Goal: Information Seeking & Learning: Learn about a topic

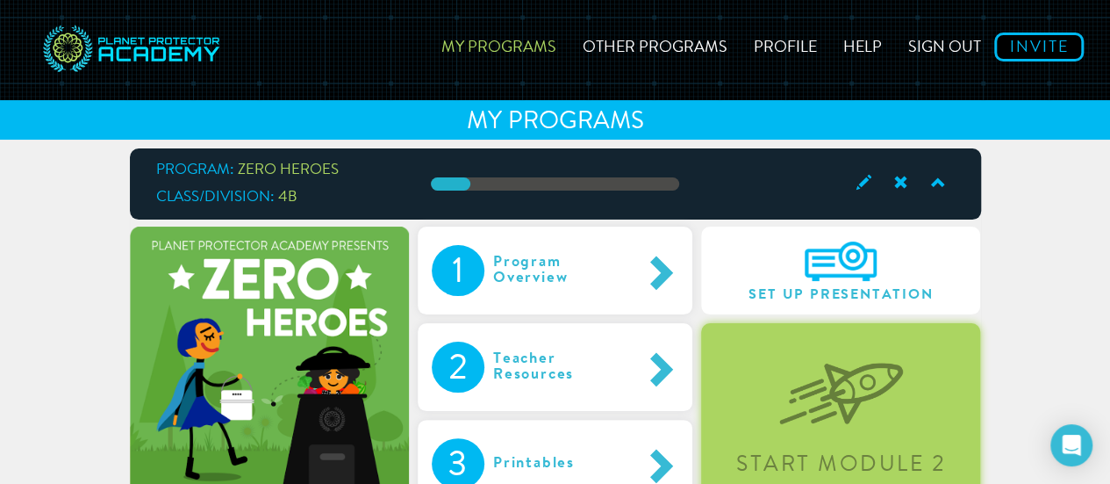
click at [815, 391] on img at bounding box center [841, 379] width 124 height 90
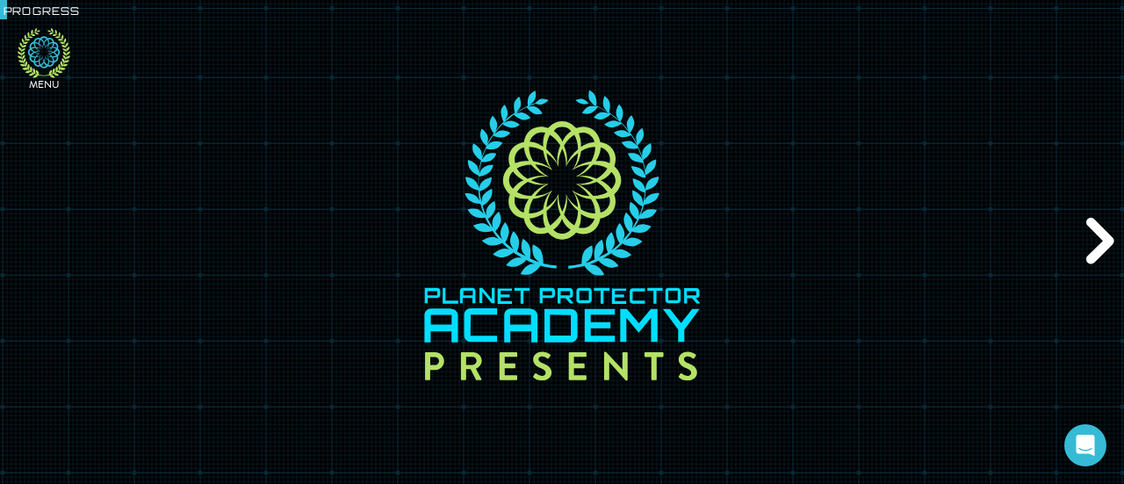
click at [49, 66] on icon at bounding box center [44, 52] width 32 height 32
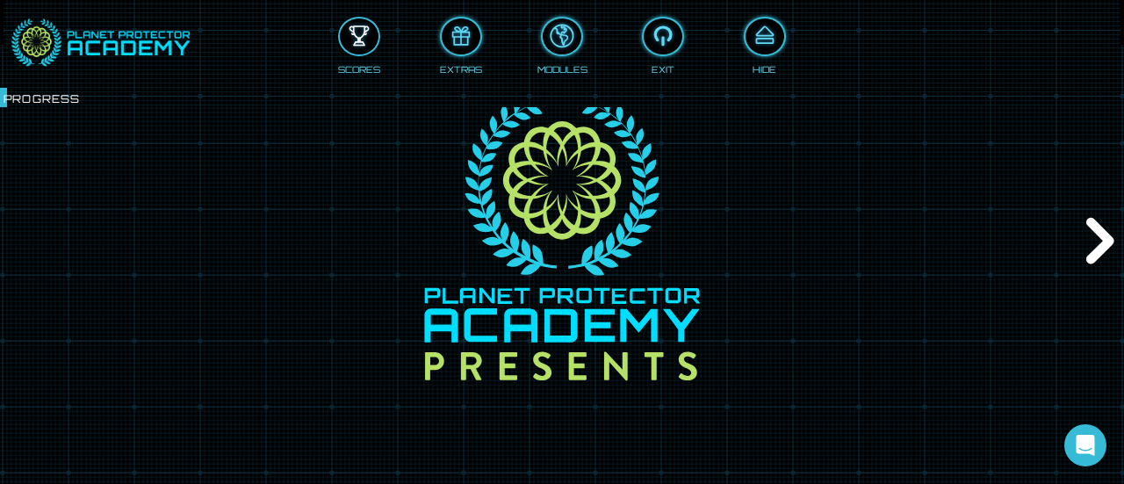
click at [355, 42] on div at bounding box center [359, 36] width 39 height 29
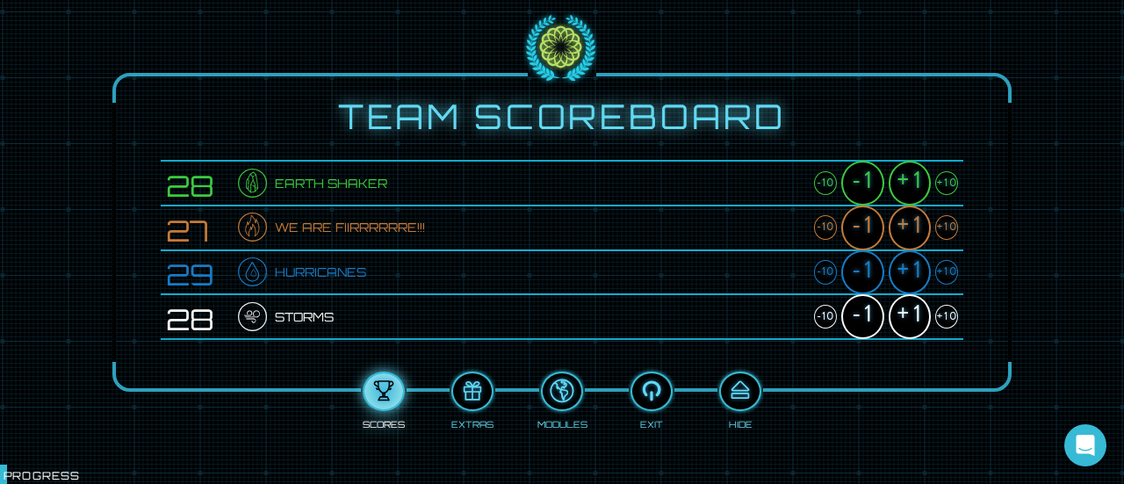
click at [945, 183] on div "+10" at bounding box center [946, 183] width 23 height 25
click at [916, 190] on div "+1" at bounding box center [909, 183] width 42 height 45
drag, startPoint x: 914, startPoint y: 235, endPoint x: 923, endPoint y: 225, distance: 13.7
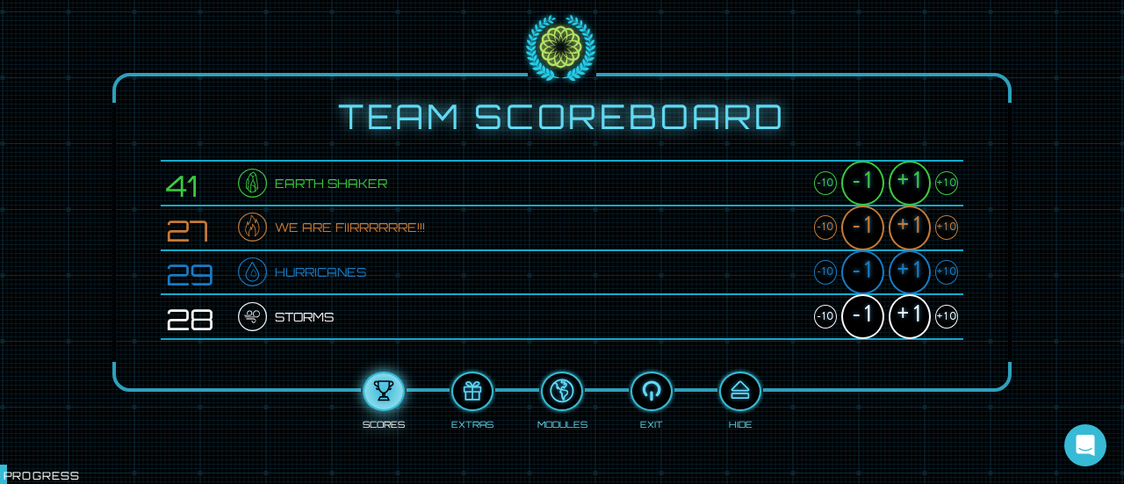
click at [923, 225] on div "+1" at bounding box center [909, 227] width 42 height 45
click at [918, 224] on div "+1" at bounding box center [909, 227] width 42 height 45
click at [944, 231] on div "+10" at bounding box center [946, 227] width 23 height 25
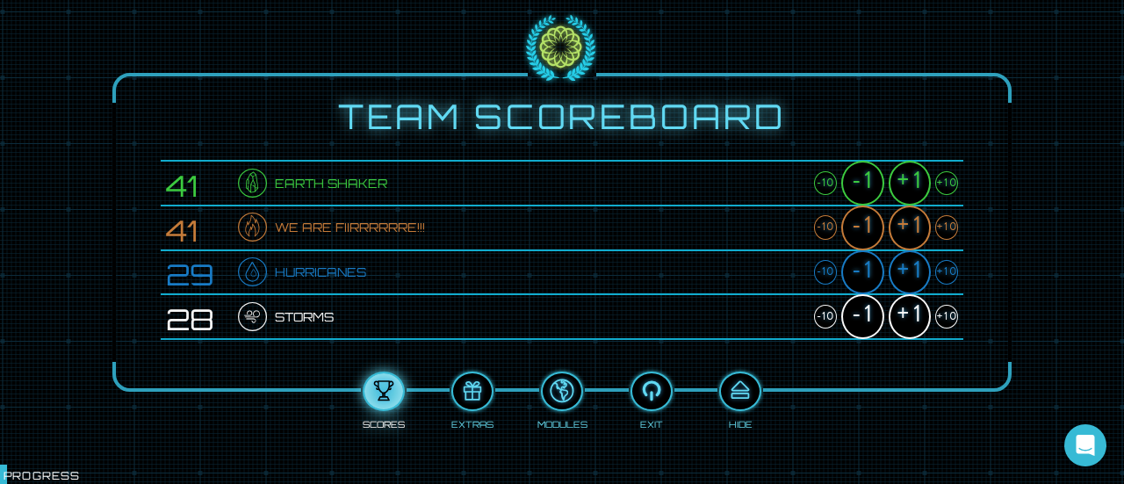
click at [944, 231] on div "+10" at bounding box center [946, 227] width 23 height 25
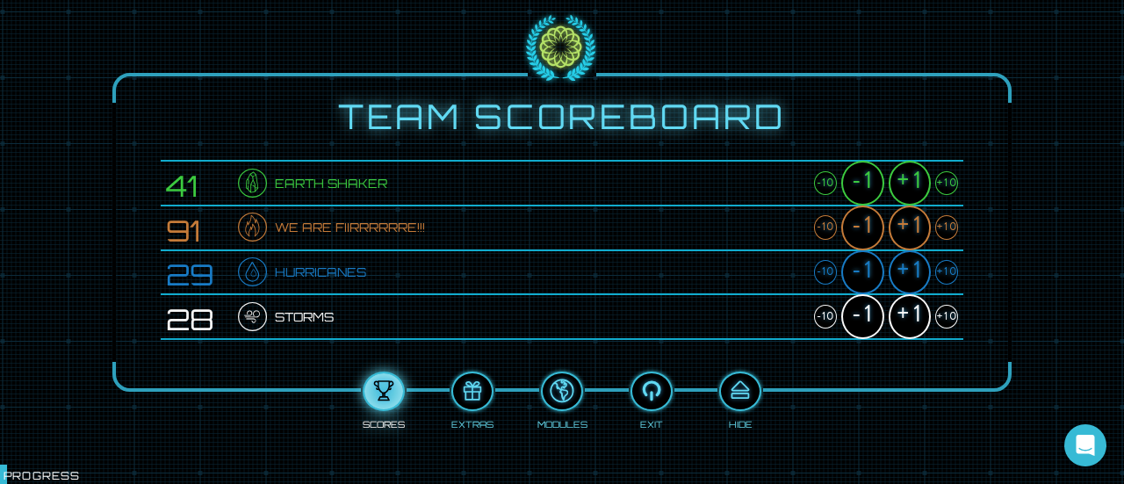
click at [944, 231] on div "+10" at bounding box center [946, 227] width 23 height 25
click at [908, 233] on div "+1" at bounding box center [909, 227] width 42 height 45
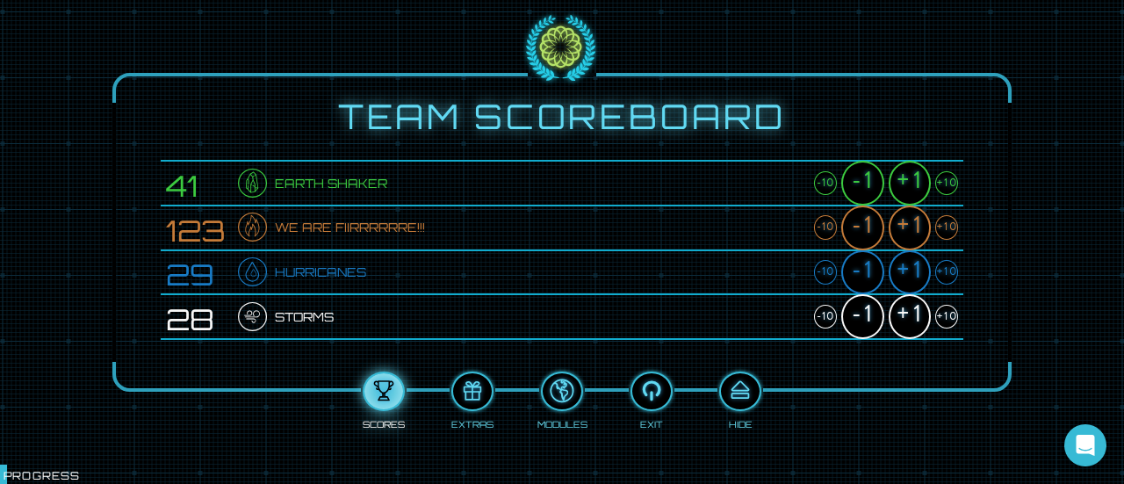
click at [908, 233] on div "+1" at bounding box center [909, 227] width 42 height 45
click at [911, 312] on div "+1" at bounding box center [909, 316] width 42 height 45
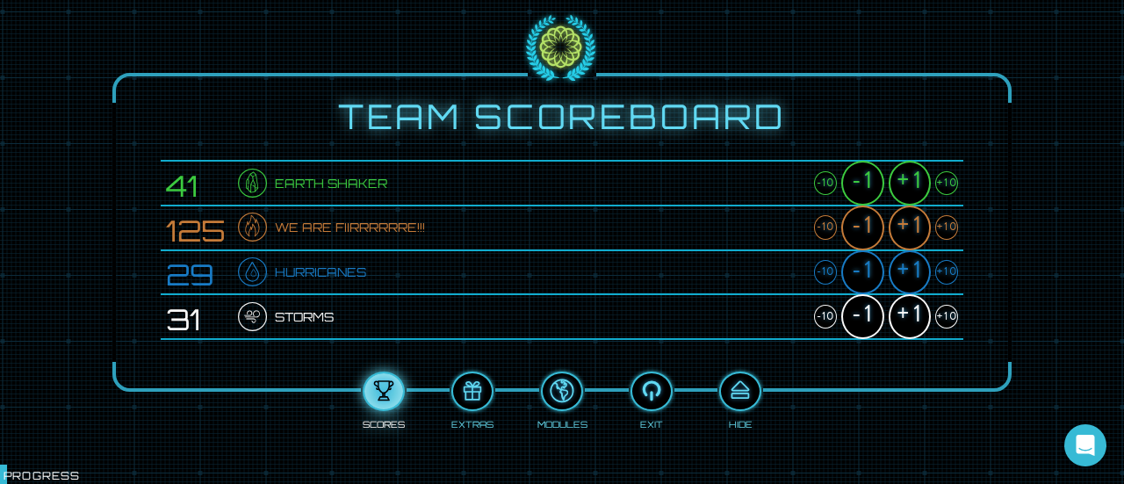
click at [955, 317] on div "+10" at bounding box center [946, 317] width 23 height 25
click at [949, 231] on div "+10" at bounding box center [946, 227] width 23 height 25
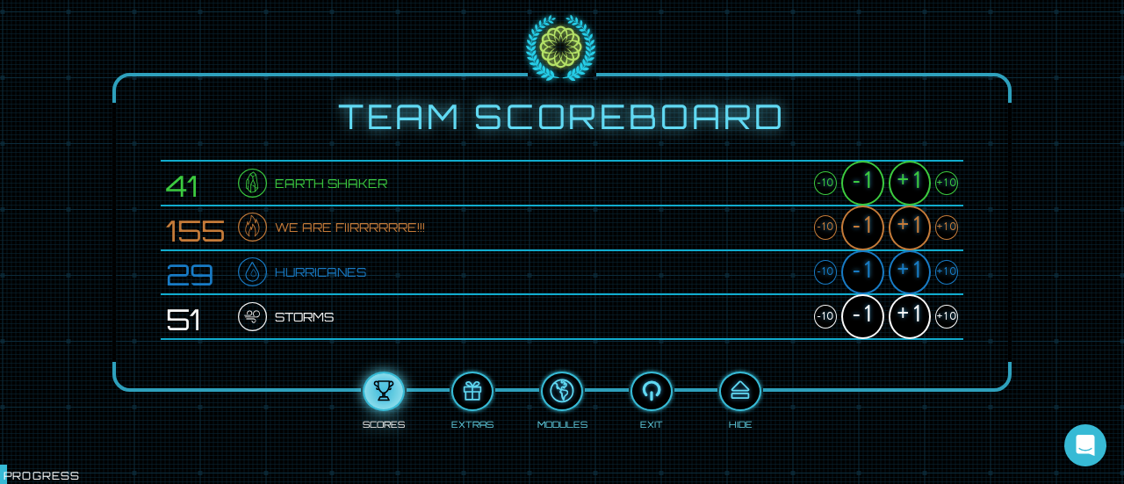
click at [949, 231] on div "+10" at bounding box center [946, 227] width 23 height 25
click at [899, 232] on div "+1" at bounding box center [909, 227] width 42 height 45
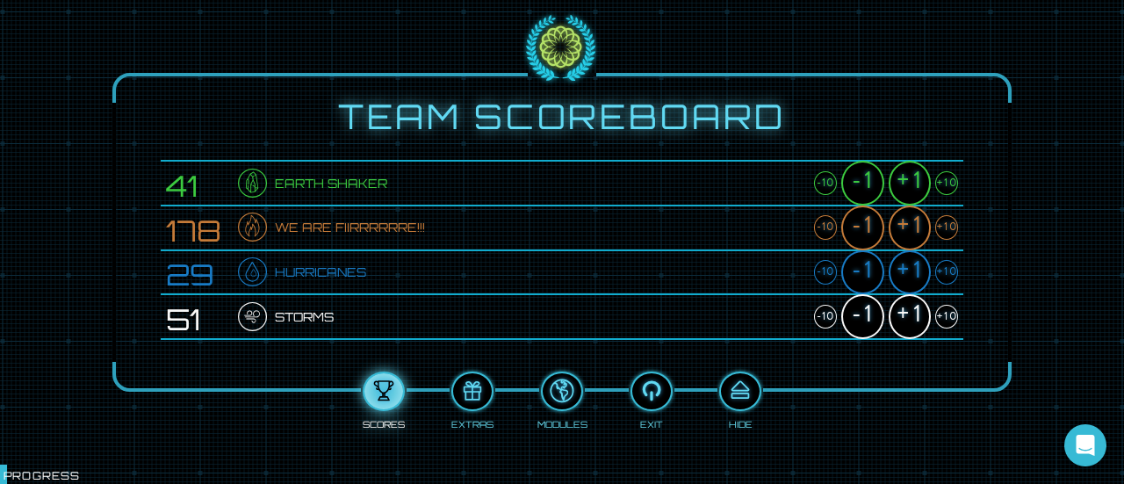
click at [899, 232] on div "+1" at bounding box center [909, 227] width 42 height 45
click at [950, 271] on div "+10" at bounding box center [946, 272] width 23 height 25
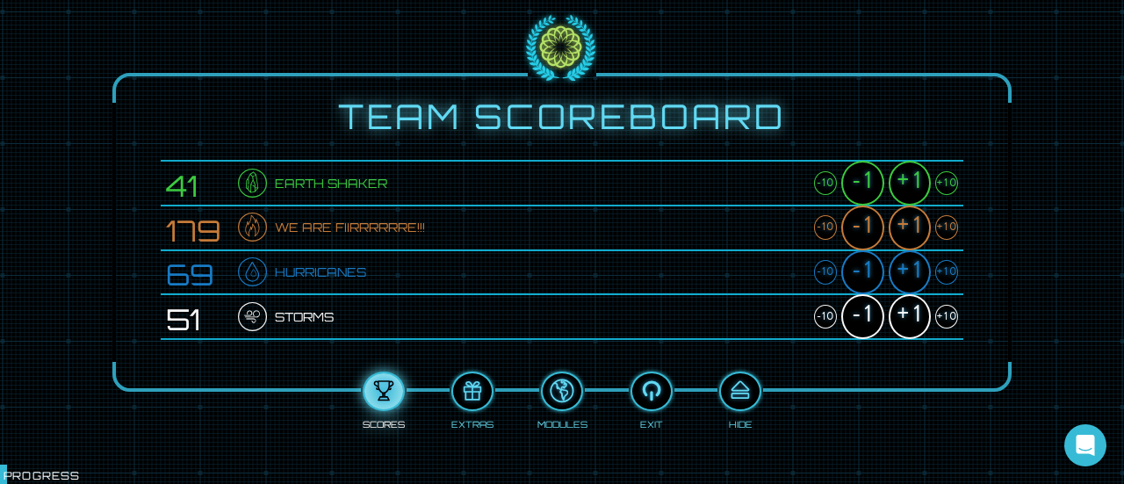
click at [904, 273] on div "+1" at bounding box center [909, 272] width 42 height 45
click at [925, 189] on div "+1" at bounding box center [909, 183] width 42 height 45
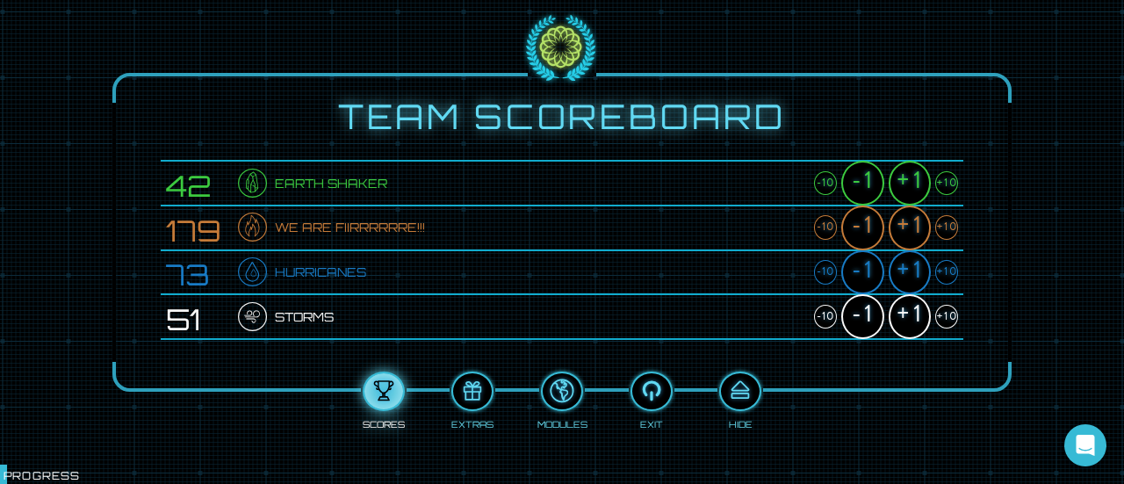
click at [925, 189] on div "+1" at bounding box center [909, 183] width 42 height 45
click at [918, 190] on div "+1" at bounding box center [909, 183] width 42 height 45
click at [949, 188] on div "+10" at bounding box center [946, 183] width 23 height 25
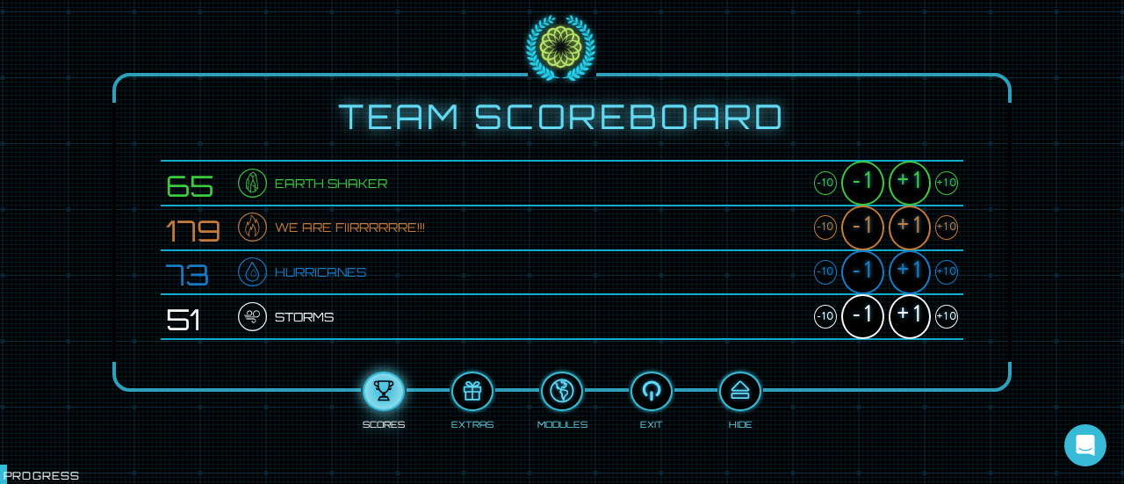
click at [949, 188] on div "+10" at bounding box center [946, 183] width 23 height 25
click at [950, 183] on div "+10" at bounding box center [946, 183] width 23 height 25
click at [900, 191] on div "+1" at bounding box center [909, 183] width 42 height 45
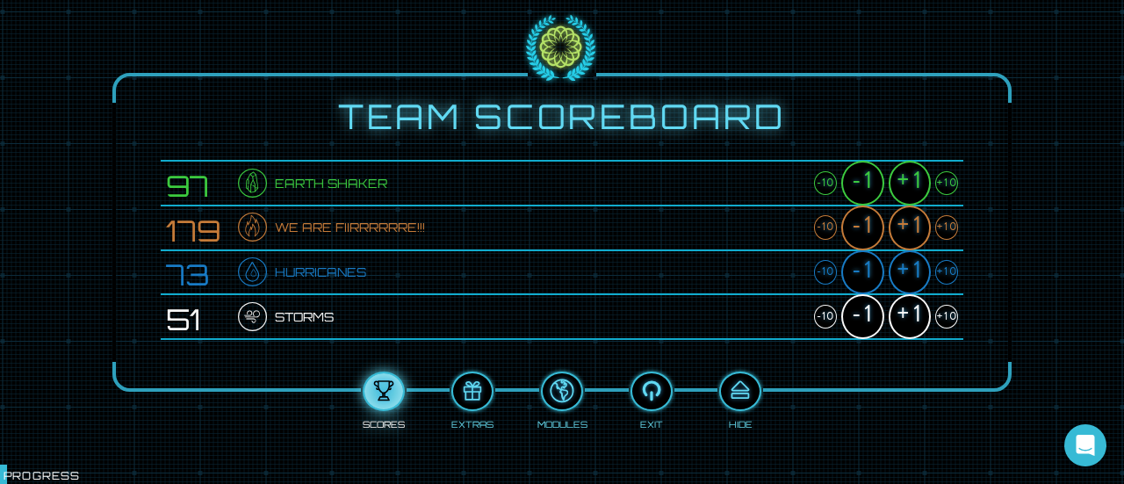
click at [950, 190] on div "+10" at bounding box center [946, 183] width 23 height 25
click at [906, 189] on div "+1" at bounding box center [909, 183] width 42 height 45
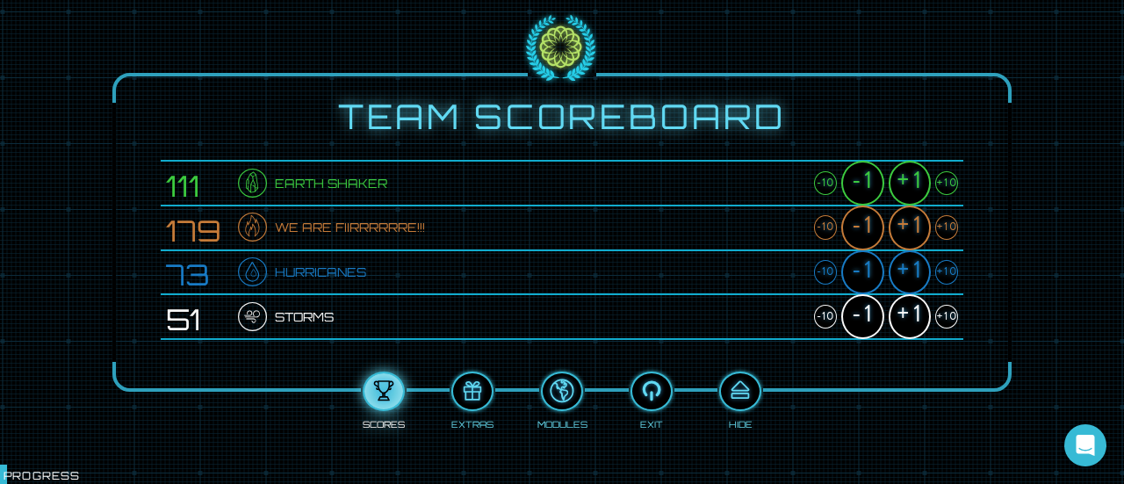
click at [906, 189] on div "+1" at bounding box center [909, 183] width 42 height 45
drag, startPoint x: 906, startPoint y: 189, endPoint x: 918, endPoint y: 186, distance: 12.6
click at [918, 186] on div "+1" at bounding box center [909, 183] width 42 height 45
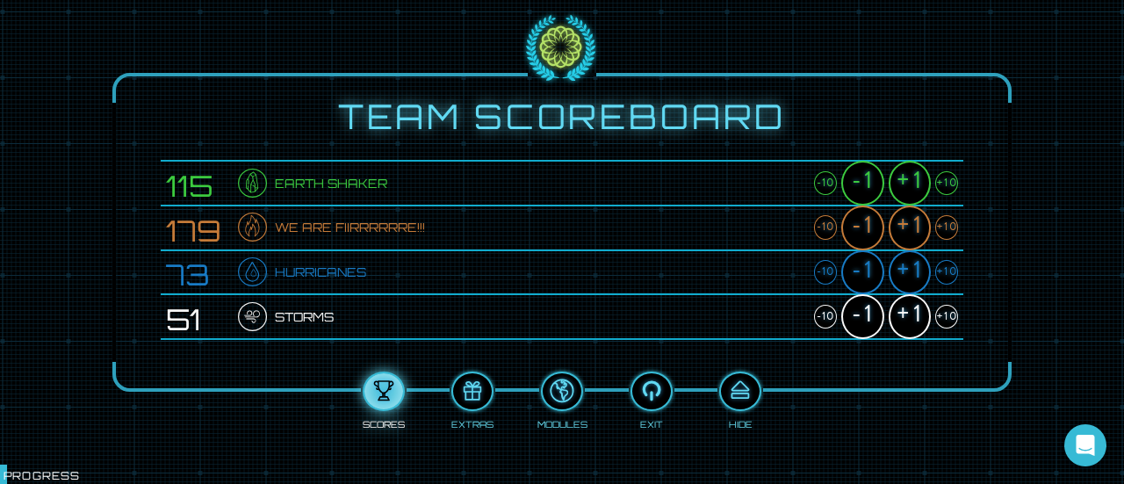
click at [918, 186] on div "+1" at bounding box center [909, 183] width 42 height 45
click at [915, 318] on div "+1" at bounding box center [909, 316] width 42 height 45
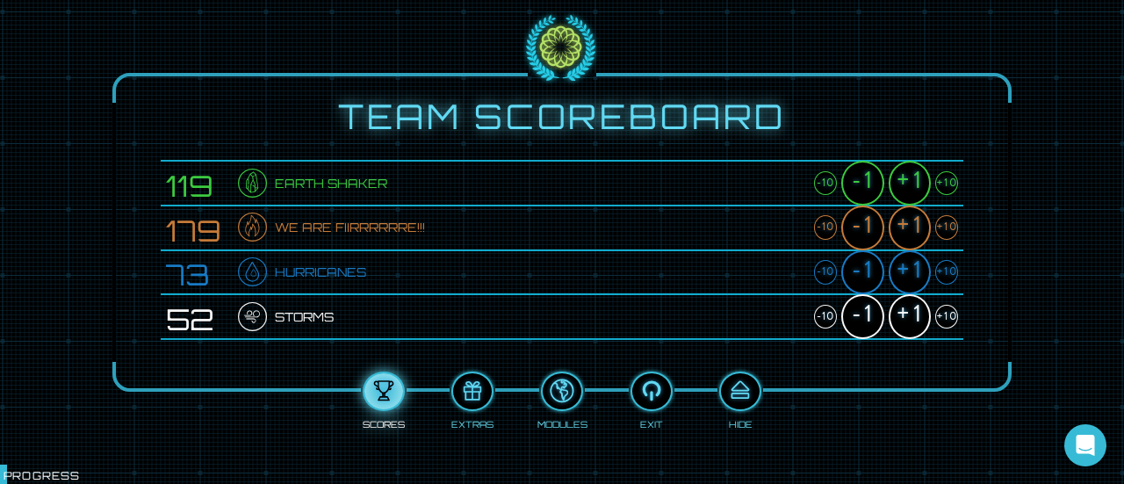
click at [946, 320] on div "+10" at bounding box center [946, 317] width 23 height 25
click at [916, 316] on div "+1" at bounding box center [909, 316] width 42 height 45
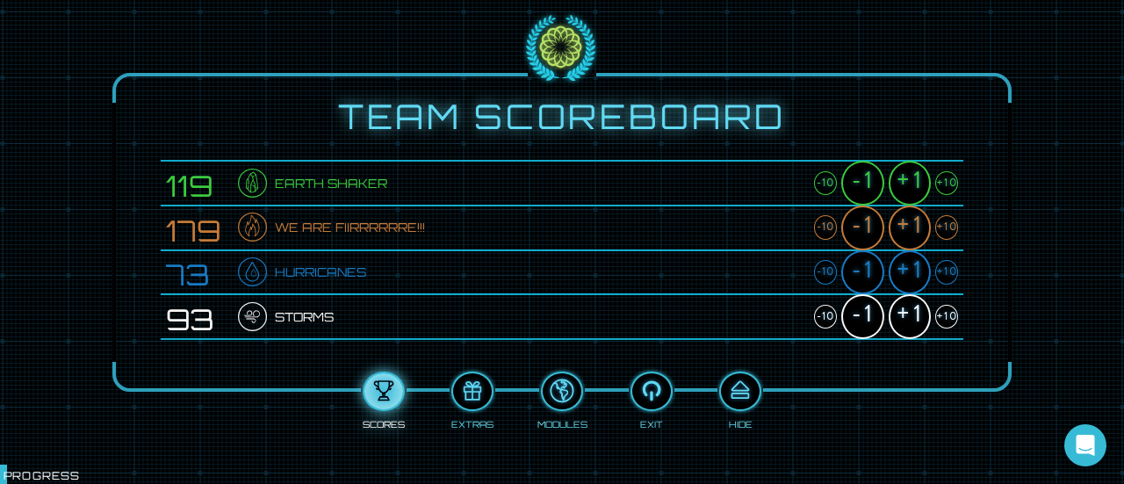
click at [916, 316] on div "+1" at bounding box center [909, 316] width 42 height 45
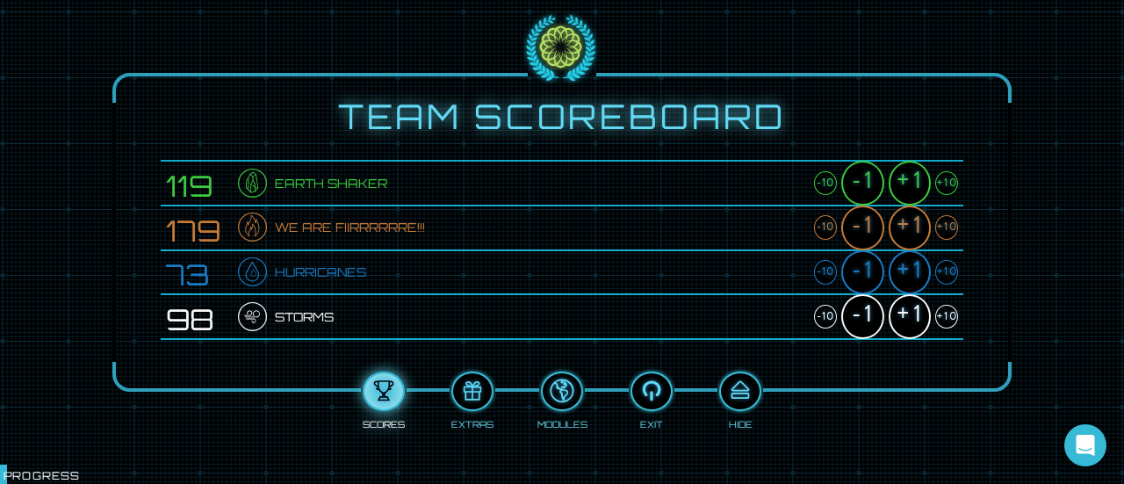
click at [916, 316] on div "+1" at bounding box center [909, 316] width 42 height 45
click at [943, 322] on div "+10" at bounding box center [946, 317] width 23 height 25
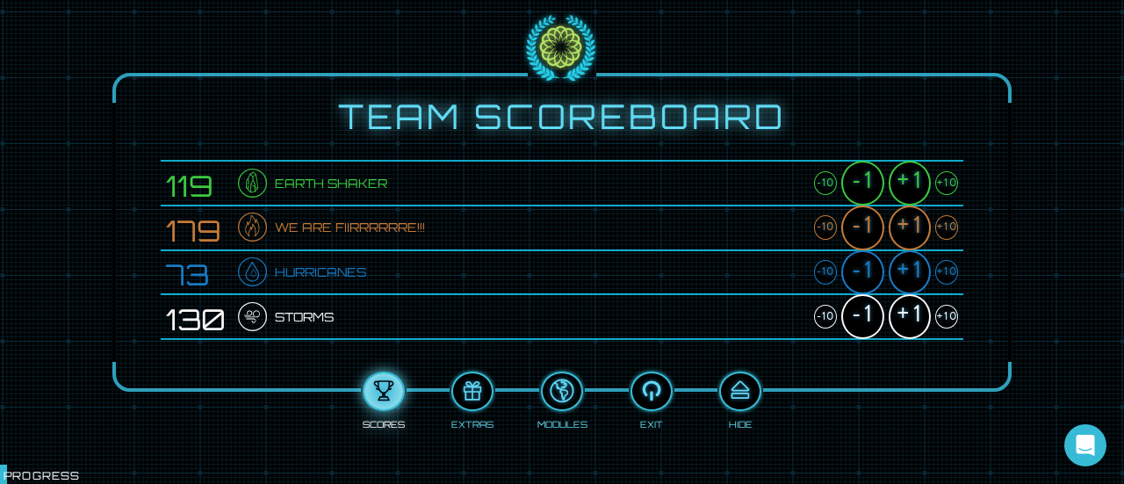
click at [908, 234] on div "+1" at bounding box center [909, 227] width 42 height 45
click at [904, 234] on div "+1" at bounding box center [909, 227] width 42 height 45
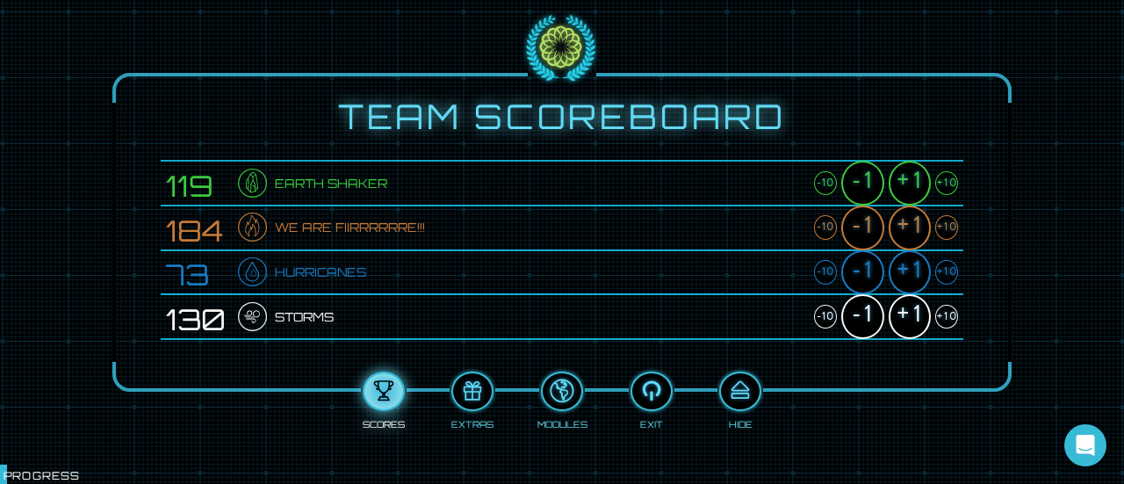
click at [904, 234] on div "+1" at bounding box center [909, 227] width 42 height 45
click at [951, 229] on div "+10" at bounding box center [946, 227] width 23 height 25
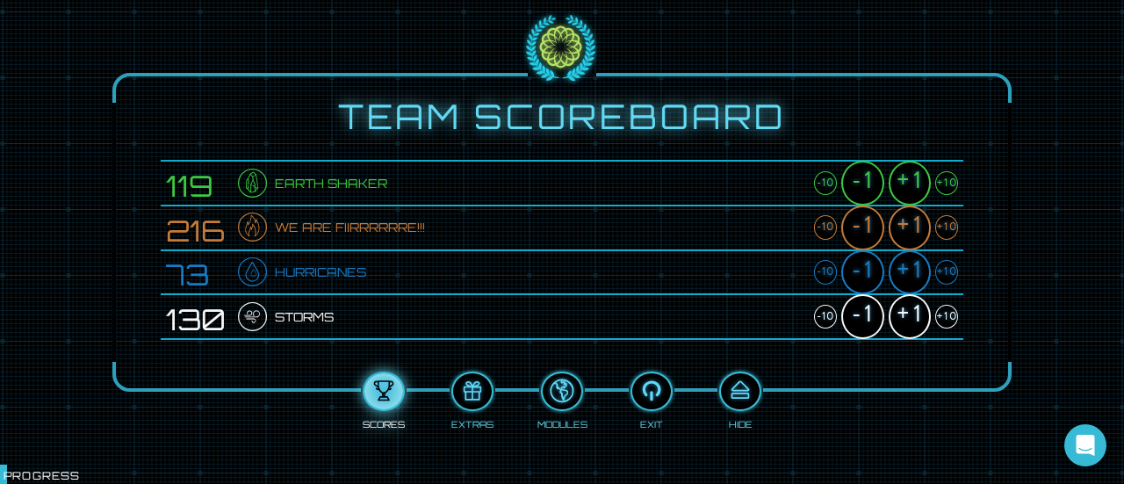
click at [911, 281] on div "+1" at bounding box center [909, 272] width 42 height 45
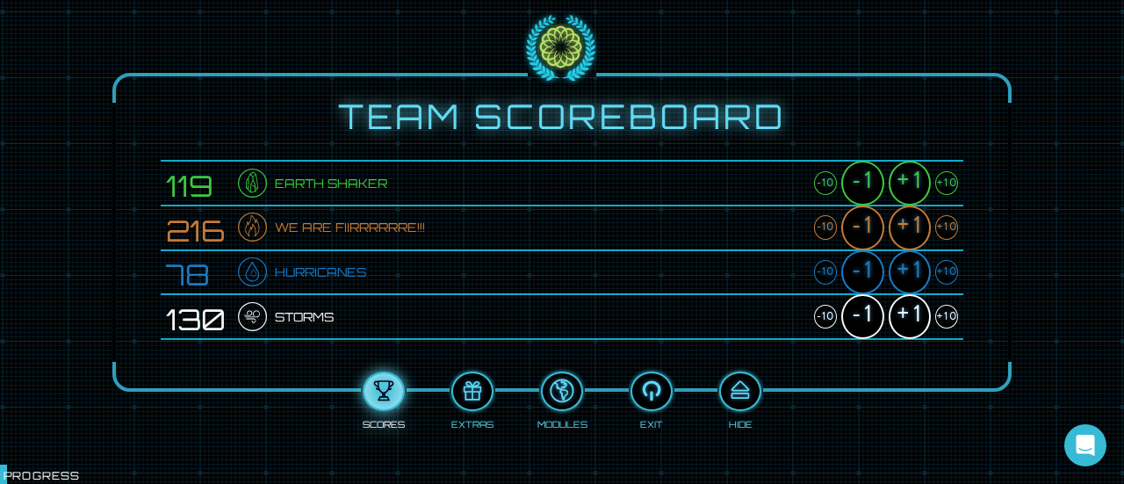
click at [911, 281] on div "+1" at bounding box center [909, 272] width 42 height 45
click at [949, 278] on div "+10" at bounding box center [946, 272] width 23 height 25
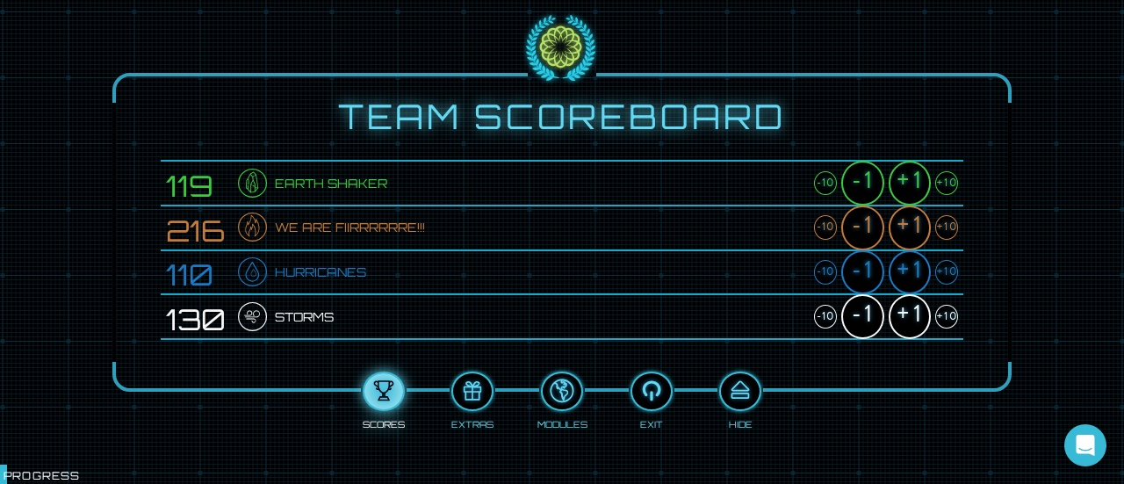
click at [949, 278] on div "+10" at bounding box center [946, 272] width 23 height 25
click at [906, 181] on div "+1" at bounding box center [909, 183] width 42 height 45
click at [911, 189] on div "+1" at bounding box center [909, 183] width 42 height 45
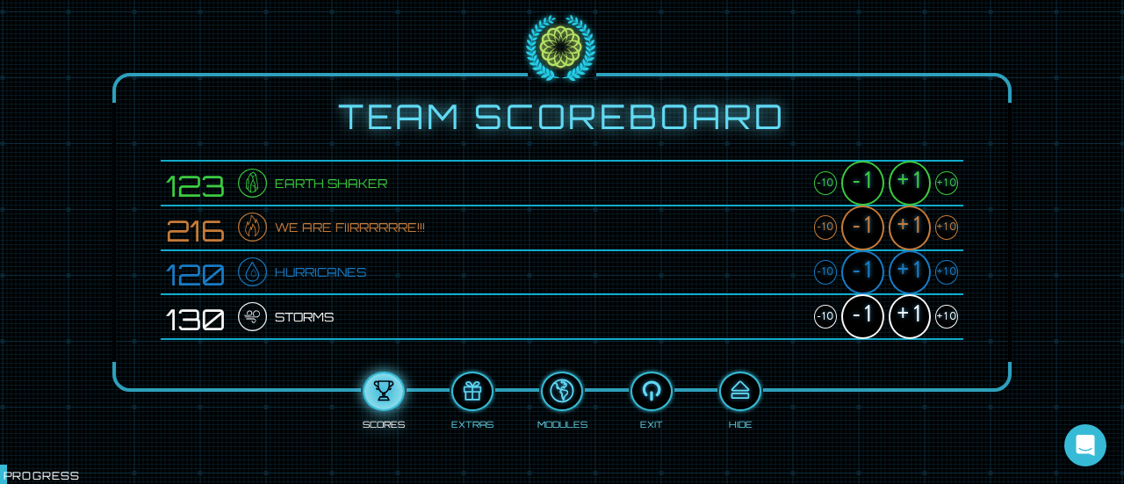
click at [911, 189] on div "+1" at bounding box center [909, 183] width 42 height 45
click at [944, 186] on div "+10" at bounding box center [946, 183] width 23 height 25
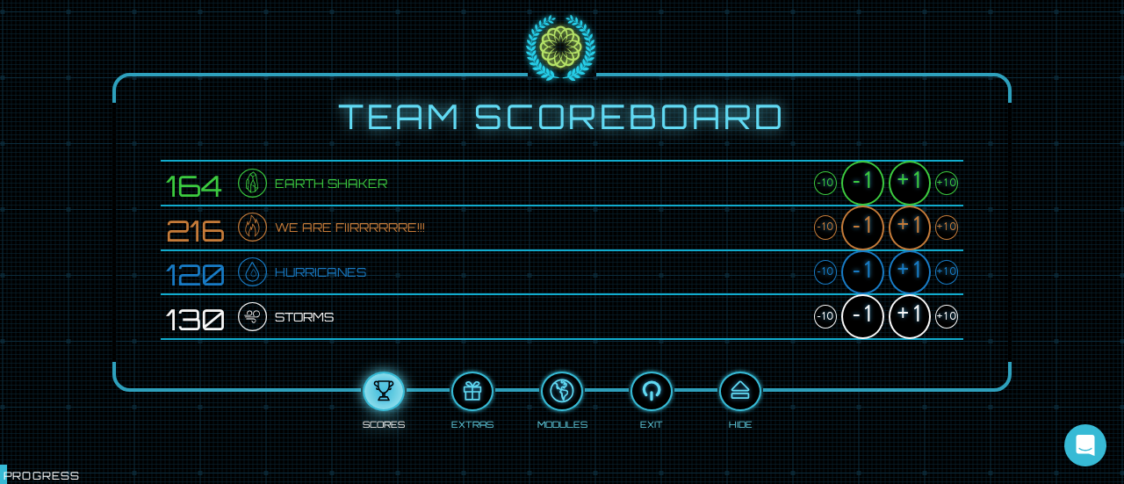
click at [944, 186] on div "+10" at bounding box center [946, 183] width 23 height 25
click at [910, 186] on div "+1" at bounding box center [909, 183] width 42 height 45
click at [915, 320] on div "+1" at bounding box center [909, 316] width 42 height 45
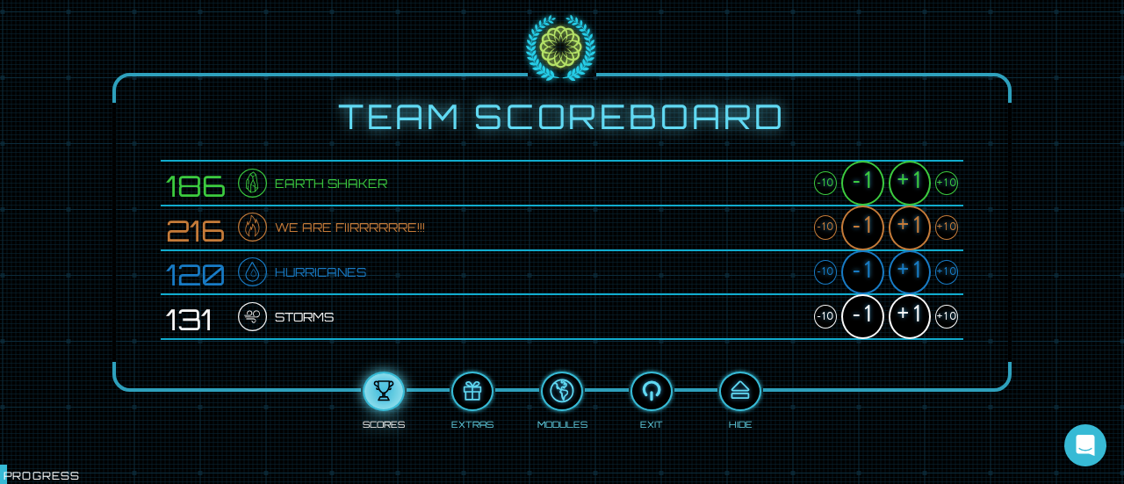
click at [915, 320] on div "+1" at bounding box center [909, 316] width 42 height 45
click at [950, 318] on div "+10" at bounding box center [946, 317] width 23 height 25
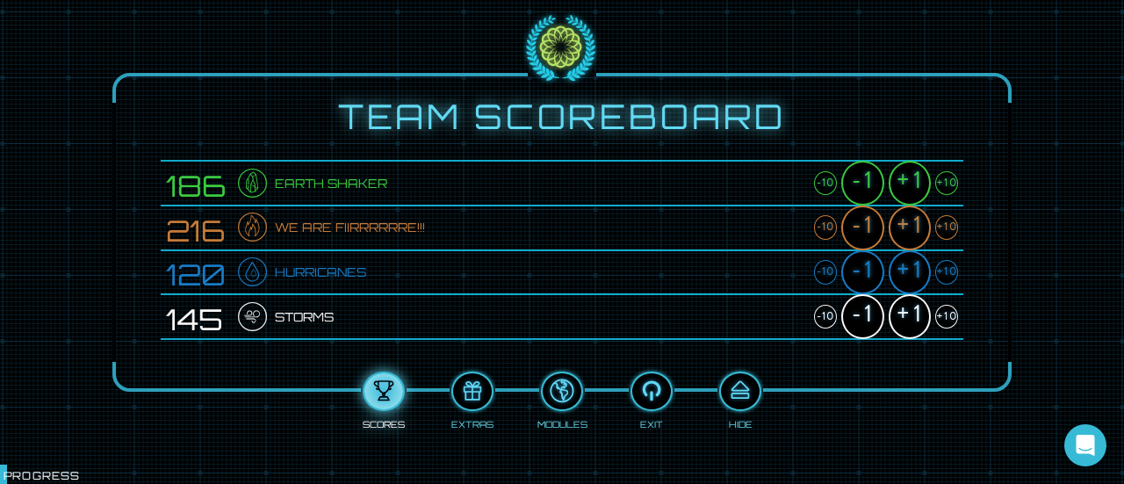
click at [950, 318] on div "+10" at bounding box center [946, 317] width 23 height 25
click at [917, 327] on div "+1" at bounding box center [909, 316] width 42 height 45
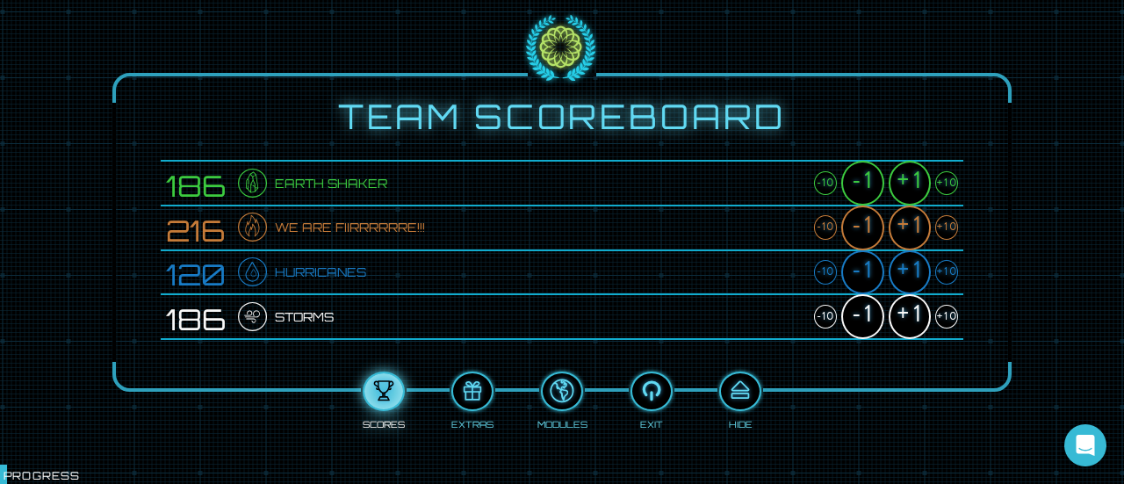
click at [917, 327] on div "+1" at bounding box center [909, 316] width 42 height 45
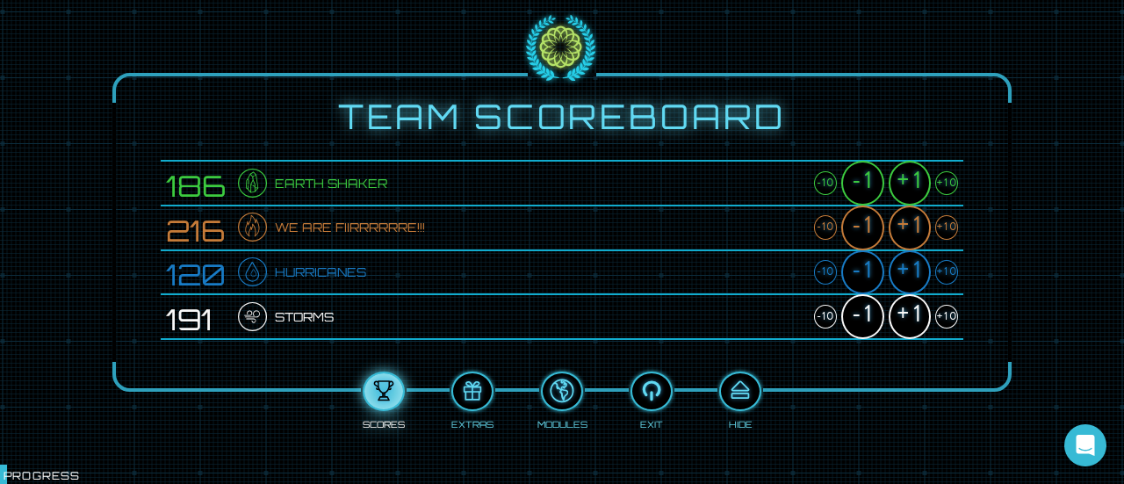
click at [917, 327] on div "+1" at bounding box center [909, 316] width 42 height 45
click at [947, 320] on div "+10" at bounding box center [946, 317] width 23 height 25
click at [911, 320] on div "+1" at bounding box center [909, 316] width 42 height 45
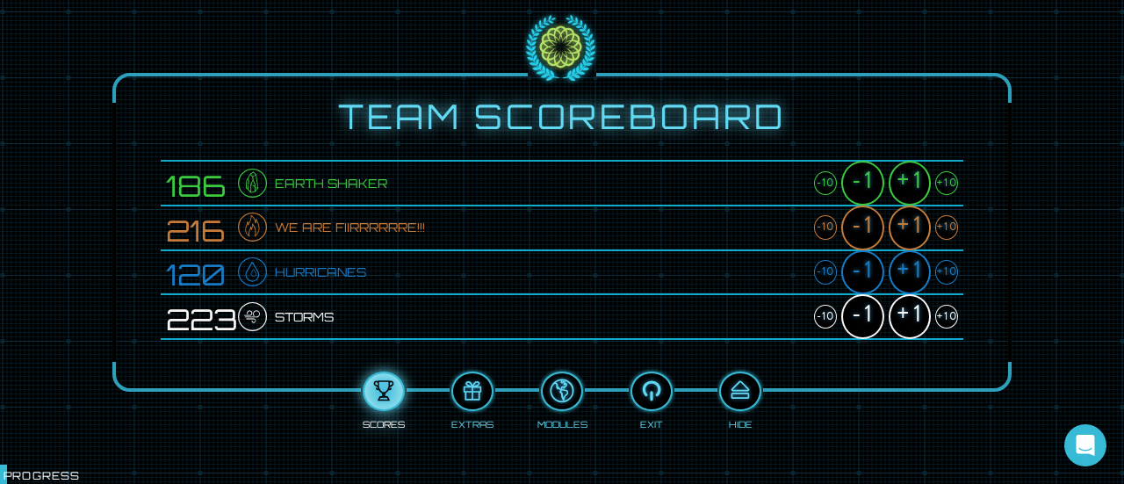
click at [911, 320] on div "+1" at bounding box center [909, 316] width 42 height 45
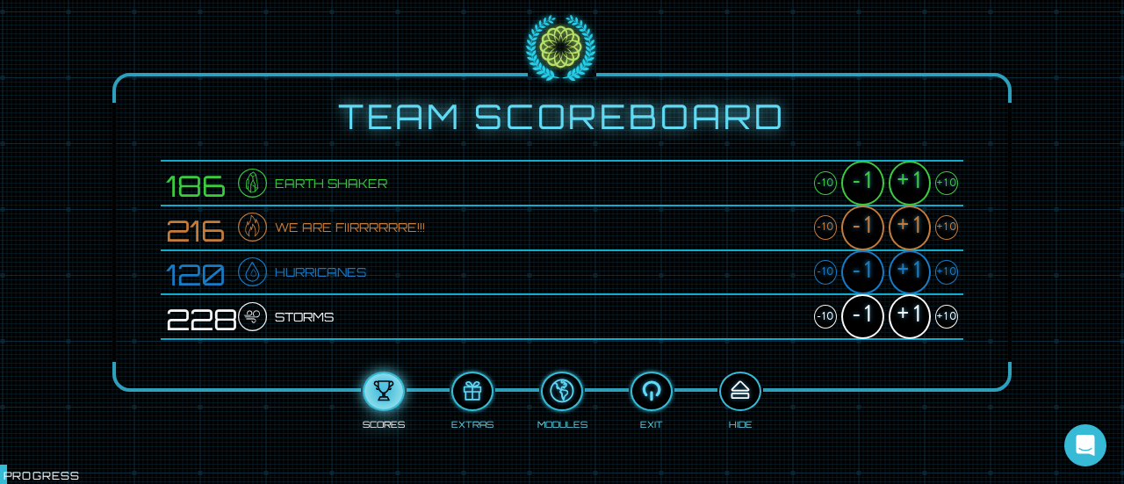
click at [743, 403] on div at bounding box center [740, 391] width 39 height 29
click at [743, 403] on div at bounding box center [562, 241] width 1124 height 593
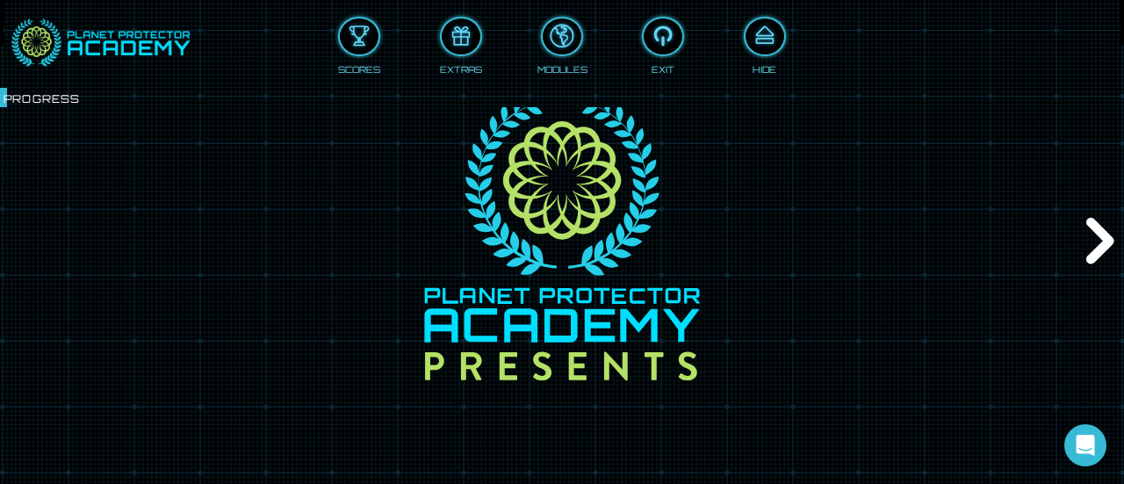
click at [1110, 247] on div "Next" at bounding box center [1097, 241] width 54 height 145
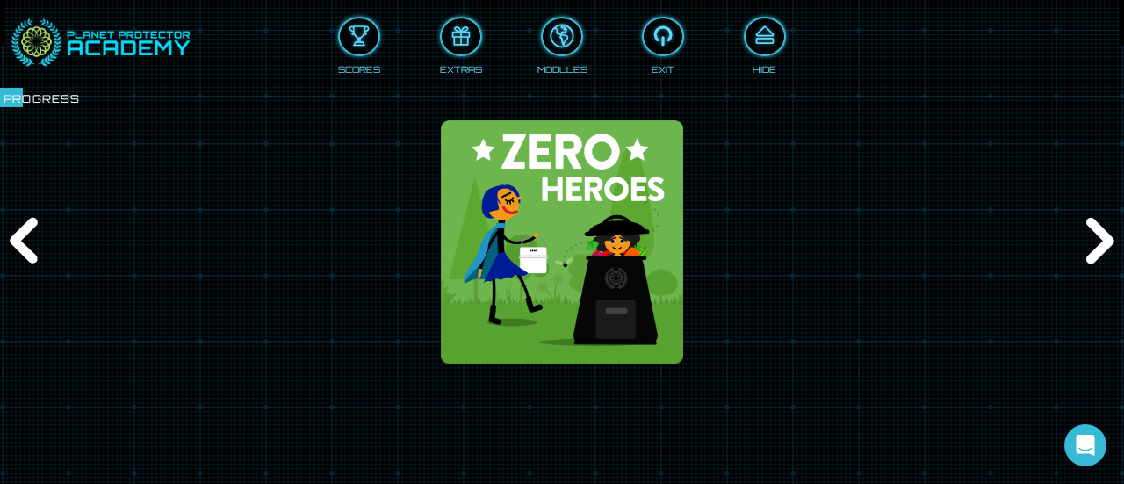
click at [1110, 236] on div "Next" at bounding box center [1097, 241] width 54 height 145
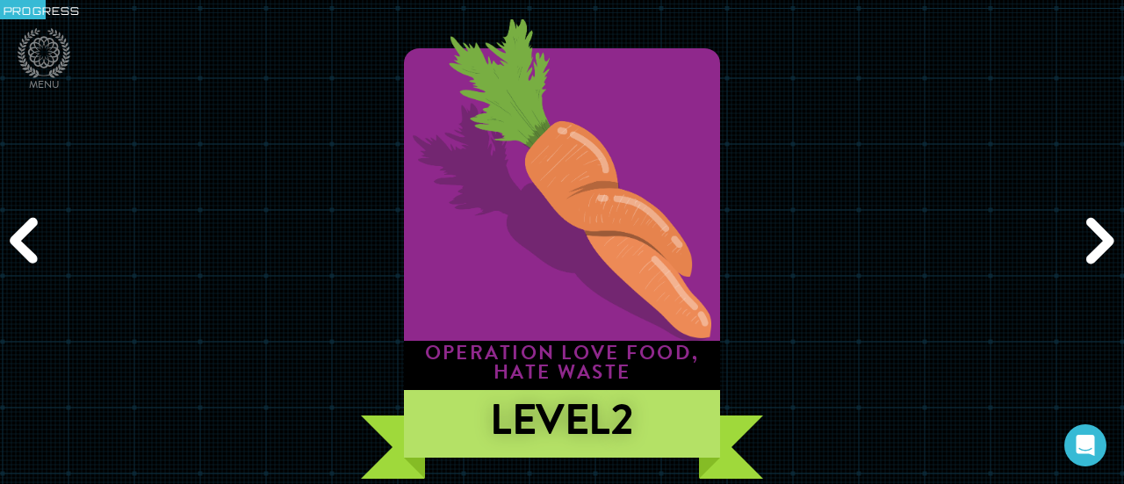
drag, startPoint x: 1110, startPoint y: 236, endPoint x: 711, endPoint y: 230, distance: 398.6
drag, startPoint x: 711, startPoint y: 230, endPoint x: 1096, endPoint y: 245, distance: 385.6
click at [1096, 245] on div "Next" at bounding box center [1097, 241] width 54 height 145
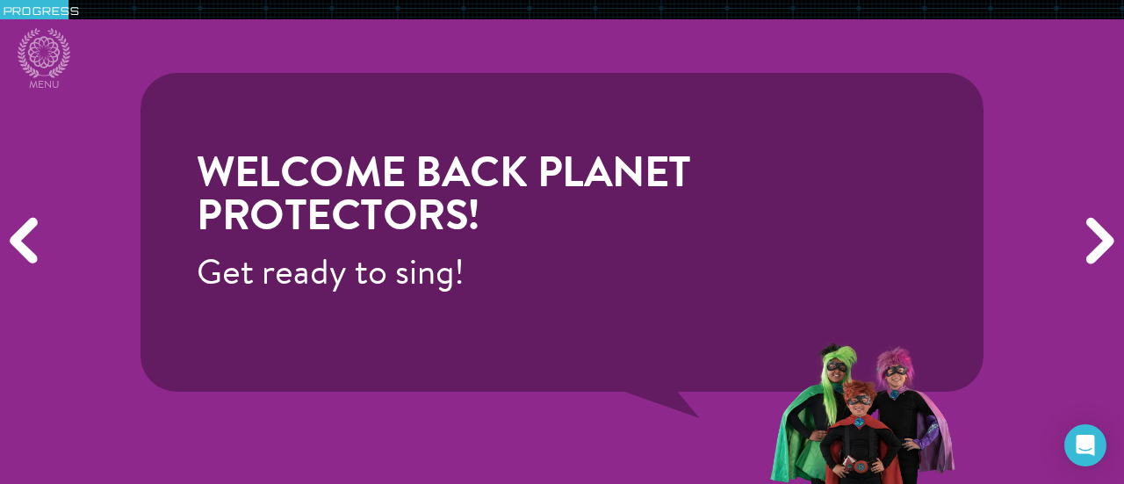
drag, startPoint x: 1096, startPoint y: 245, endPoint x: 1113, endPoint y: 248, distance: 16.9
click at [1113, 248] on div "Next" at bounding box center [1097, 241] width 54 height 145
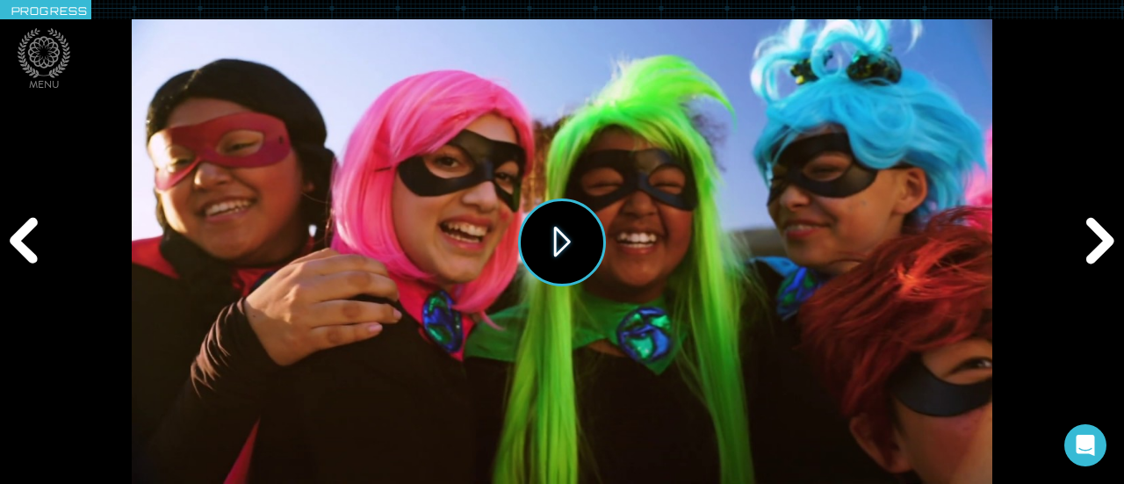
click at [549, 243] on button "Play" at bounding box center [562, 242] width 88 height 88
click at [49, 44] on icon at bounding box center [44, 52] width 32 height 32
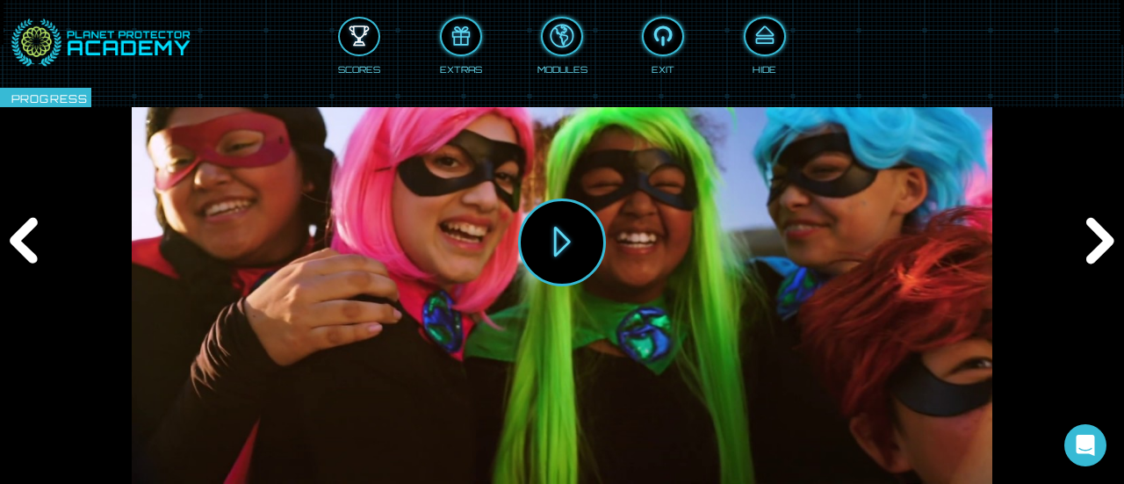
click at [365, 52] on button at bounding box center [359, 36] width 42 height 39
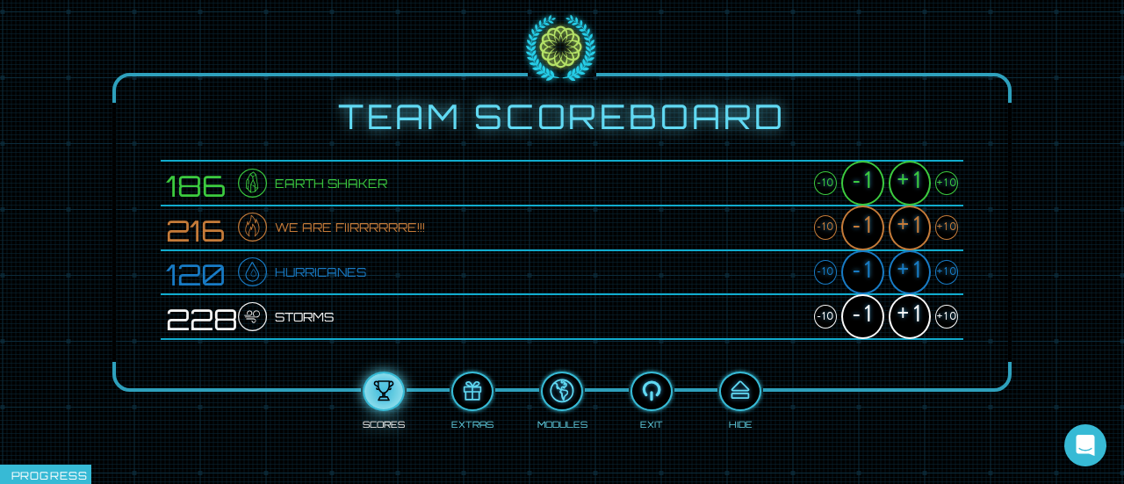
click at [950, 182] on div "+10" at bounding box center [946, 183] width 23 height 25
click at [940, 229] on div "+10" at bounding box center [946, 227] width 23 height 25
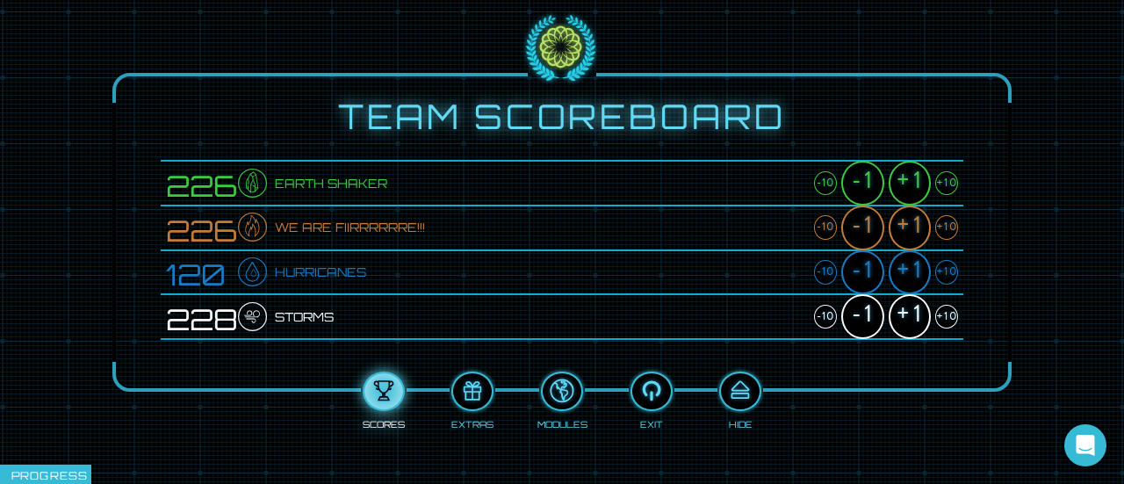
click at [940, 229] on div "+10" at bounding box center [946, 227] width 23 height 25
click at [944, 273] on div "+10" at bounding box center [946, 272] width 23 height 25
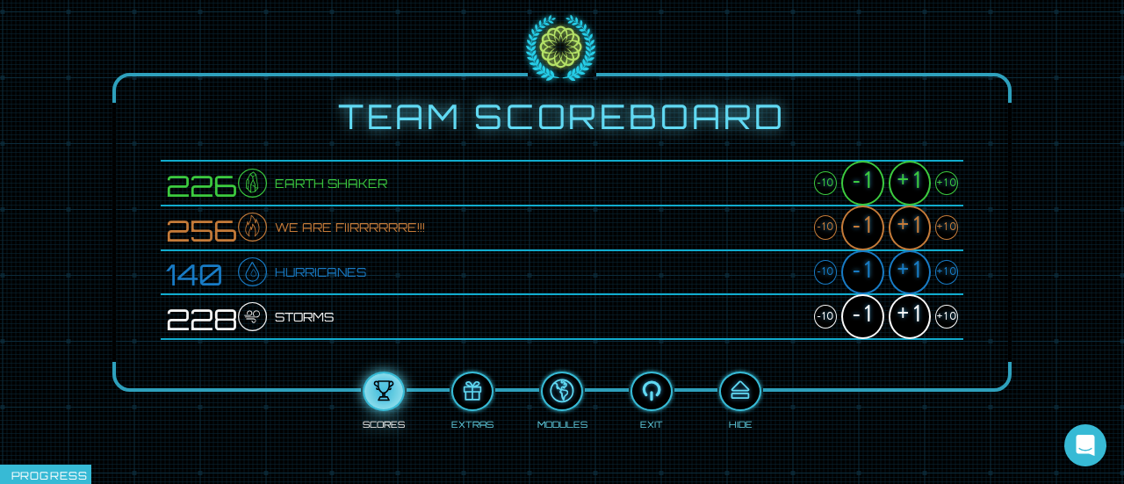
click at [944, 273] on div "+10" at bounding box center [946, 272] width 23 height 25
click at [950, 320] on div "+10" at bounding box center [946, 317] width 23 height 25
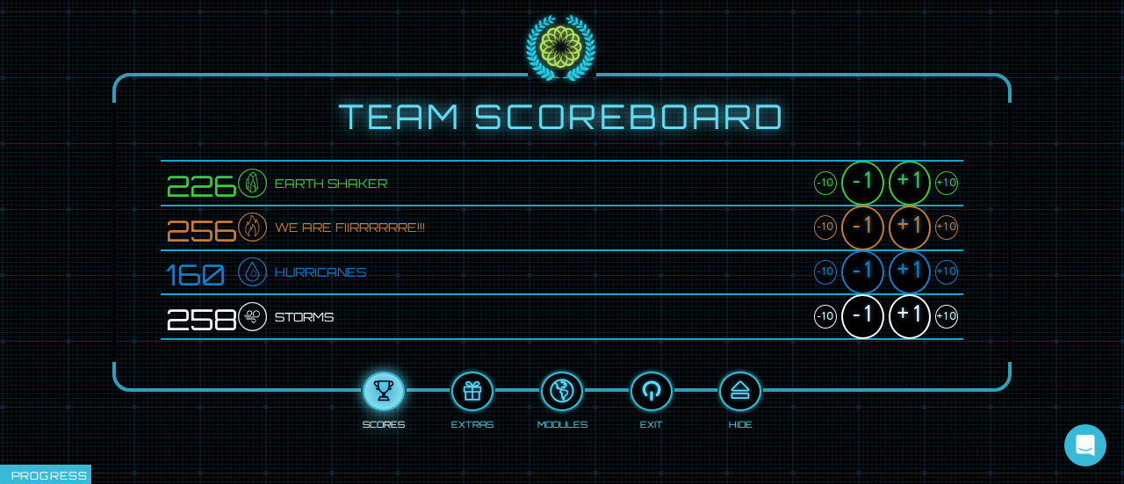
click at [950, 320] on div "+10" at bounding box center [946, 317] width 23 height 25
click at [717, 399] on div "Scores Extras Modules Exit Hide" at bounding box center [562, 394] width 802 height 72
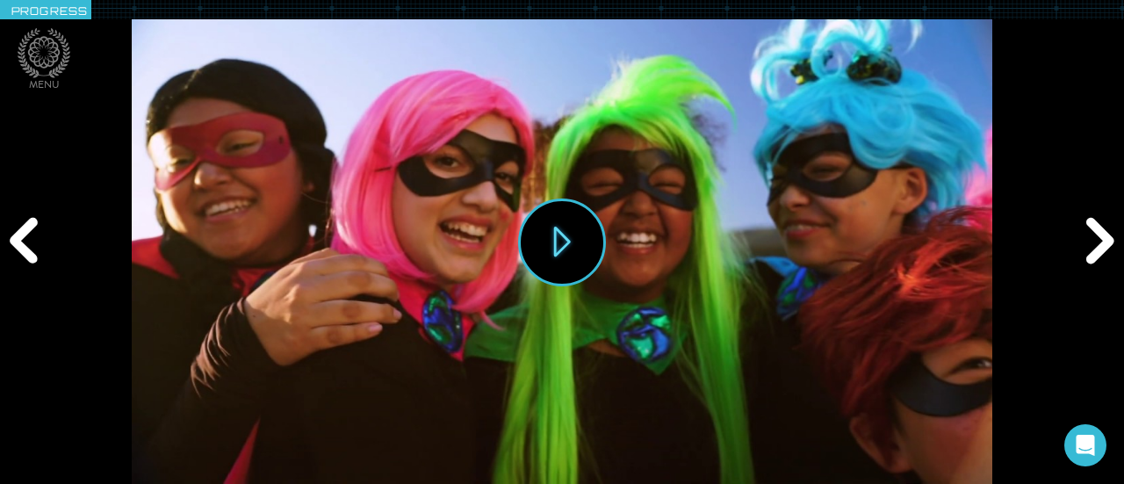
click at [1092, 235] on div "Next" at bounding box center [1097, 241] width 54 height 145
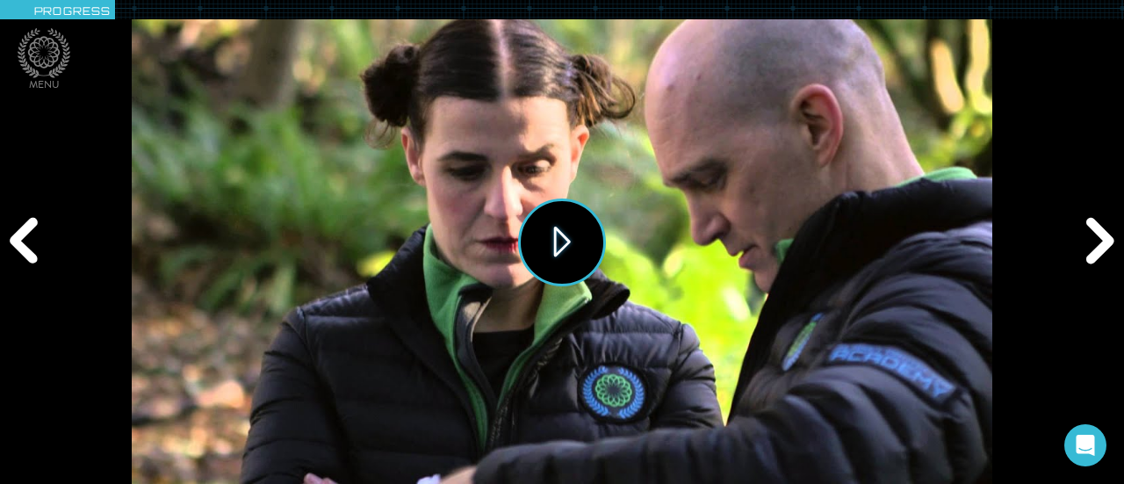
click at [546, 260] on button "Play" at bounding box center [562, 242] width 88 height 88
click at [1089, 236] on div "Next" at bounding box center [1097, 241] width 54 height 145
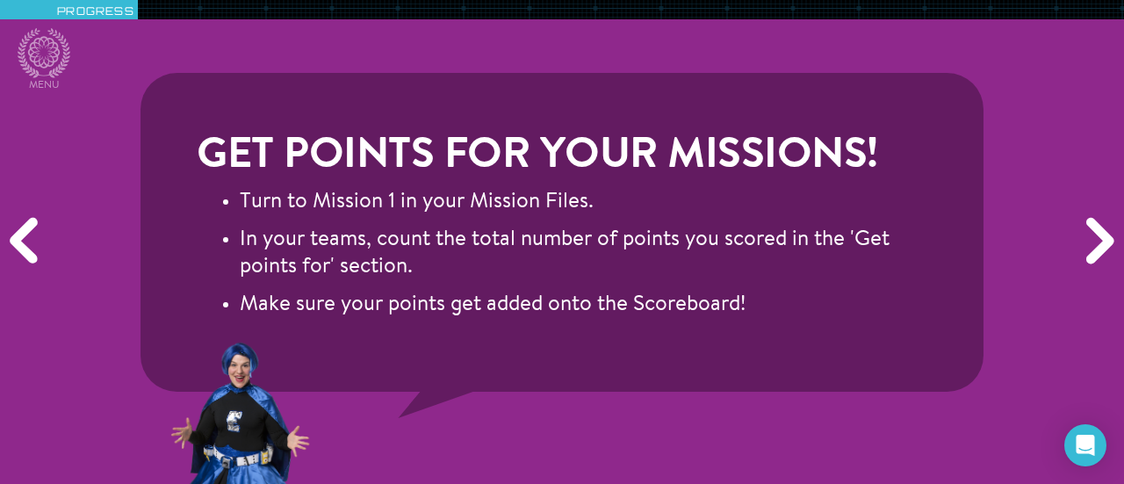
click at [1088, 235] on div "Next" at bounding box center [1097, 241] width 54 height 145
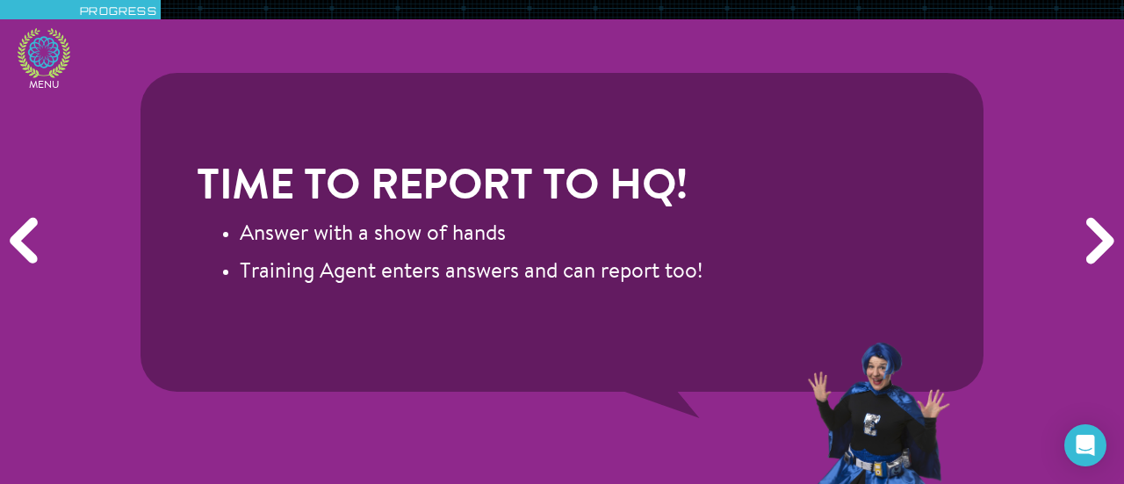
click at [54, 63] on icon at bounding box center [44, 53] width 53 height 50
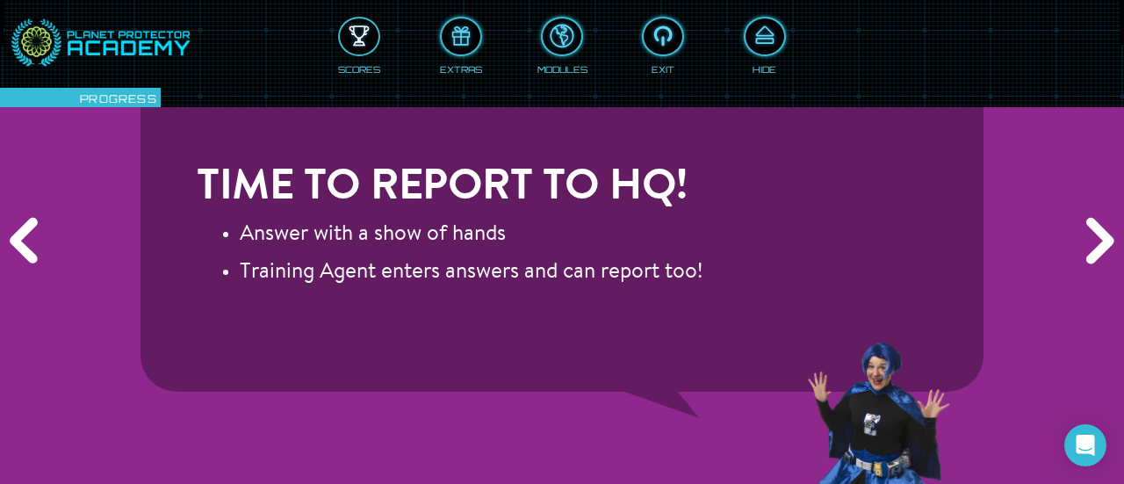
click at [364, 50] on button at bounding box center [359, 36] width 42 height 39
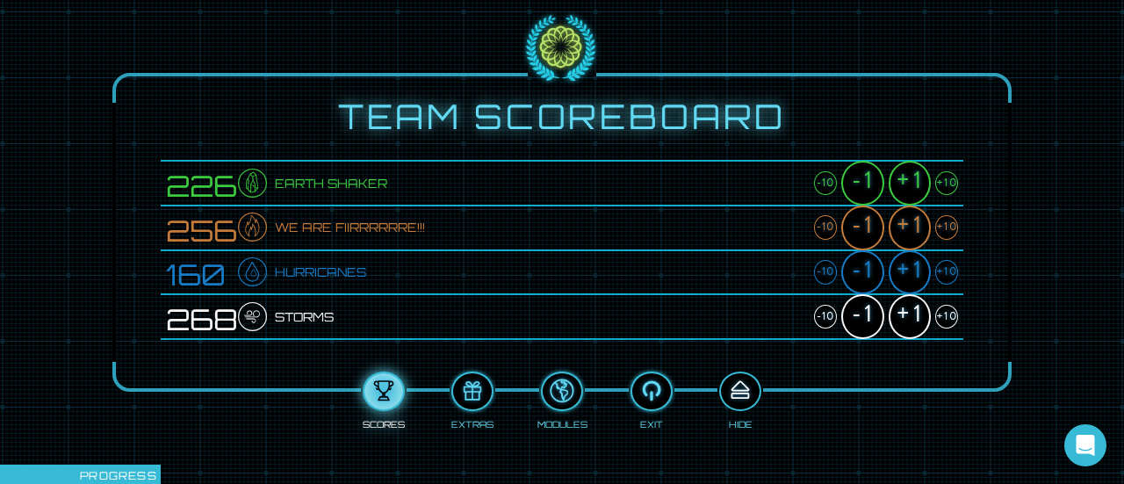
click at [753, 403] on div at bounding box center [740, 391] width 39 height 29
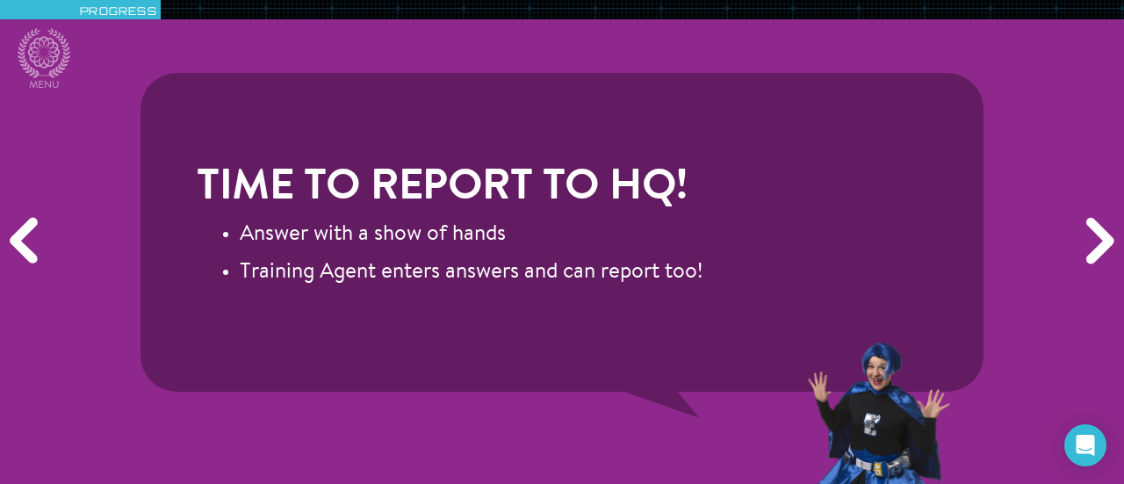
click at [1100, 235] on div "Next" at bounding box center [1097, 241] width 54 height 145
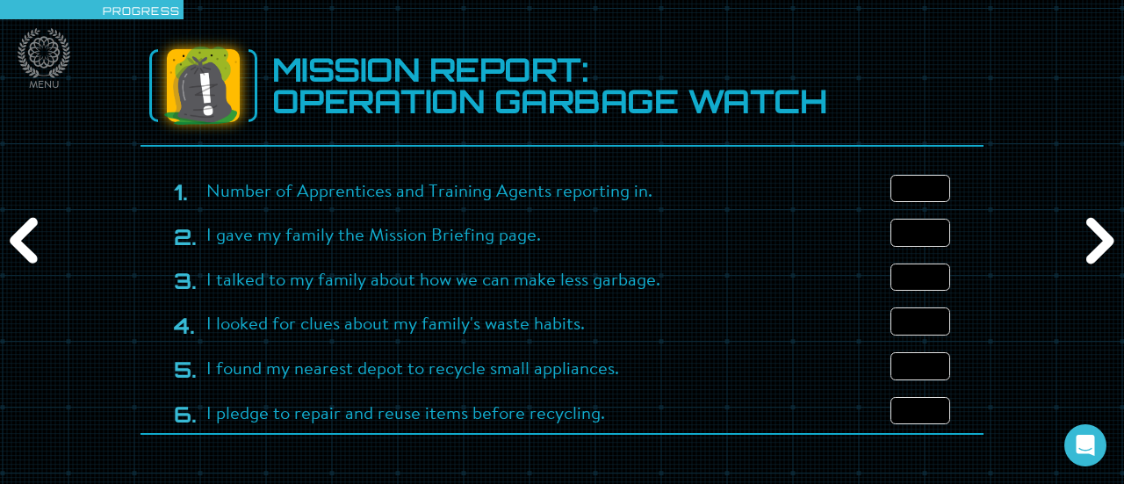
click at [919, 186] on input "number" at bounding box center [920, 189] width 60 height 28
type input "16"
click at [909, 226] on input "number" at bounding box center [920, 233] width 60 height 28
type input "15"
click at [914, 279] on input "number" at bounding box center [920, 277] width 60 height 28
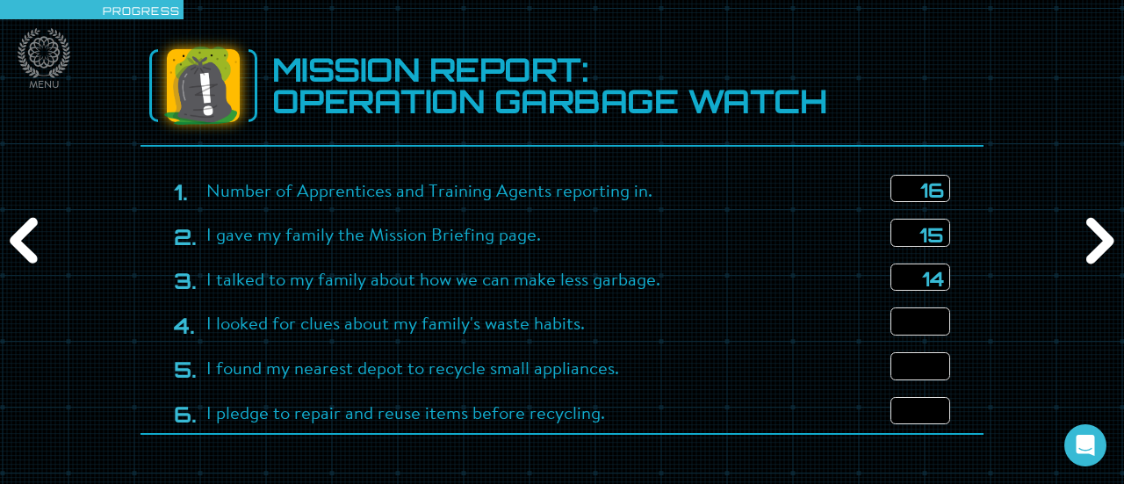
type input "14"
click at [910, 317] on input "number" at bounding box center [920, 321] width 60 height 28
type input "16"
click at [922, 362] on input "number" at bounding box center [920, 366] width 60 height 28
type input "16"
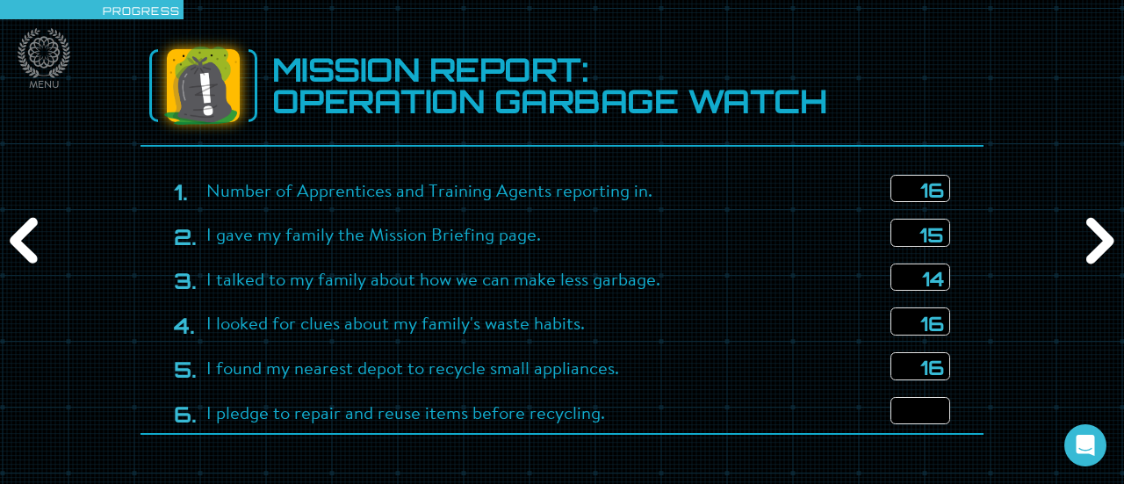
click at [905, 413] on input "number" at bounding box center [920, 411] width 60 height 28
type input "16"
click at [1098, 250] on div "Next" at bounding box center [1097, 241] width 54 height 145
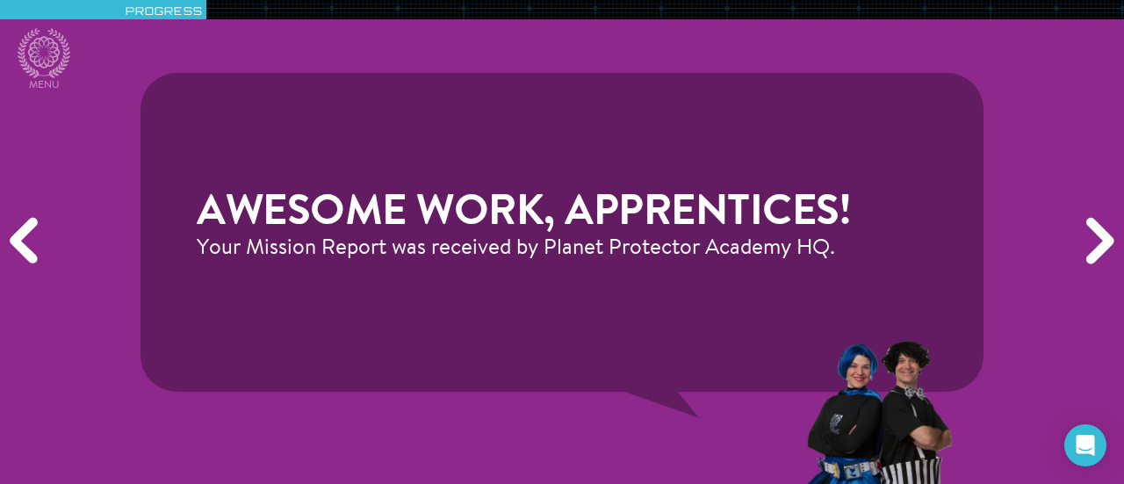
click at [1098, 250] on div "Next" at bounding box center [1097, 241] width 54 height 145
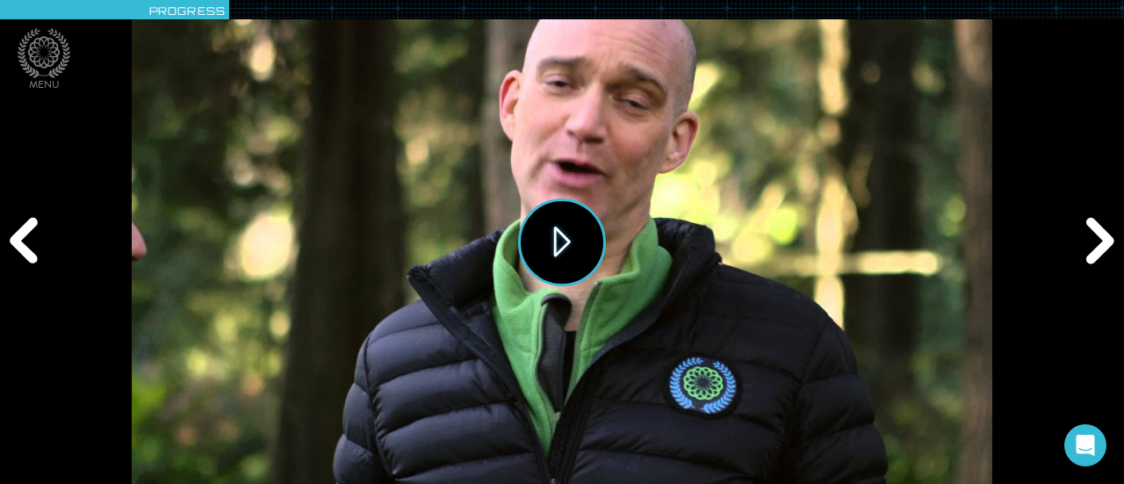
click at [540, 242] on button "Play" at bounding box center [562, 242] width 88 height 88
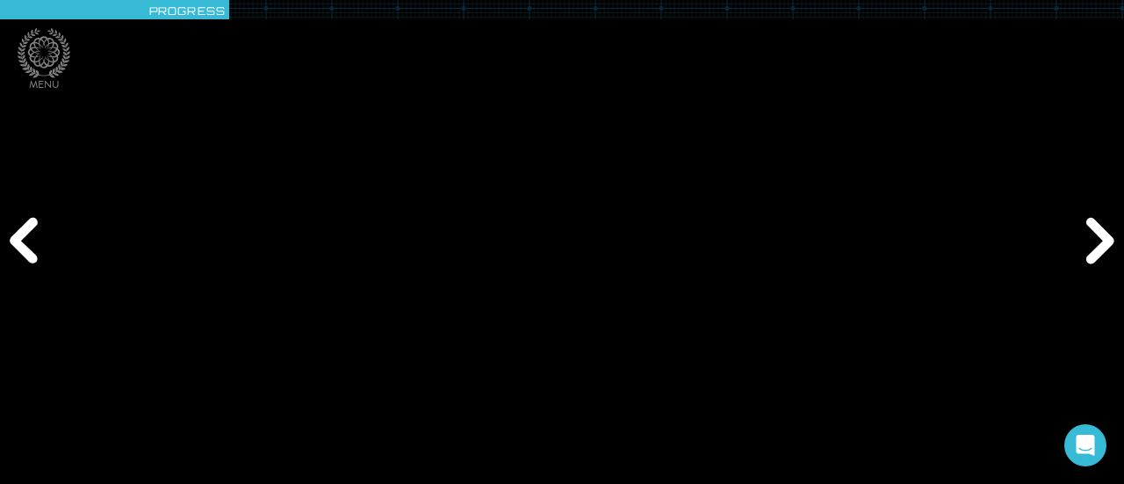
click at [128, 454] on div "Play" at bounding box center [562, 242] width 1124 height 484
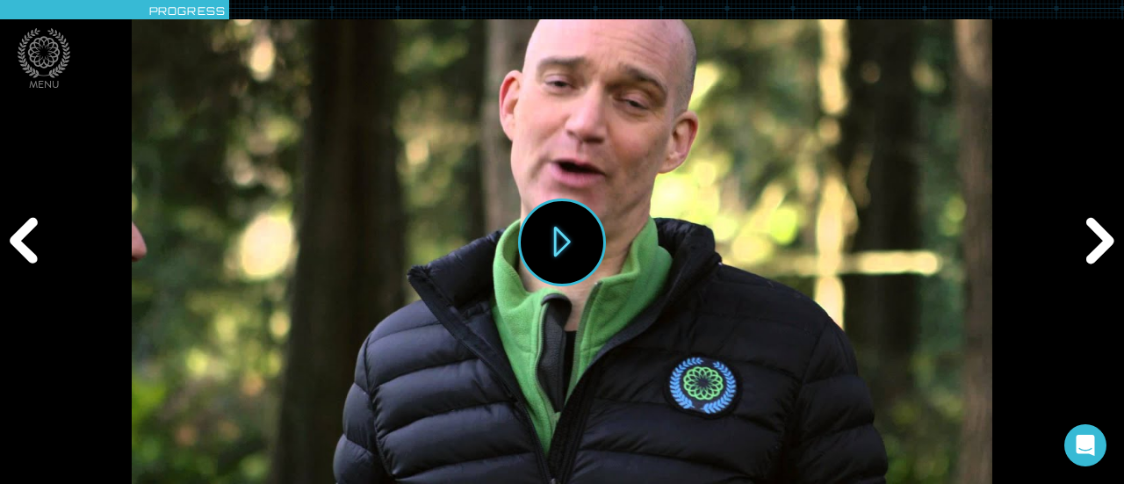
click at [1093, 259] on div "Next" at bounding box center [1097, 241] width 54 height 145
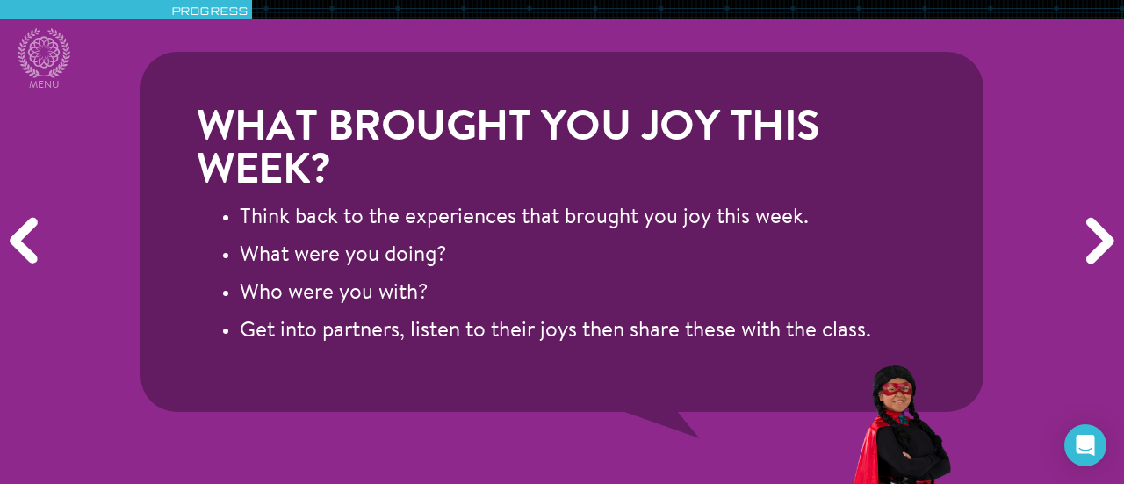
click at [1093, 259] on div "Next" at bounding box center [1097, 241] width 54 height 145
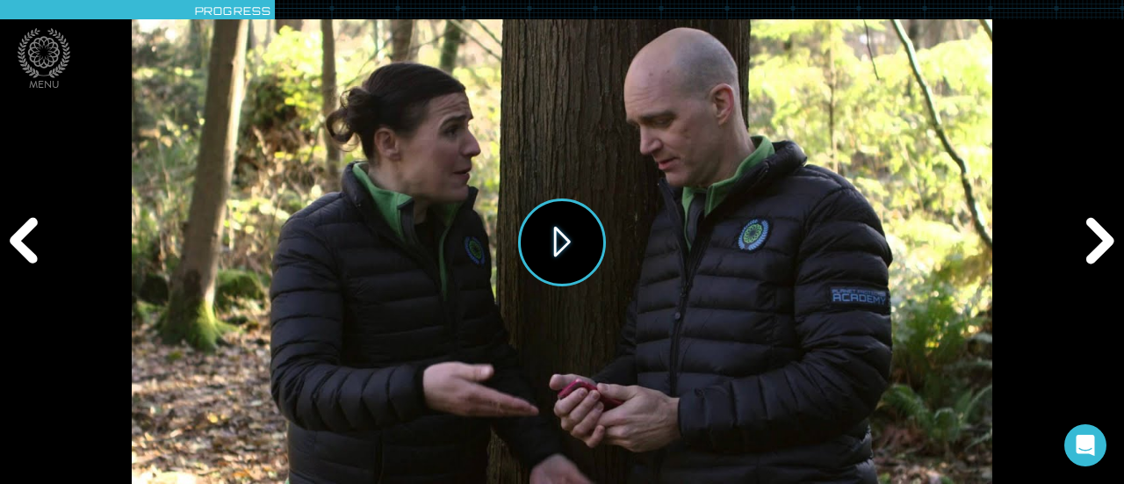
click at [593, 242] on button "Play" at bounding box center [562, 242] width 88 height 88
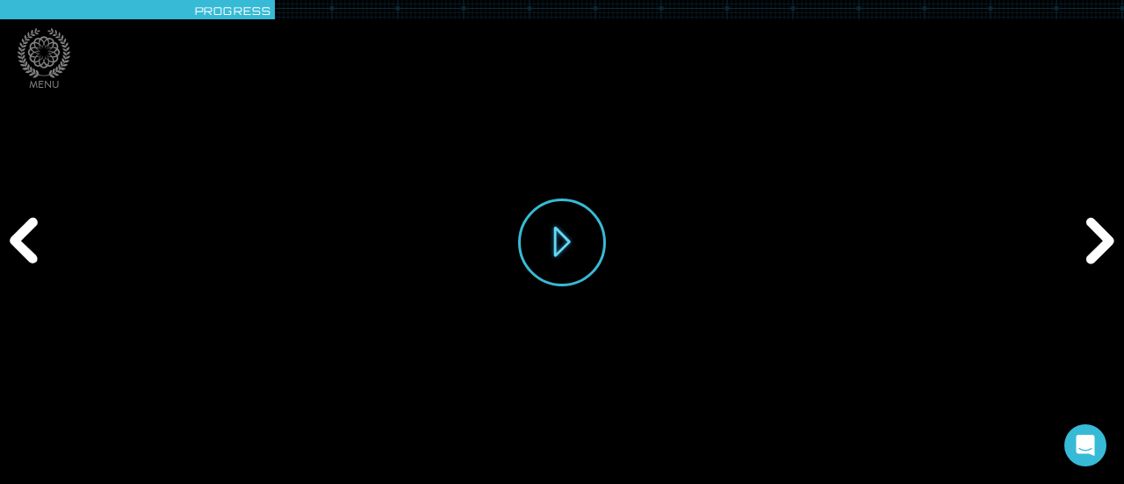
drag, startPoint x: 154, startPoint y: 447, endPoint x: 113, endPoint y: 456, distance: 42.2
click at [113, 456] on div "Play" at bounding box center [562, 242] width 1124 height 484
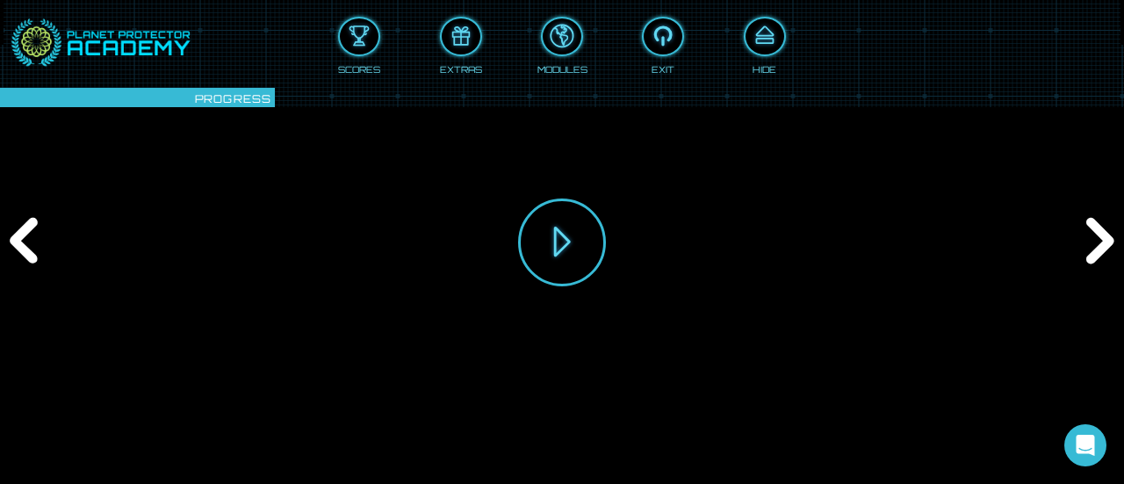
drag, startPoint x: 157, startPoint y: 446, endPoint x: 117, endPoint y: 450, distance: 40.6
click at [117, 450] on div "Play" at bounding box center [562, 242] width 1124 height 484
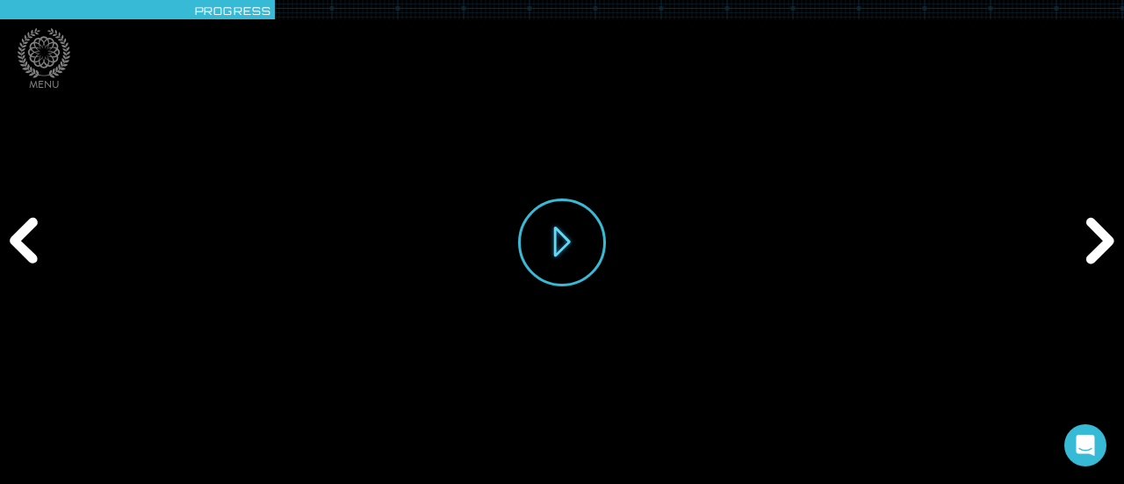
click at [170, 468] on div "Play" at bounding box center [562, 242] width 860 height 484
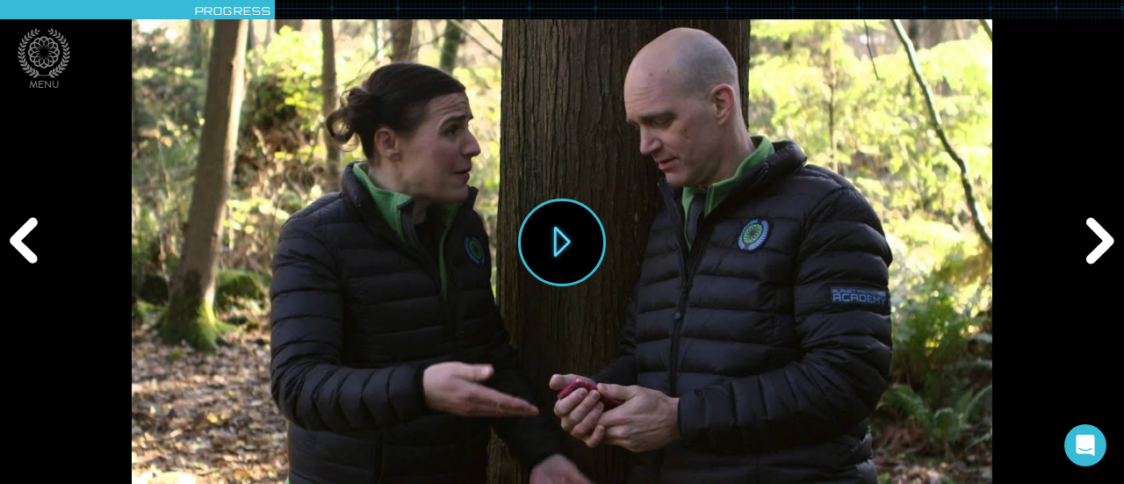
click at [1101, 250] on div "Next" at bounding box center [1097, 241] width 54 height 145
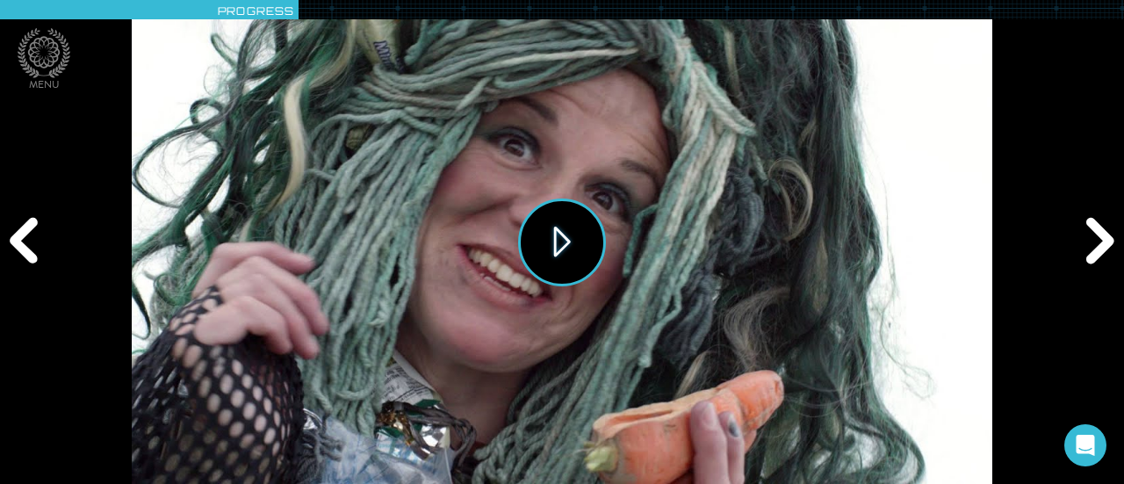
click at [579, 234] on button "Play" at bounding box center [562, 242] width 88 height 88
click at [1101, 225] on div "Next" at bounding box center [1097, 241] width 54 height 145
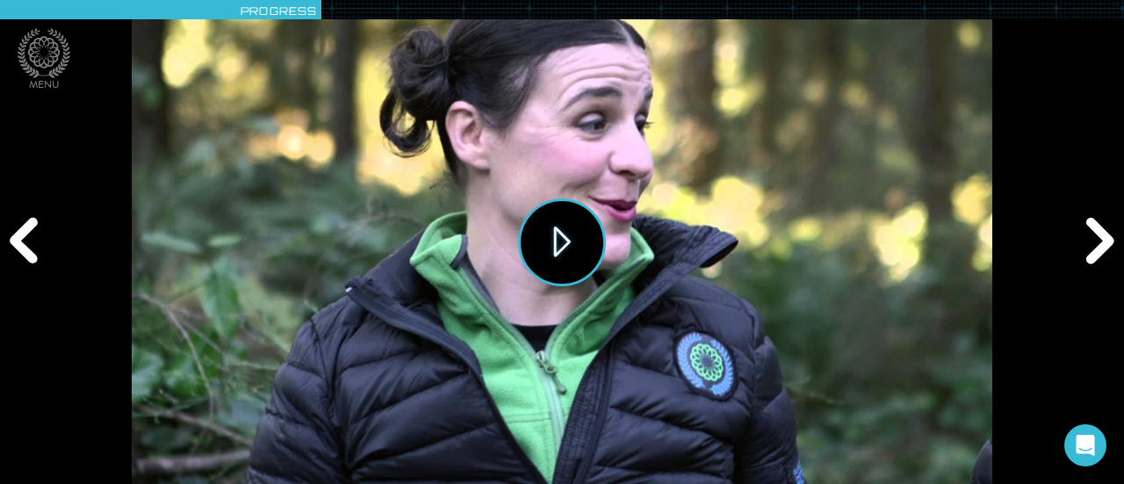
click at [546, 248] on button "Play" at bounding box center [562, 242] width 88 height 88
click at [1099, 231] on div "Next" at bounding box center [1097, 241] width 54 height 145
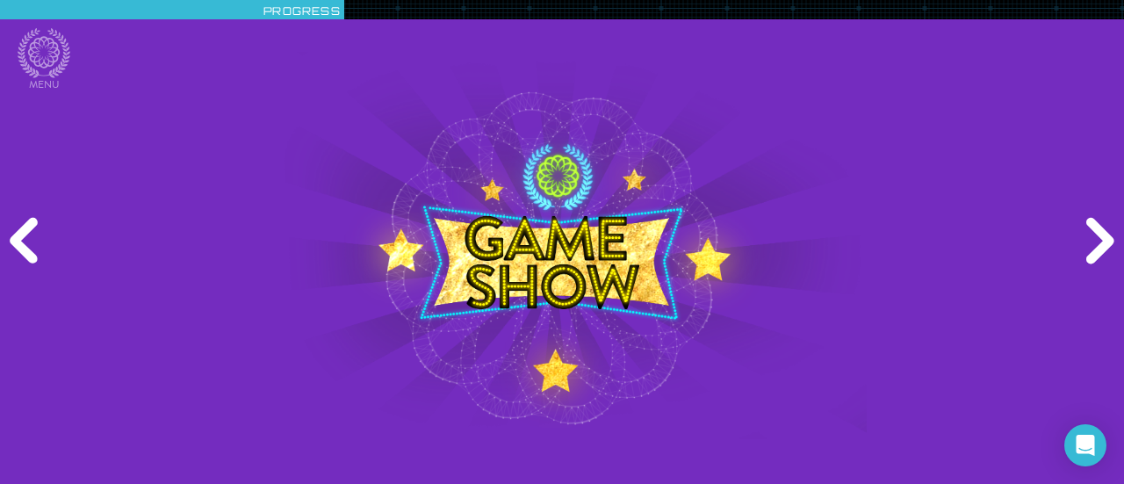
click at [1099, 231] on div "Next" at bounding box center [1097, 241] width 54 height 145
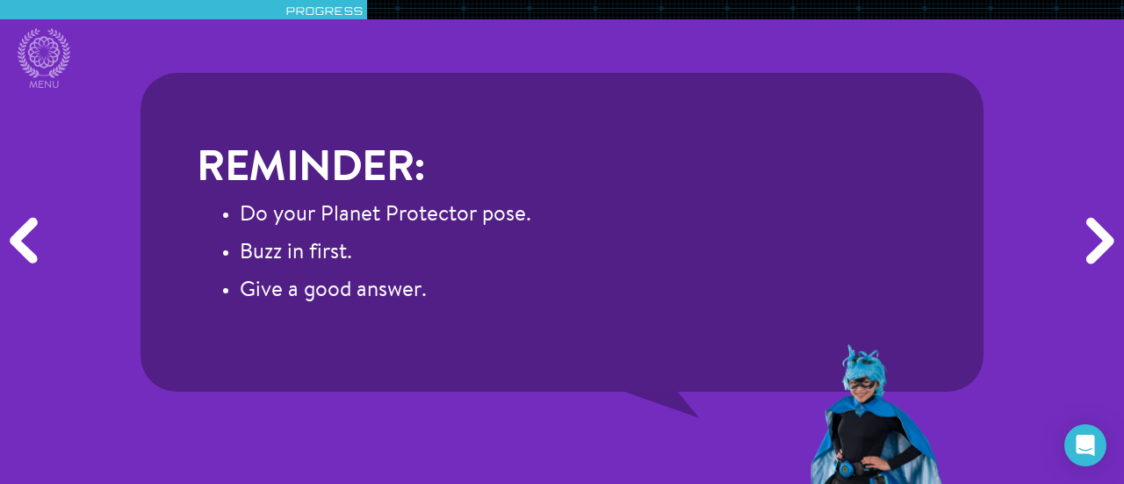
click at [1099, 231] on div "Next" at bounding box center [1097, 241] width 54 height 145
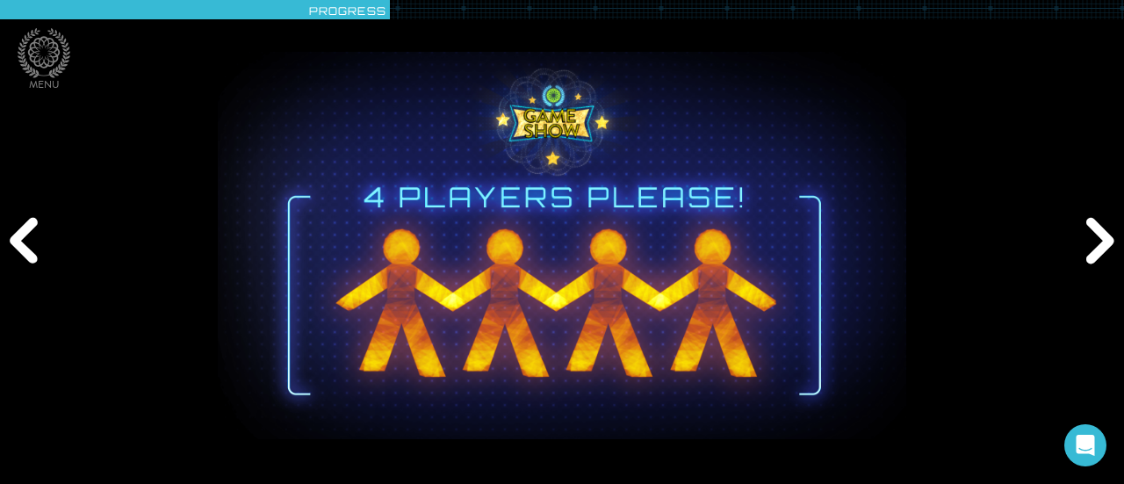
click at [1099, 231] on div "Next" at bounding box center [1097, 241] width 54 height 145
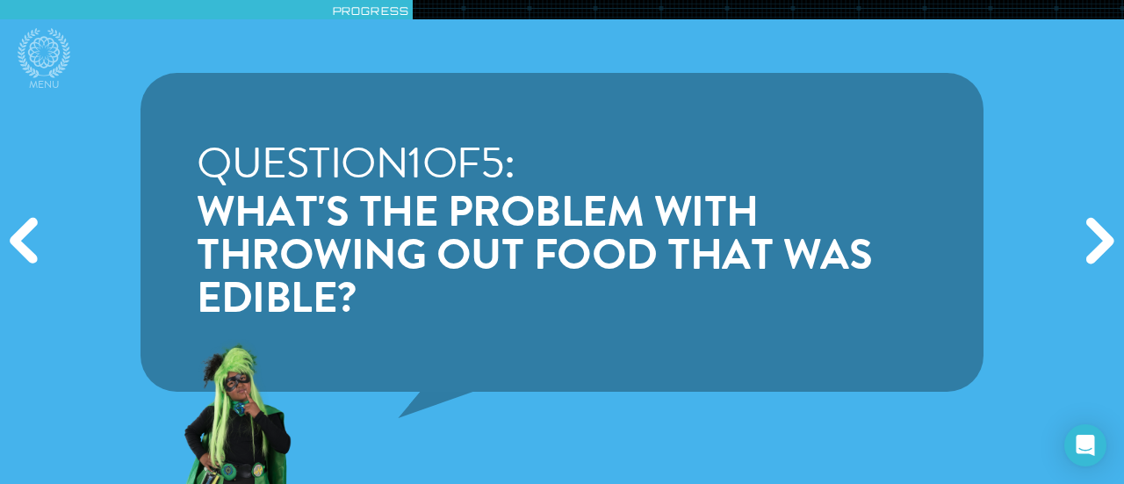
click at [1099, 231] on div "Next" at bounding box center [1097, 241] width 54 height 145
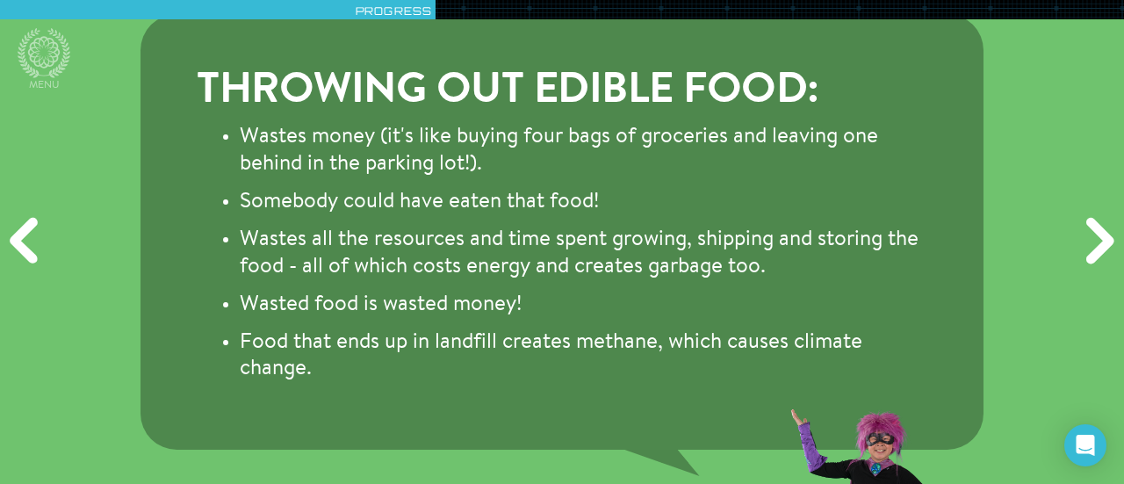
click at [1099, 231] on div "Next" at bounding box center [1097, 241] width 54 height 145
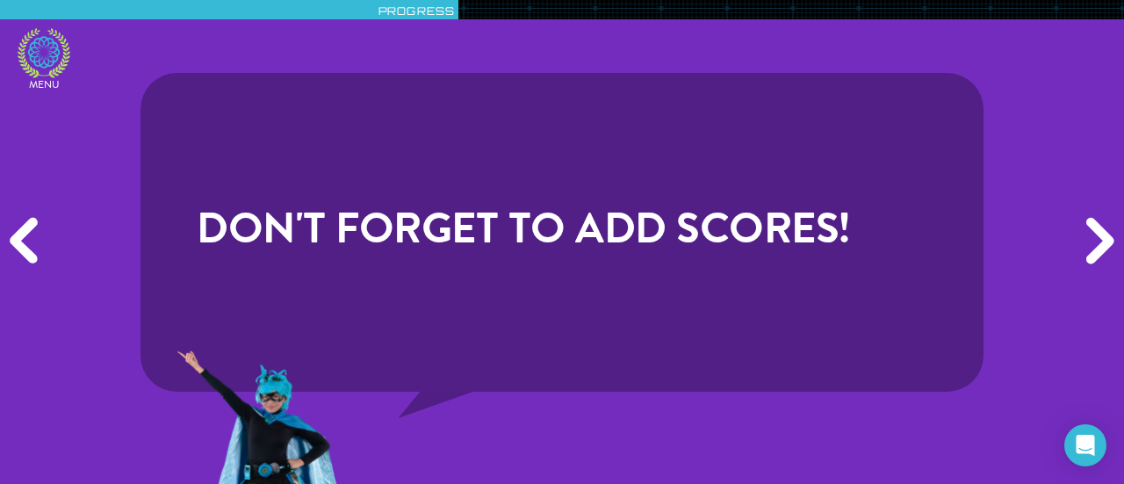
click at [67, 90] on link "Menu" at bounding box center [44, 60] width 53 height 65
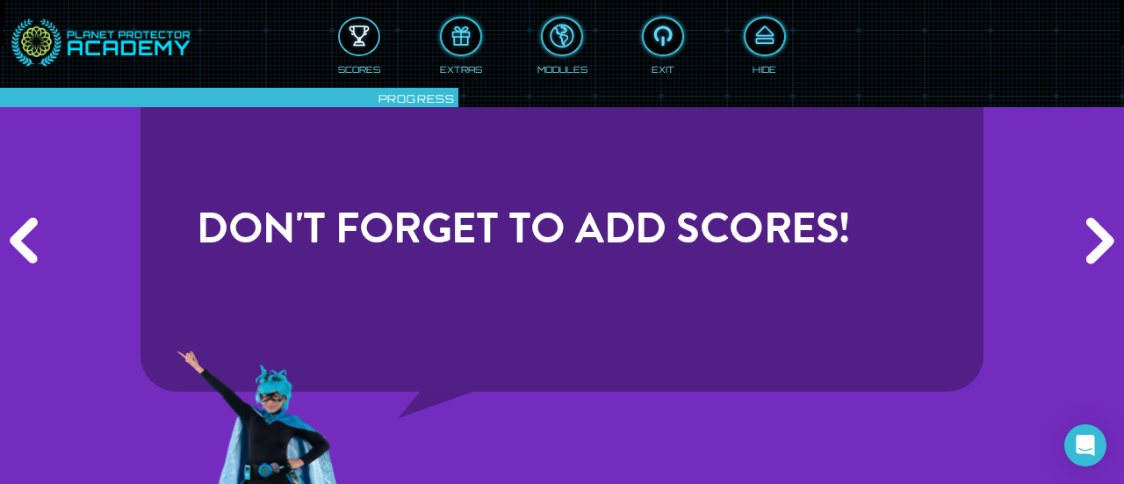
click at [355, 39] on div at bounding box center [359, 36] width 39 height 29
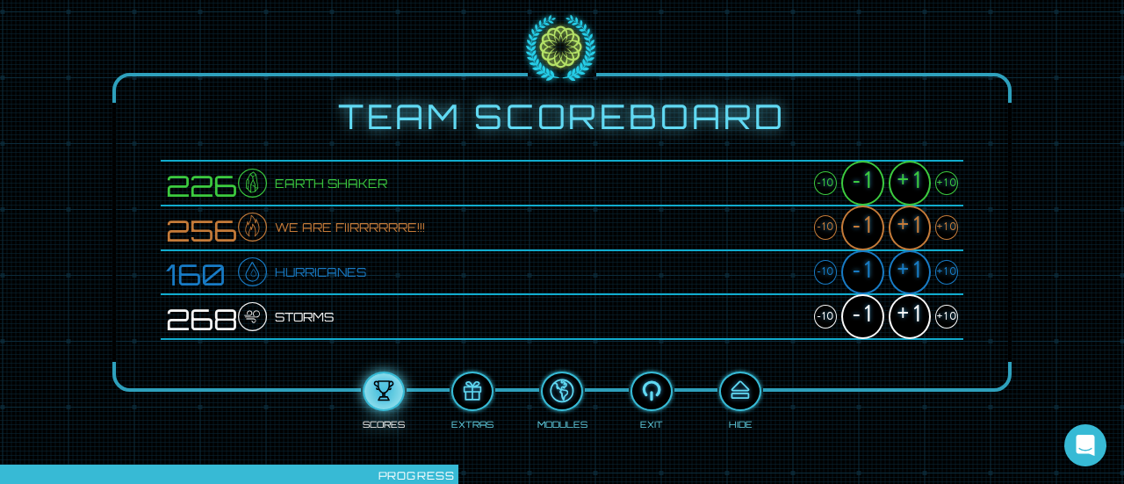
click at [907, 186] on div "+1" at bounding box center [909, 183] width 42 height 45
click at [904, 213] on div "+1" at bounding box center [909, 227] width 42 height 45
click at [902, 262] on div "+1" at bounding box center [909, 272] width 42 height 45
click at [907, 314] on div "+1" at bounding box center [909, 316] width 42 height 45
click at [736, 407] on button at bounding box center [740, 390] width 42 height 39
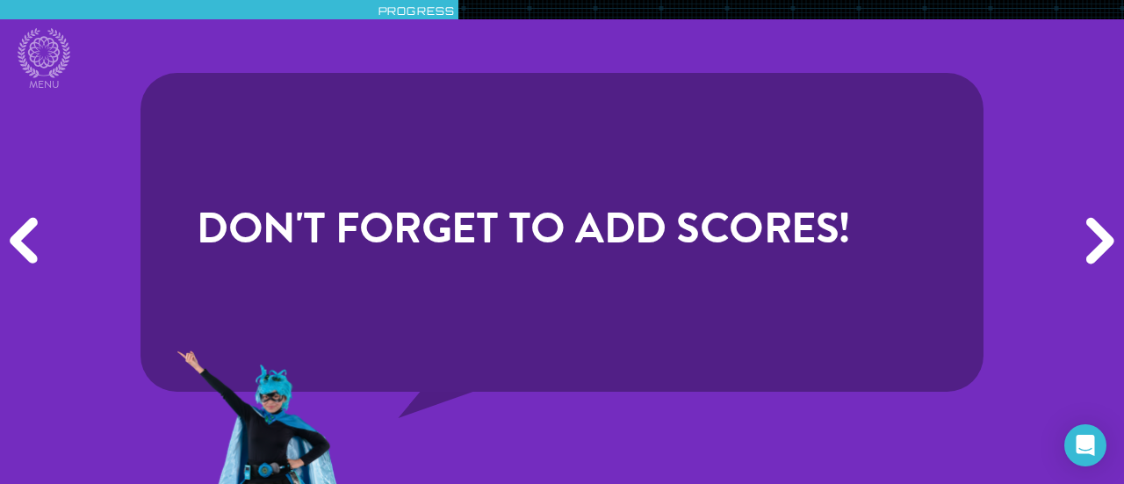
click at [1088, 235] on div "Next" at bounding box center [1097, 241] width 54 height 145
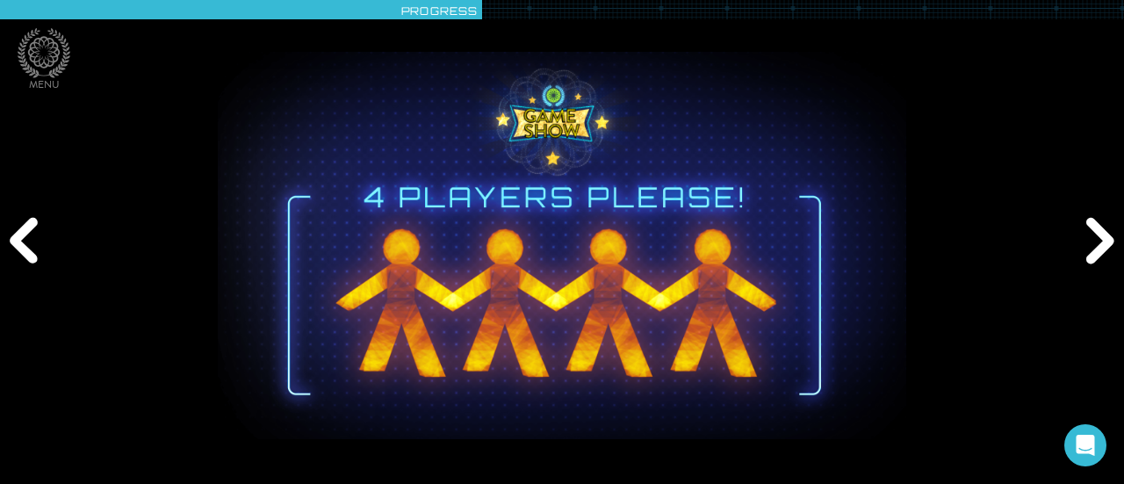
click at [1088, 235] on div "Next" at bounding box center [1097, 241] width 54 height 145
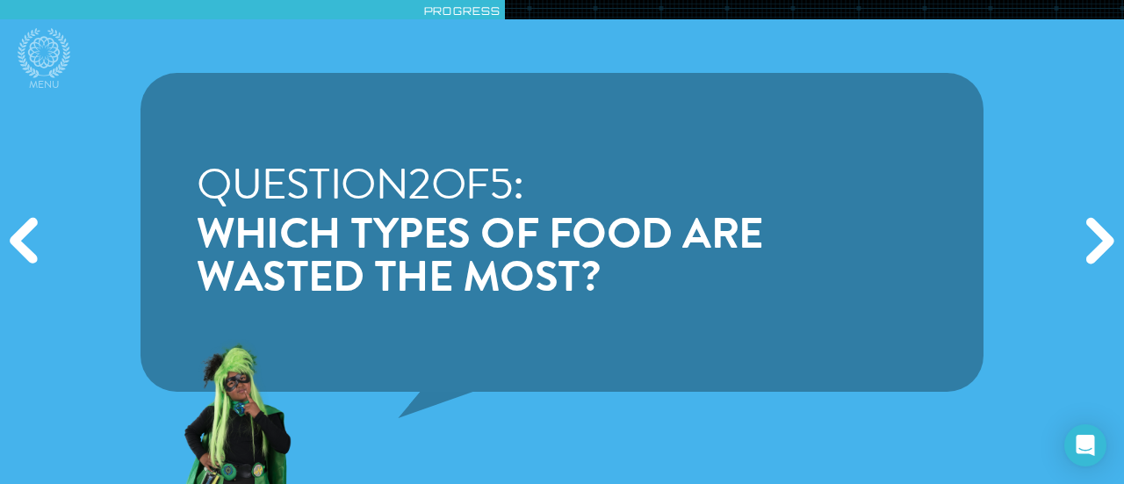
click at [1088, 235] on div "Next" at bounding box center [1097, 241] width 54 height 145
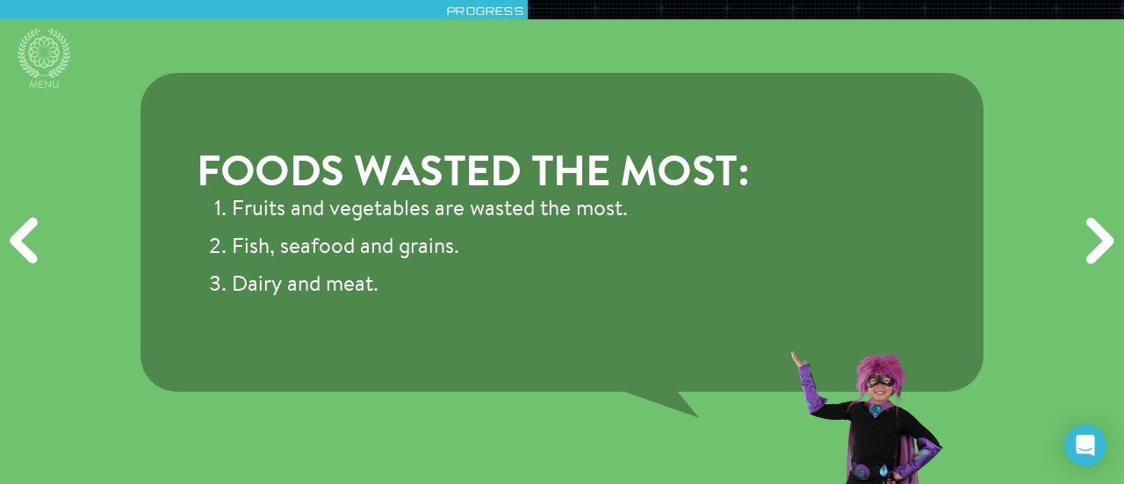
click at [1090, 235] on div "Next" at bounding box center [1097, 241] width 54 height 145
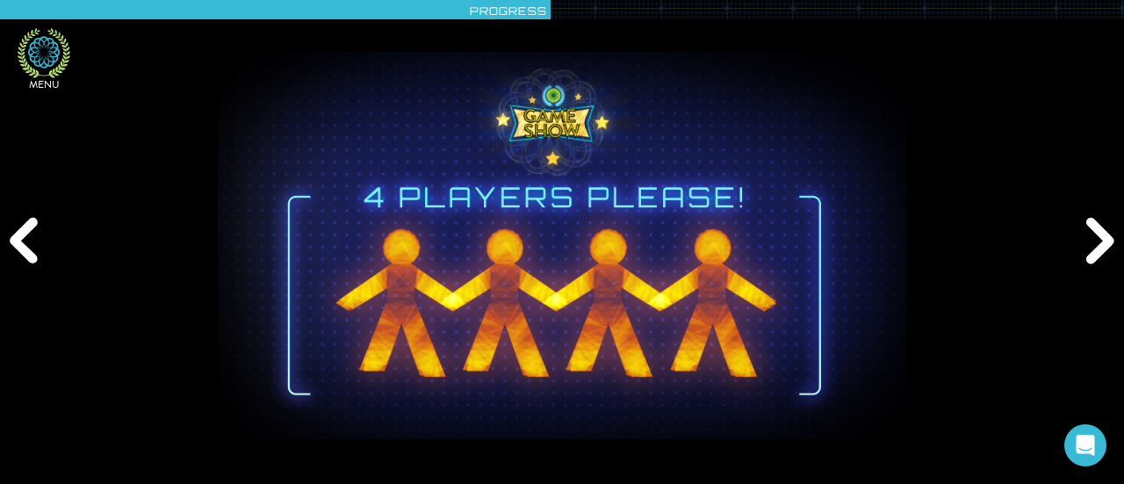
click at [39, 59] on icon at bounding box center [44, 53] width 53 height 50
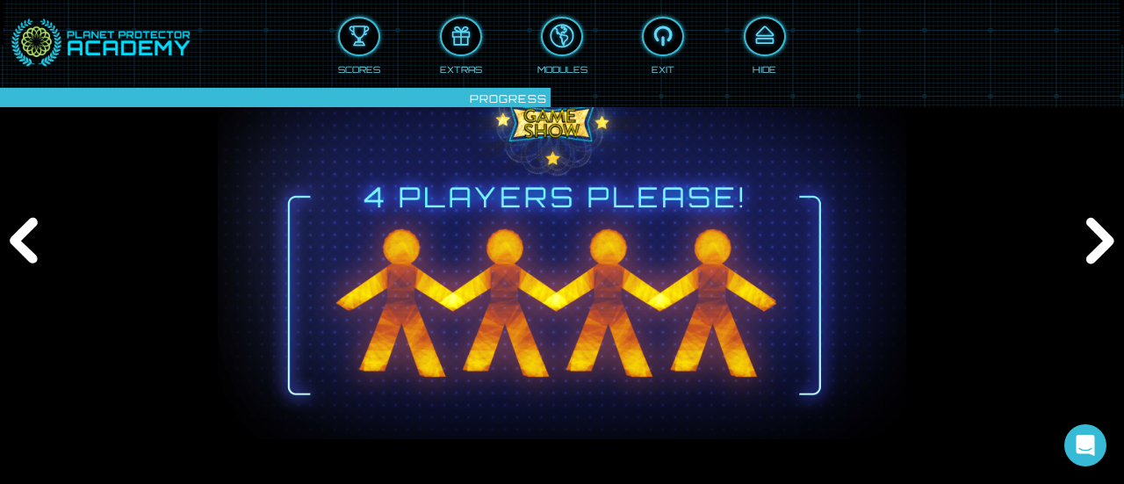
click at [333, 52] on div "Scores Extras Modules Exit Hide" at bounding box center [562, 40] width 1005 height 72
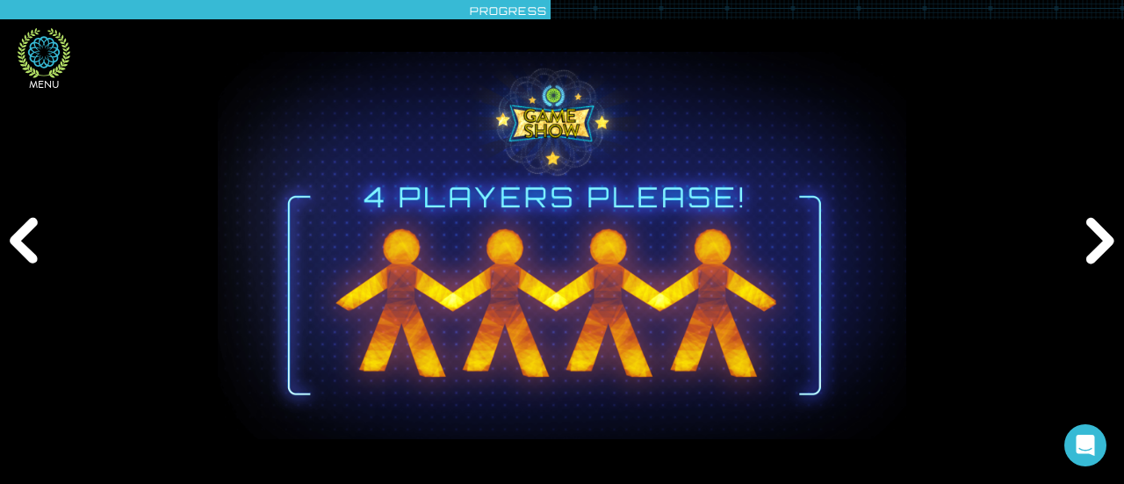
click at [61, 78] on link "Menu" at bounding box center [44, 60] width 53 height 65
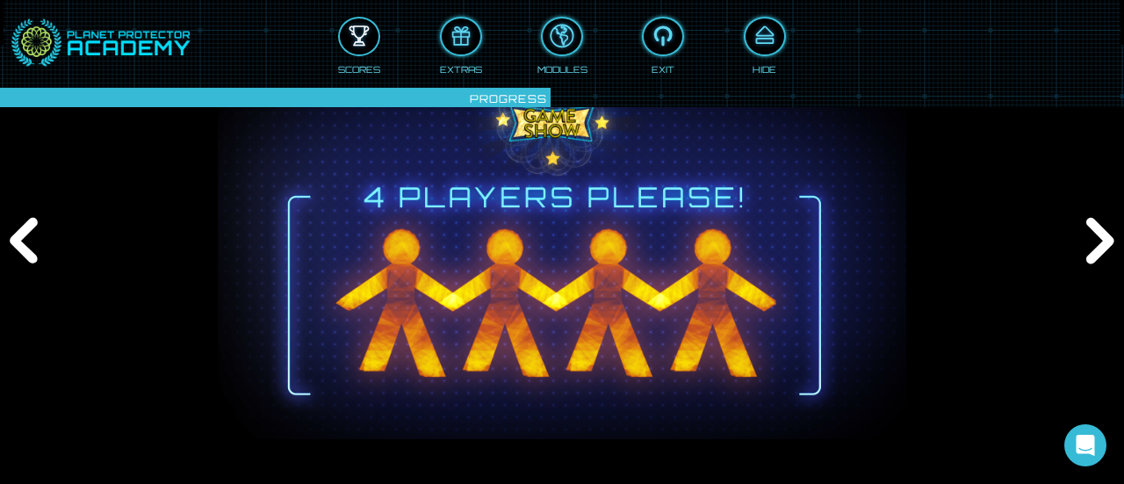
click at [367, 32] on div at bounding box center [359, 36] width 39 height 29
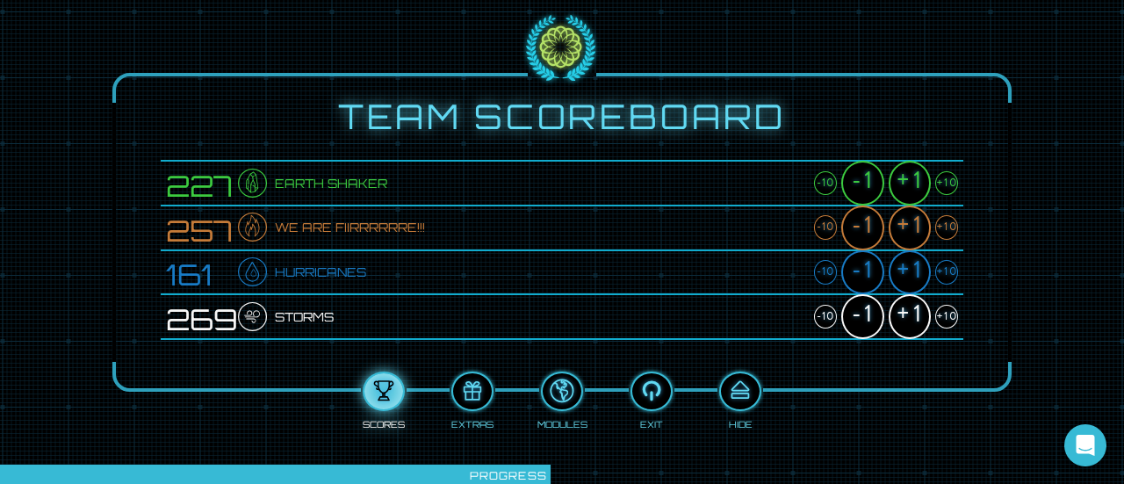
click at [919, 176] on div "+1" at bounding box center [909, 183] width 42 height 45
click at [913, 219] on div "+1" at bounding box center [909, 227] width 42 height 45
click at [908, 266] on div "+1" at bounding box center [909, 272] width 42 height 45
click at [915, 310] on div "+1" at bounding box center [909, 316] width 42 height 45
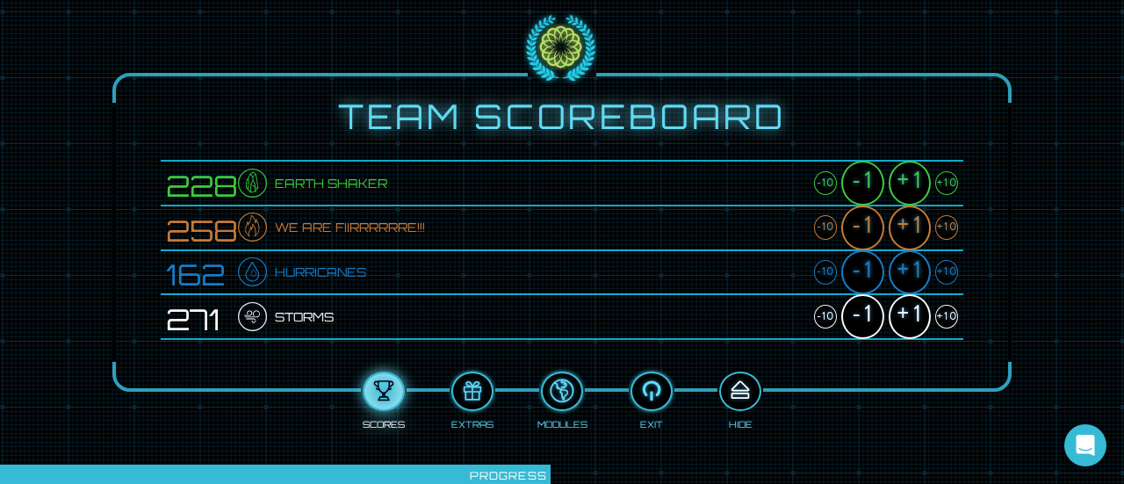
click at [741, 391] on div at bounding box center [740, 391] width 39 height 29
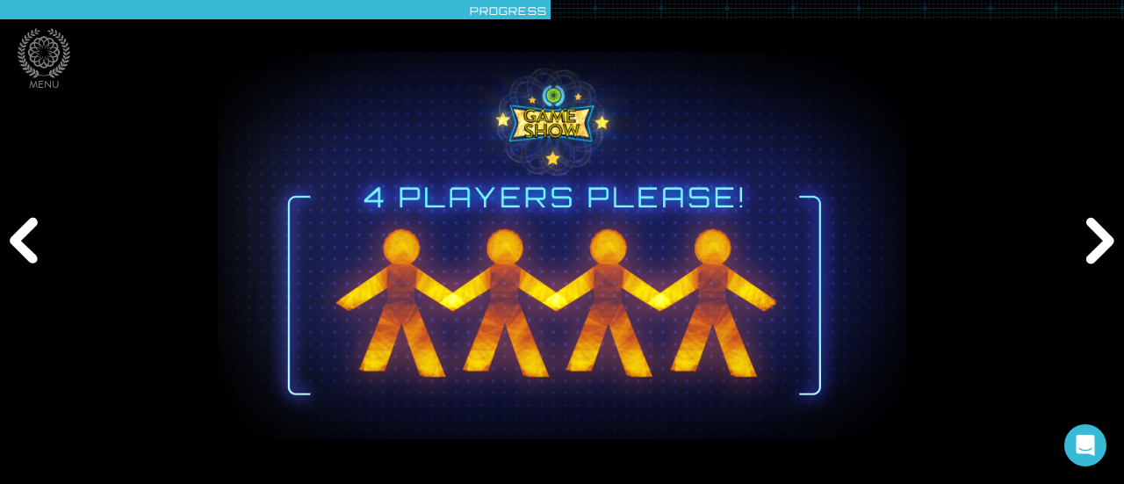
click at [1088, 229] on div "Next" at bounding box center [1097, 241] width 54 height 145
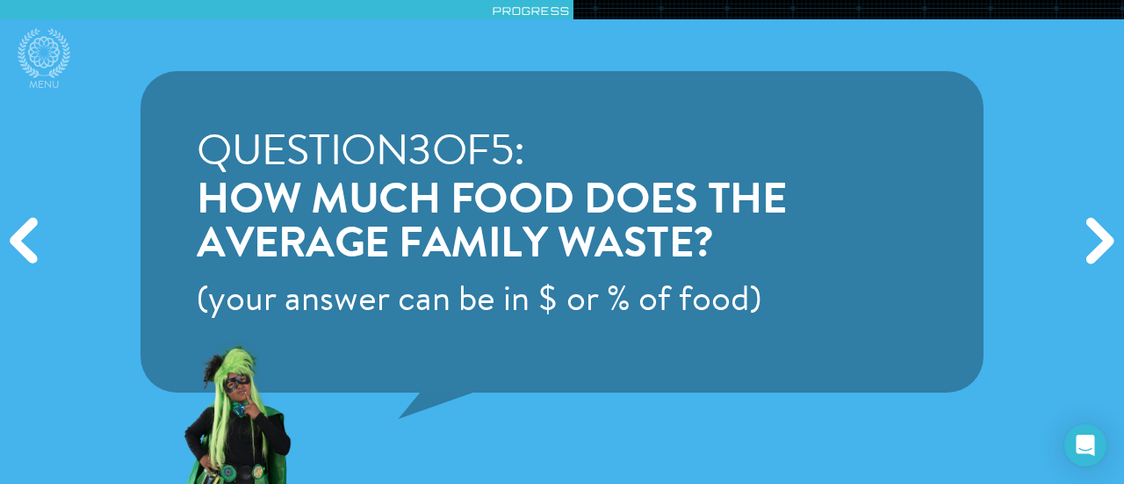
click at [1088, 229] on div "Next" at bounding box center [1097, 241] width 54 height 145
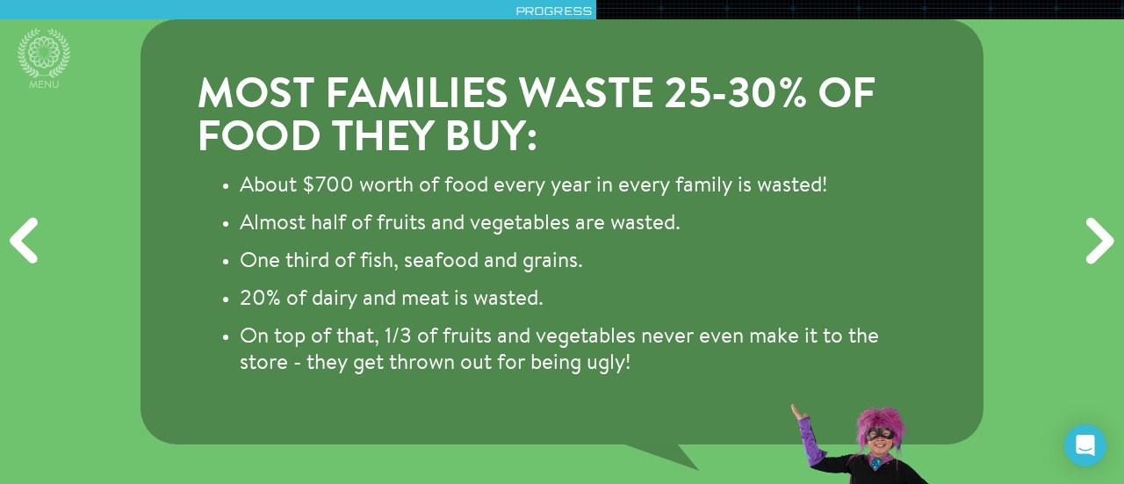
click at [1088, 229] on div "Next" at bounding box center [1097, 241] width 54 height 145
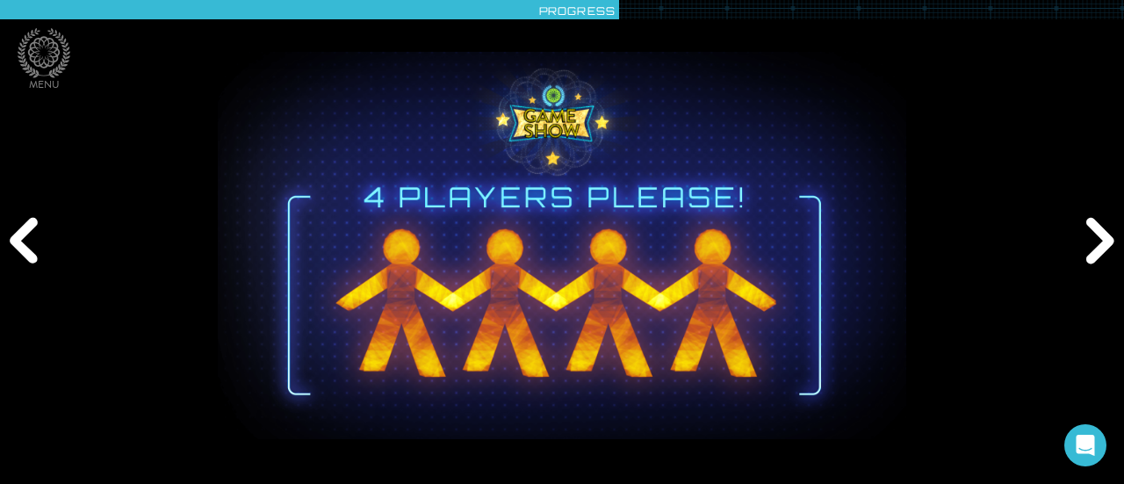
click at [1088, 229] on div "Next" at bounding box center [1097, 241] width 54 height 145
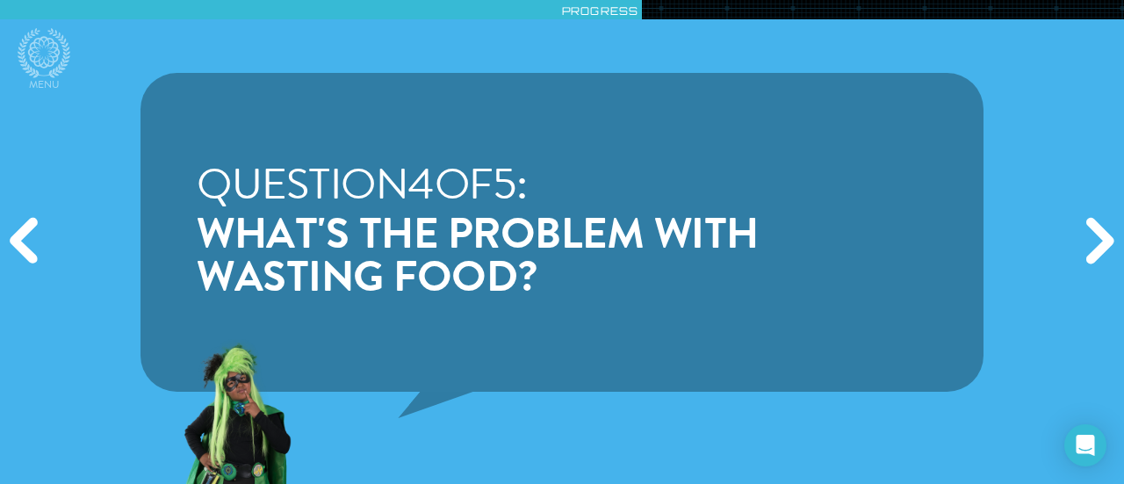
click at [1088, 229] on div "Next" at bounding box center [1097, 241] width 54 height 145
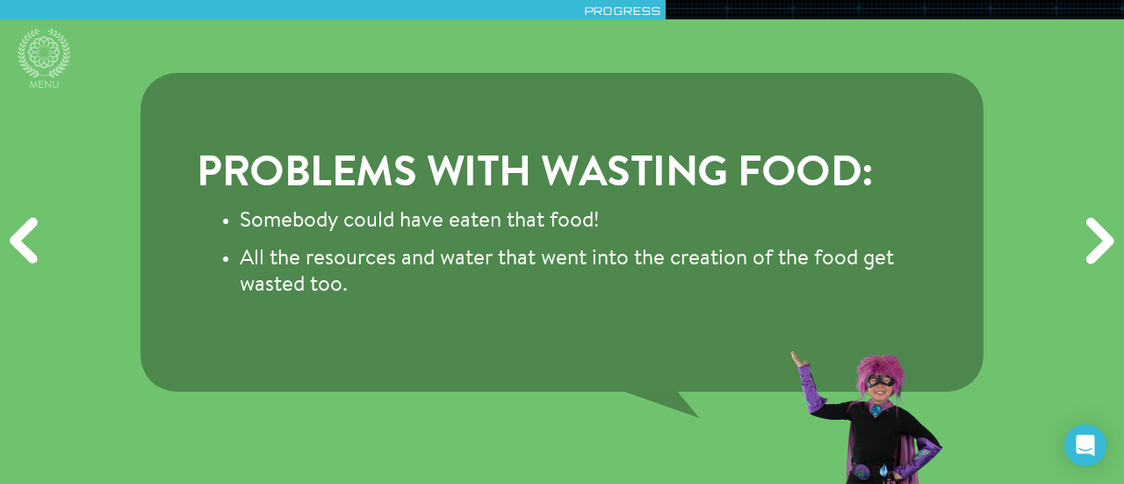
click at [1093, 220] on div "Next" at bounding box center [1097, 241] width 54 height 145
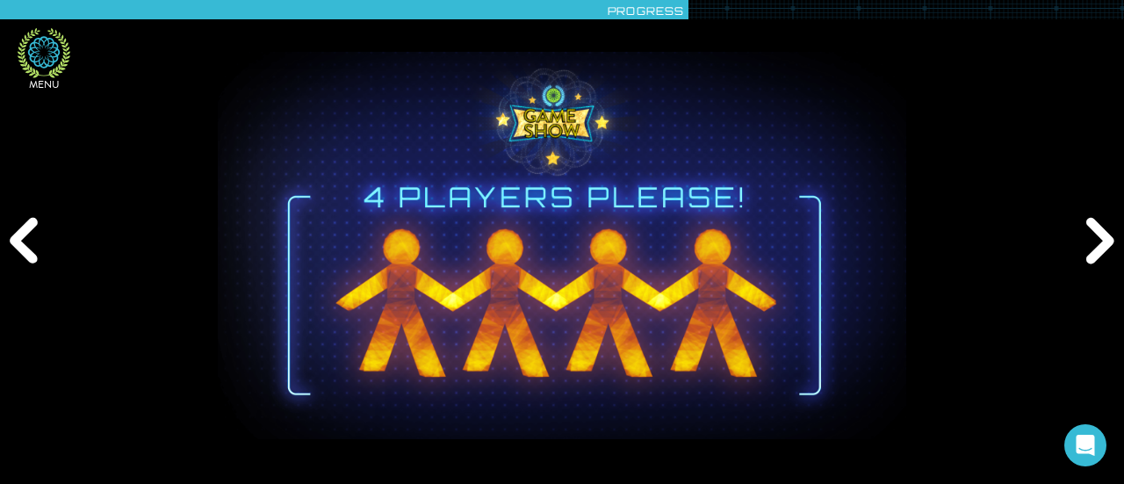
click at [45, 46] on icon at bounding box center [44, 52] width 32 height 32
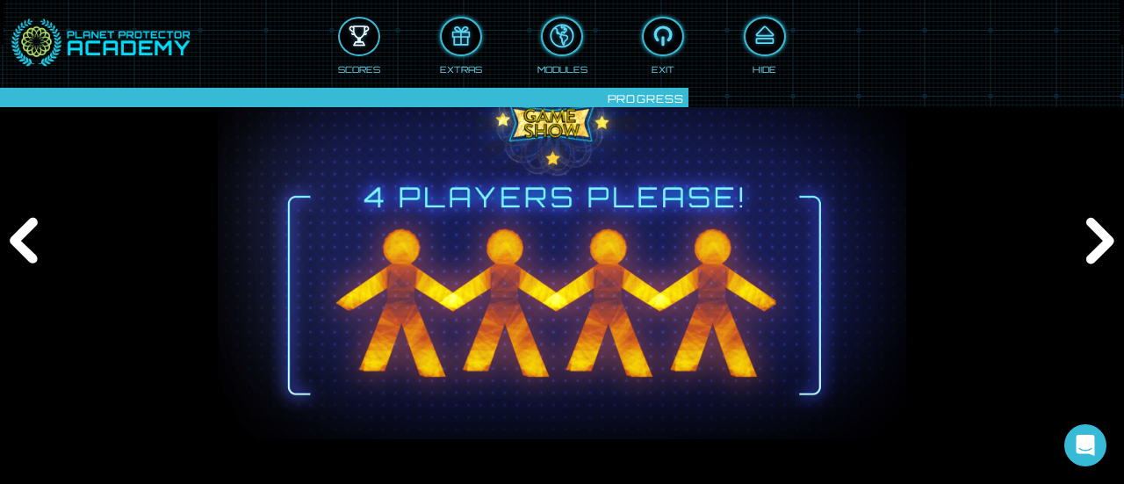
click at [344, 27] on div at bounding box center [359, 36] width 39 height 29
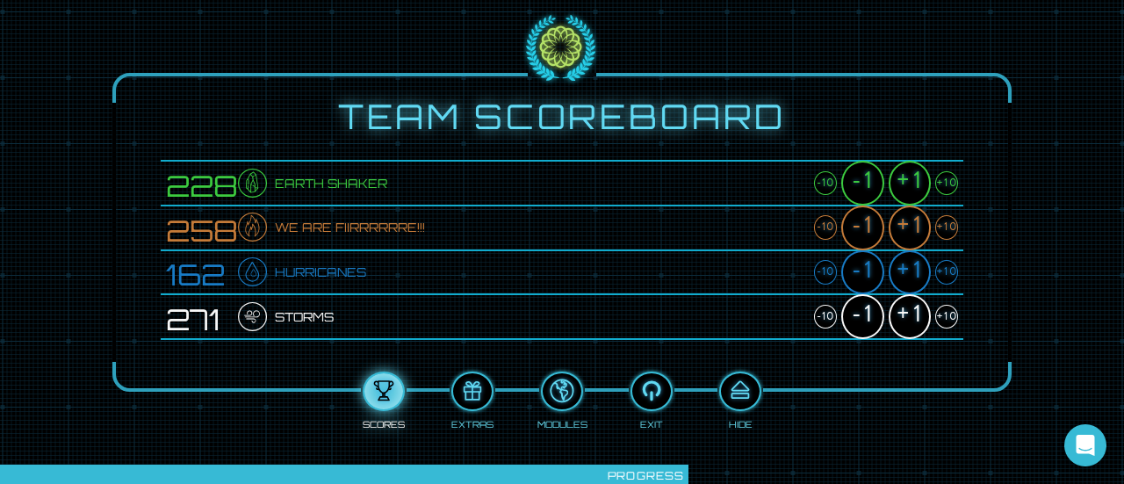
click at [904, 183] on div "+1" at bounding box center [909, 183] width 42 height 45
click at [904, 228] on div "+1" at bounding box center [909, 227] width 42 height 45
click at [902, 275] on div "+1" at bounding box center [909, 272] width 42 height 45
click at [902, 326] on div "+1" at bounding box center [909, 316] width 42 height 45
click at [744, 408] on button at bounding box center [740, 390] width 42 height 39
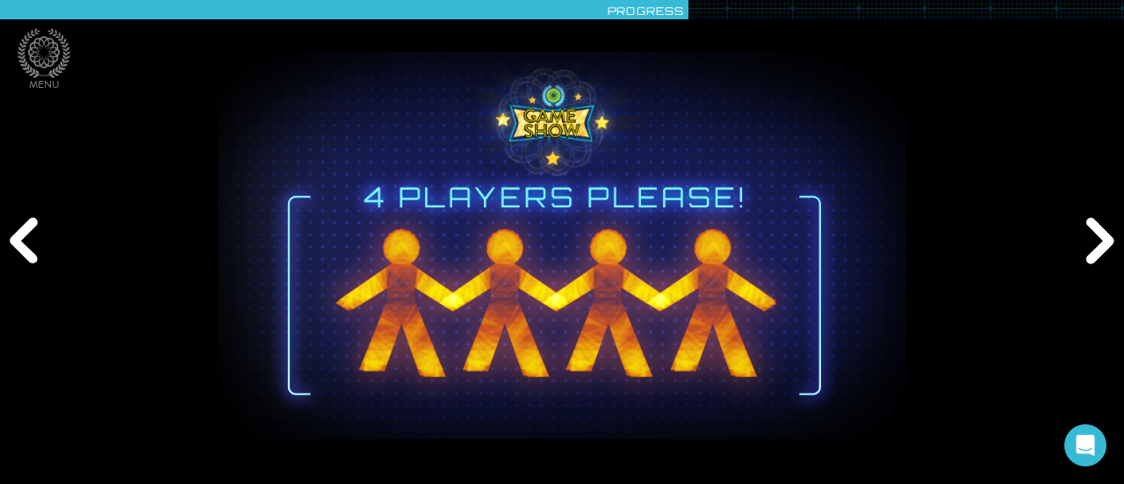
click at [1085, 244] on div "Next" at bounding box center [1097, 241] width 54 height 145
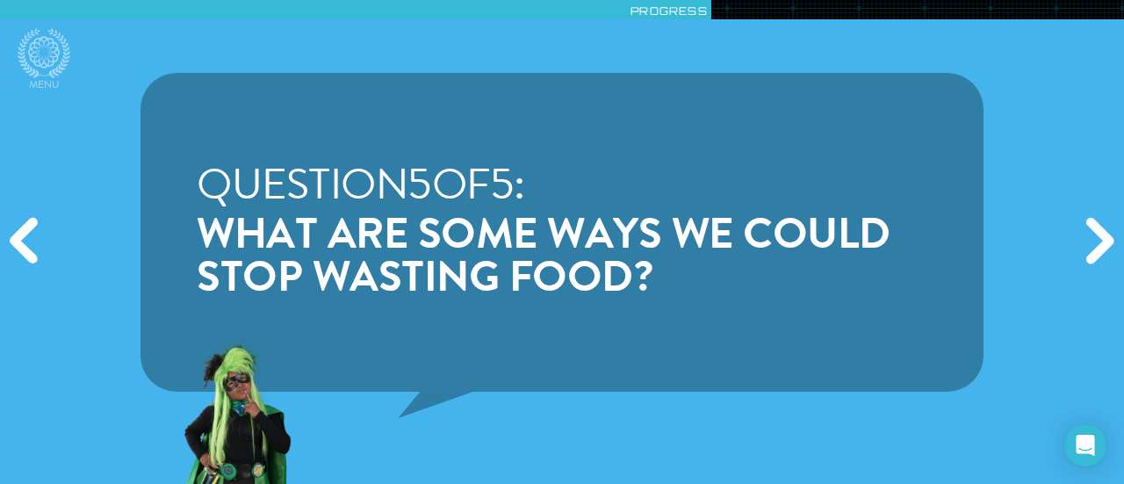
click at [1085, 244] on div "Next" at bounding box center [1097, 241] width 54 height 145
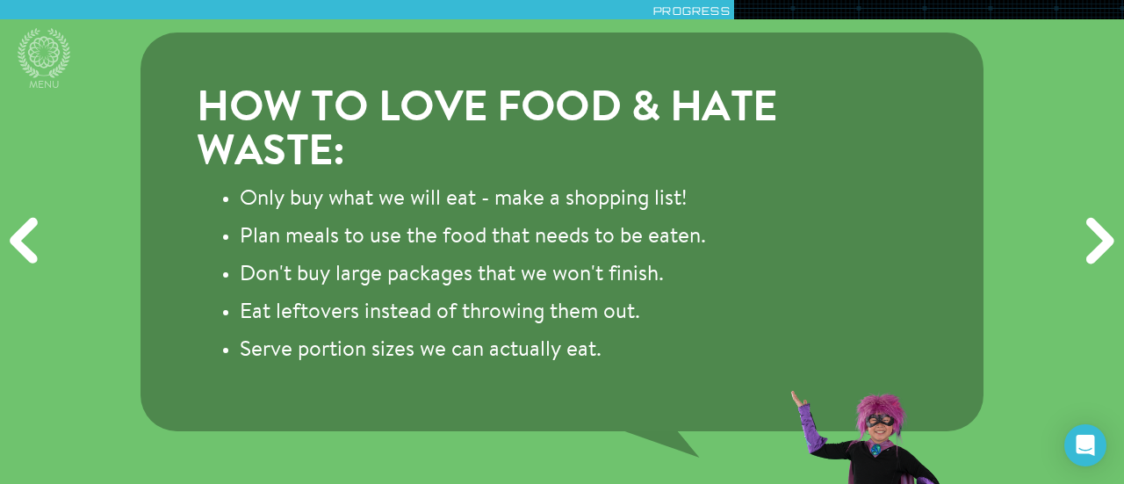
click at [42, 236] on div "Previous" at bounding box center [27, 241] width 54 height 145
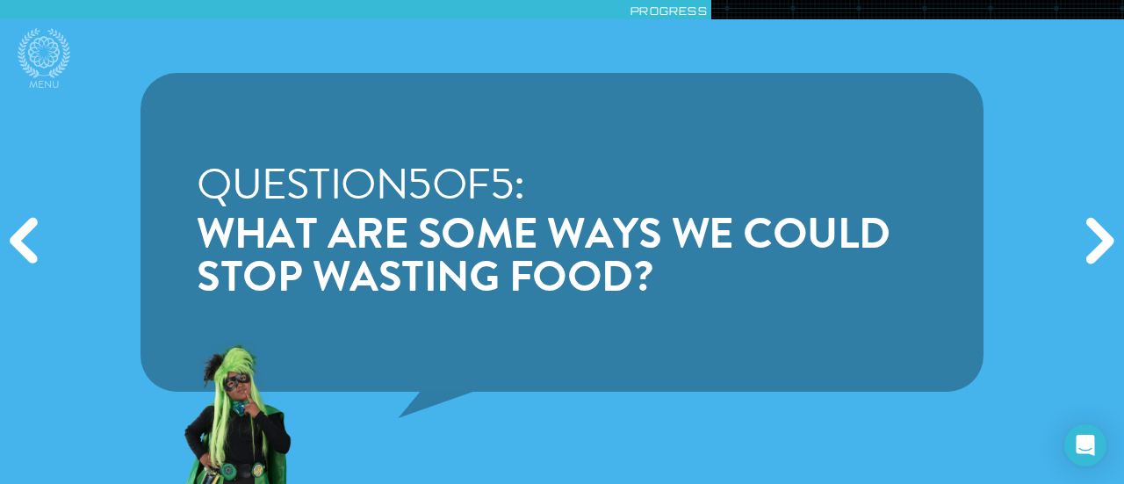
click at [1086, 243] on div "Next" at bounding box center [1097, 241] width 54 height 145
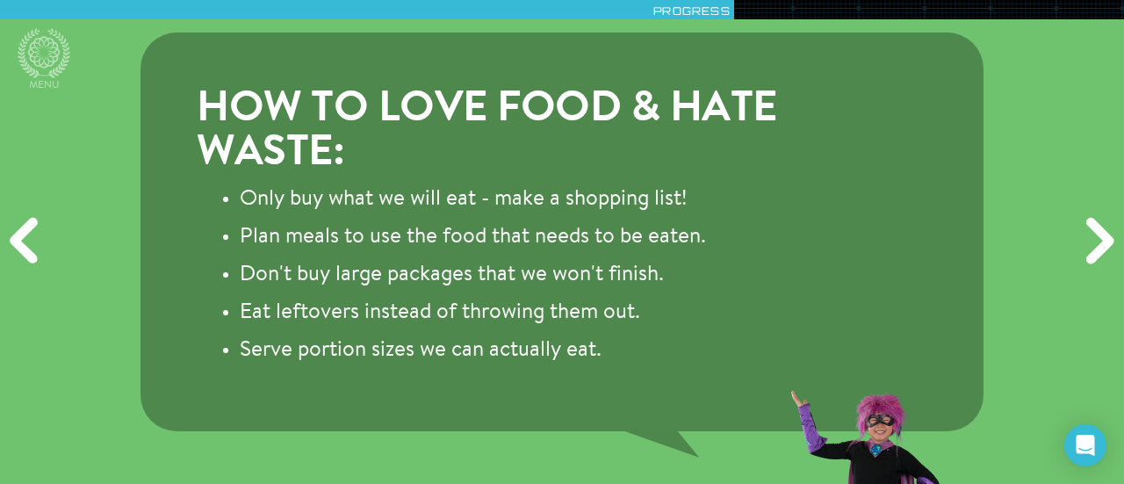
click at [1096, 244] on div "Next" at bounding box center [1097, 241] width 54 height 145
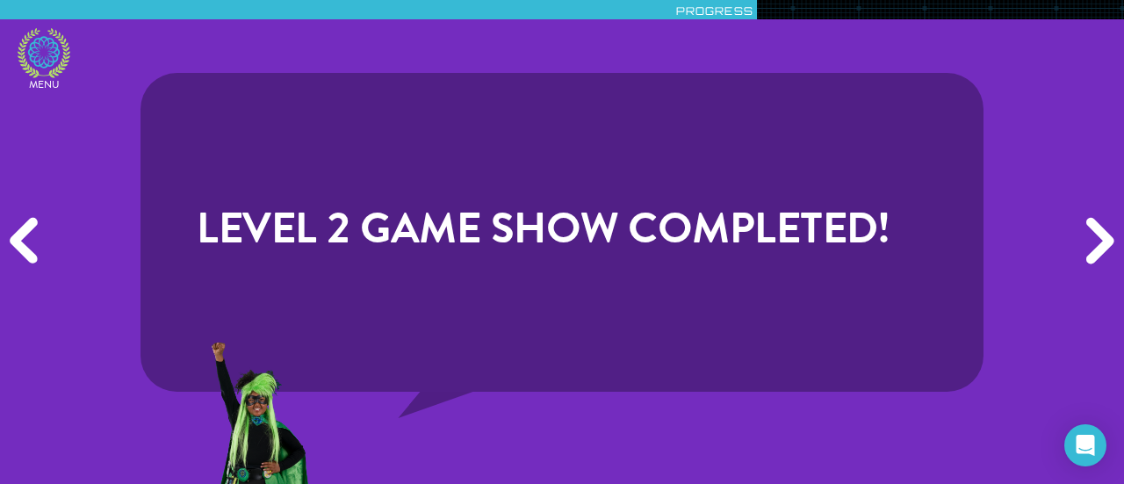
click at [51, 68] on icon at bounding box center [44, 53] width 53 height 50
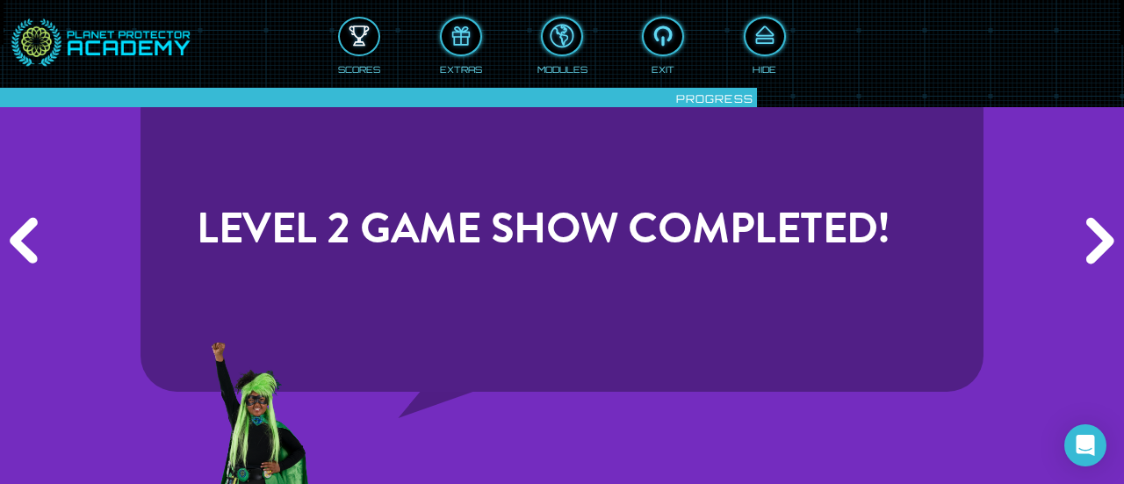
click at [363, 32] on div at bounding box center [359, 36] width 39 height 29
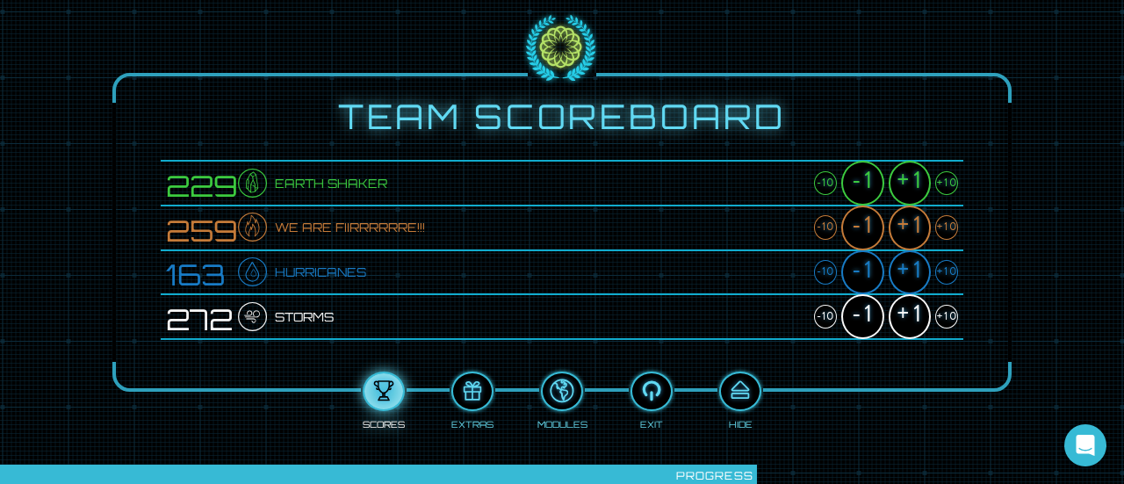
click at [911, 182] on div "+1" at bounding box center [909, 183] width 42 height 45
click at [908, 226] on div "+1" at bounding box center [909, 227] width 42 height 45
click at [906, 278] on div "+1" at bounding box center [909, 272] width 42 height 45
click at [911, 324] on div "+1" at bounding box center [909, 316] width 42 height 45
click at [751, 389] on div at bounding box center [740, 391] width 39 height 29
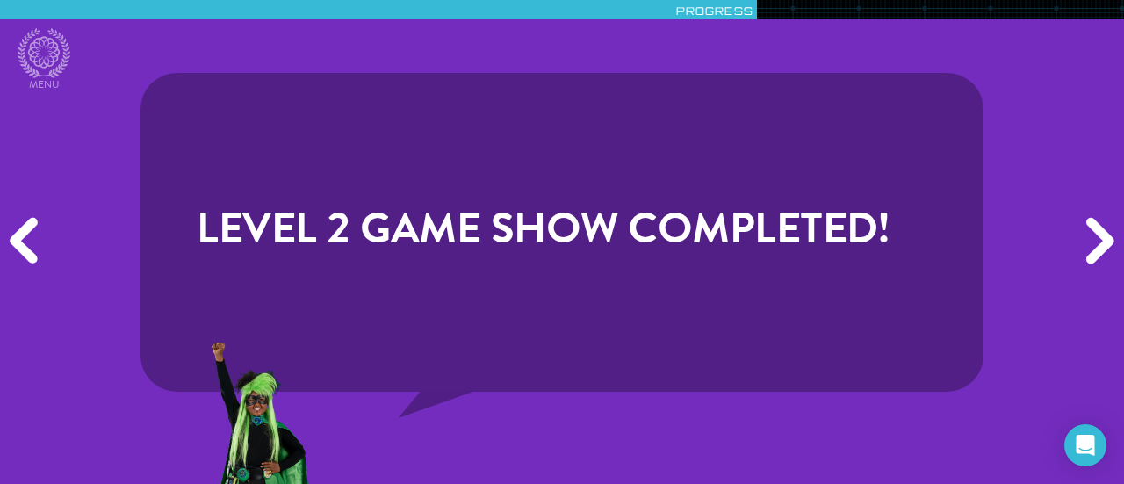
click at [1085, 238] on div "Next" at bounding box center [1097, 241] width 54 height 145
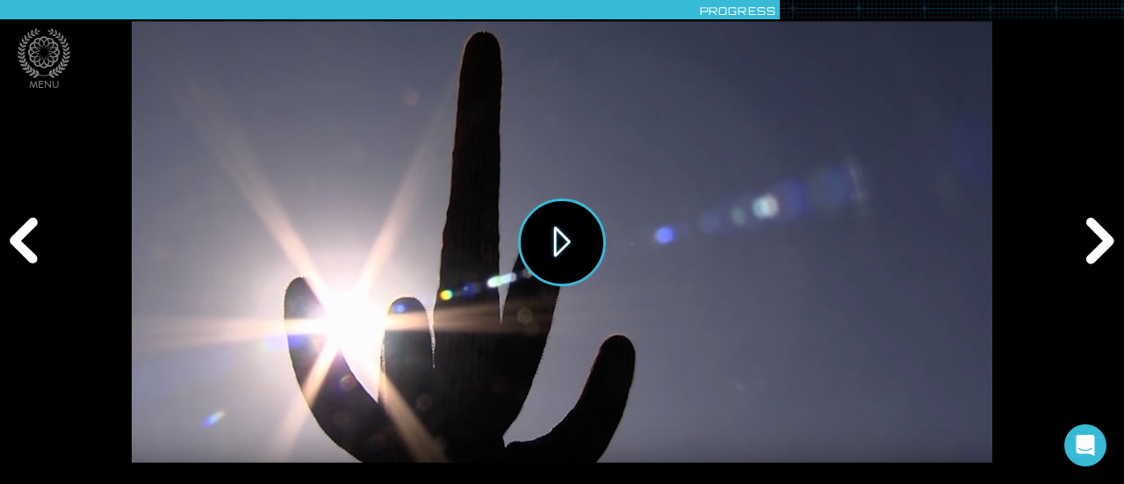
click at [564, 237] on button "Play" at bounding box center [562, 242] width 88 height 88
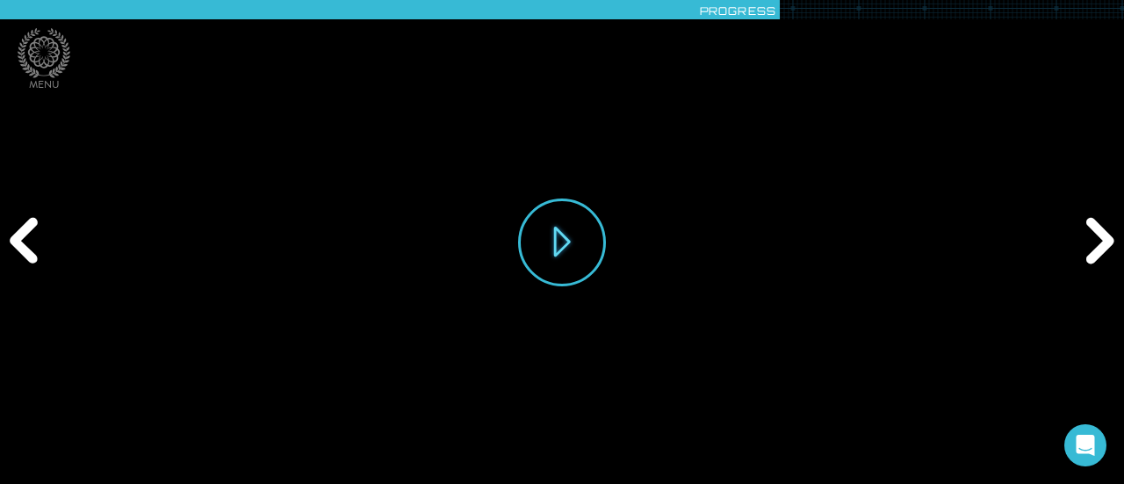
drag, startPoint x: 560, startPoint y: 237, endPoint x: 125, endPoint y: 449, distance: 484.0
click at [125, 449] on div "Play" at bounding box center [562, 242] width 1124 height 484
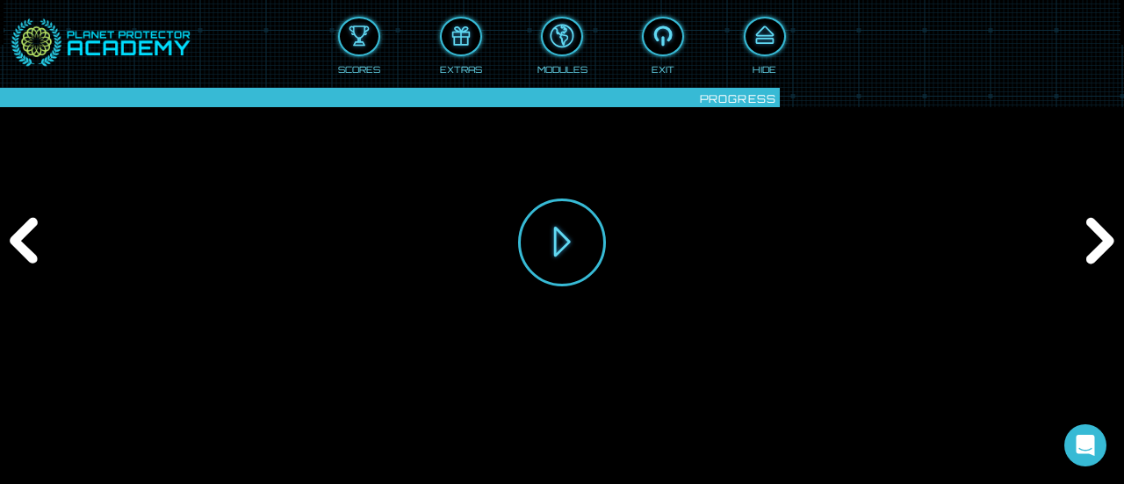
drag, startPoint x: 157, startPoint y: 449, endPoint x: 128, endPoint y: 452, distance: 29.2
click at [128, 452] on div "Play" at bounding box center [562, 242] width 1124 height 484
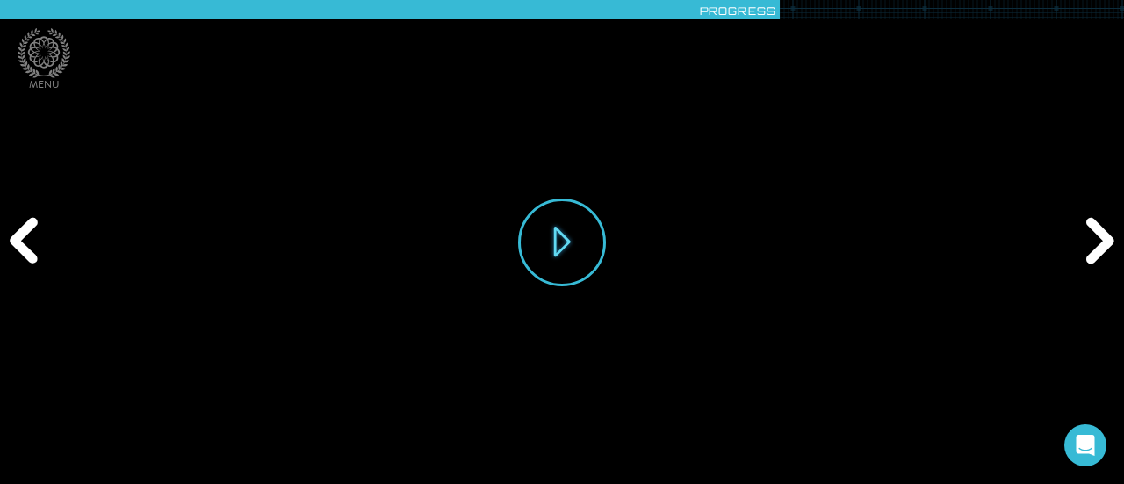
click at [160, 467] on div "Play" at bounding box center [562, 242] width 860 height 484
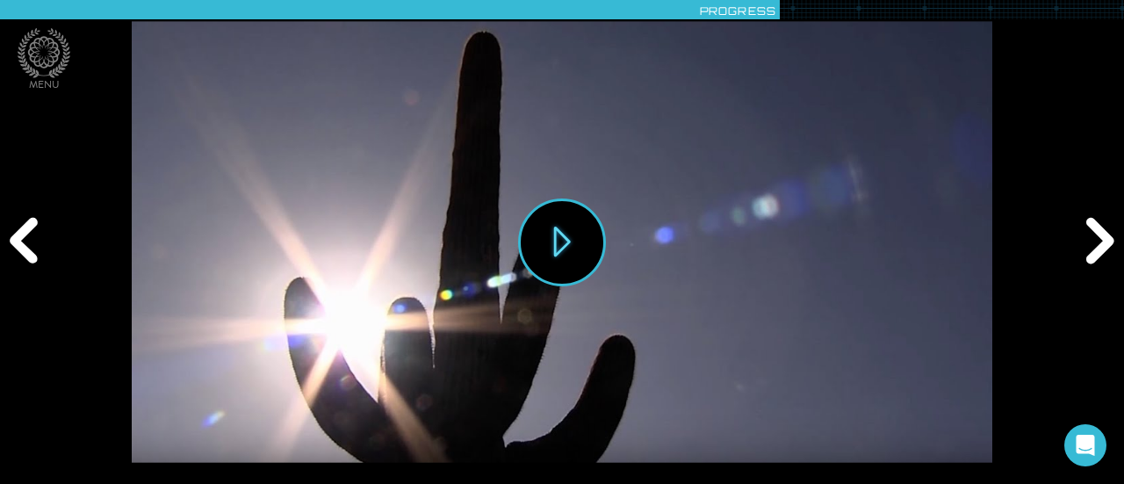
click at [1101, 242] on div "Next" at bounding box center [1097, 241] width 54 height 145
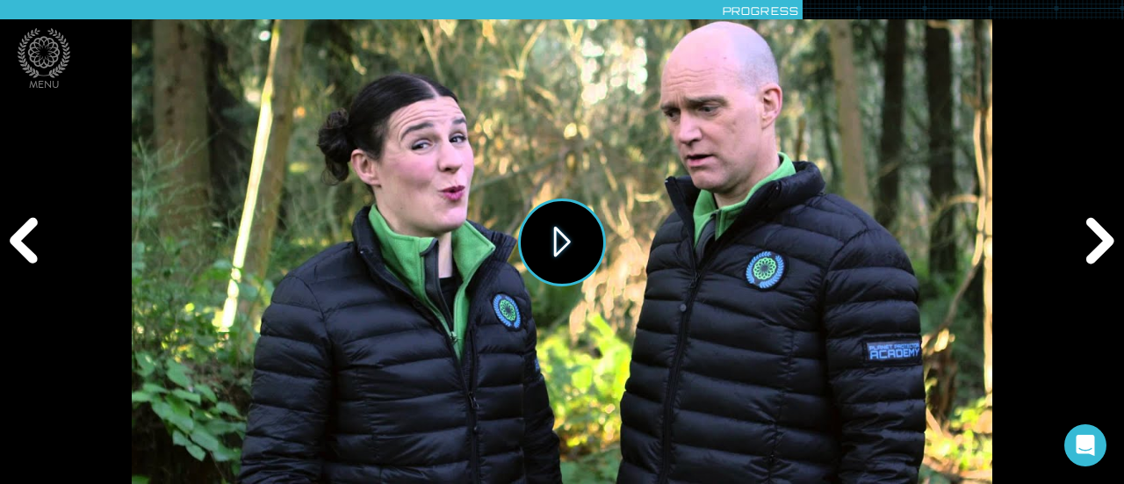
click at [567, 244] on button "Play" at bounding box center [562, 242] width 88 height 88
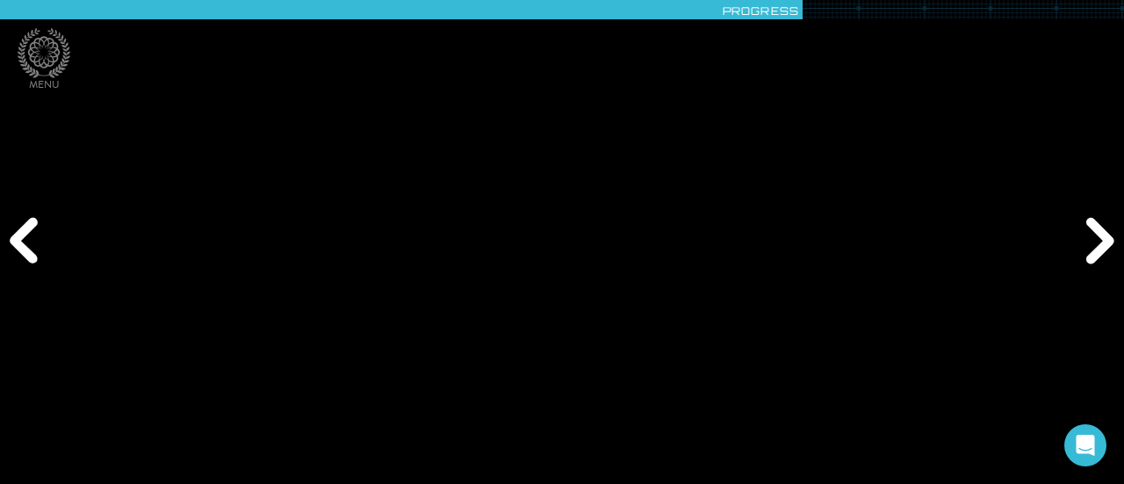
click at [71, 420] on div "Play" at bounding box center [562, 242] width 1124 height 484
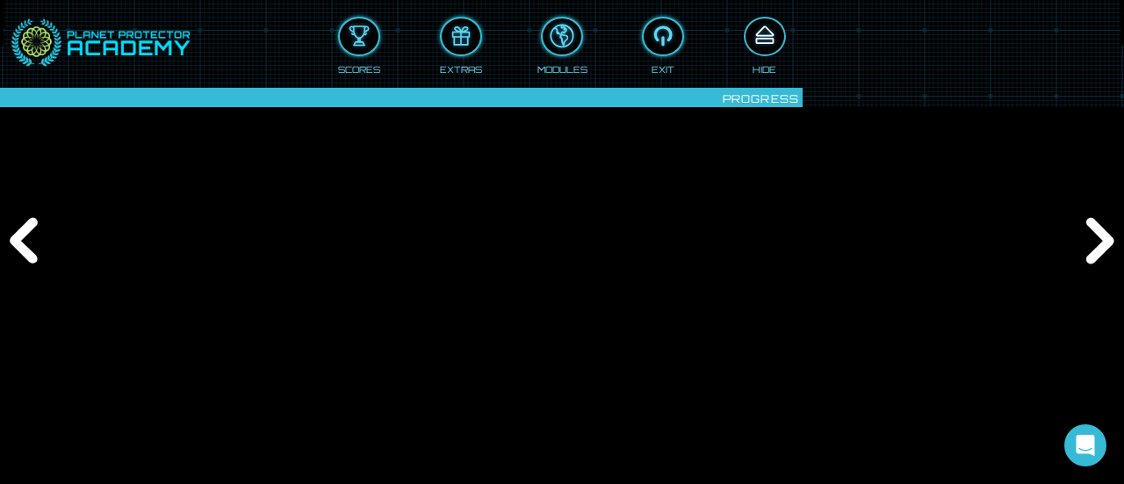
click at [770, 32] on div at bounding box center [764, 36] width 39 height 29
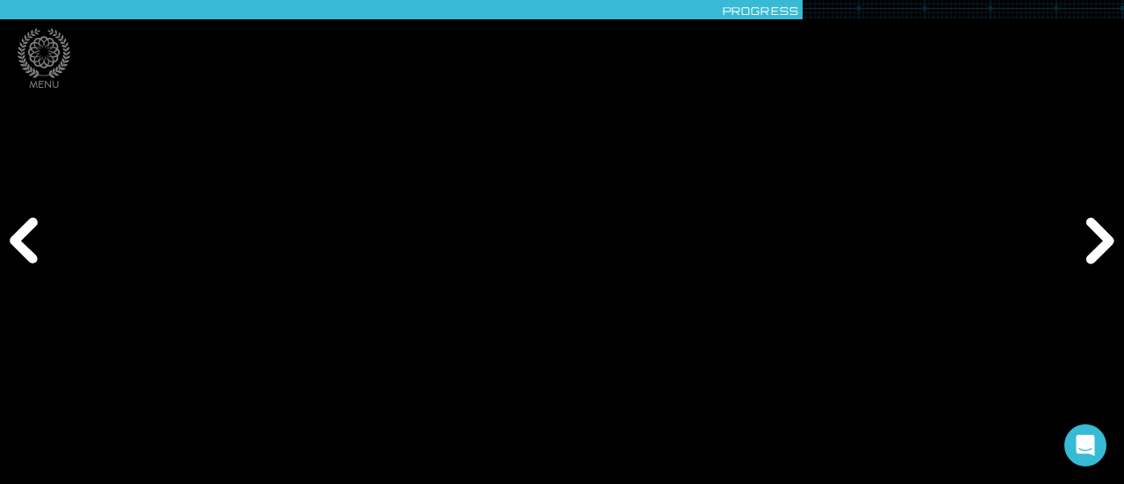
click at [1081, 70] on div "Play" at bounding box center [562, 242] width 1124 height 484
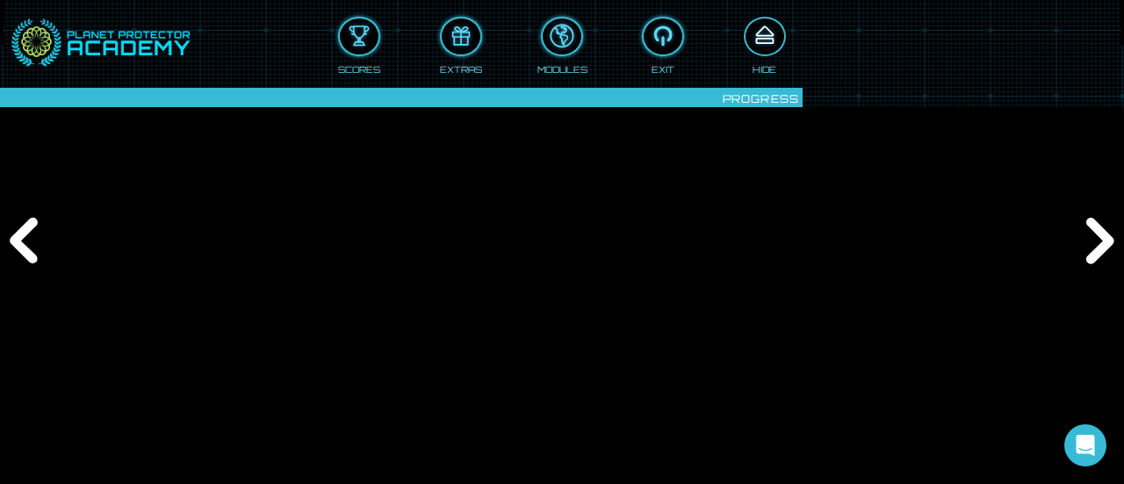
click at [781, 25] on div at bounding box center [764, 36] width 39 height 29
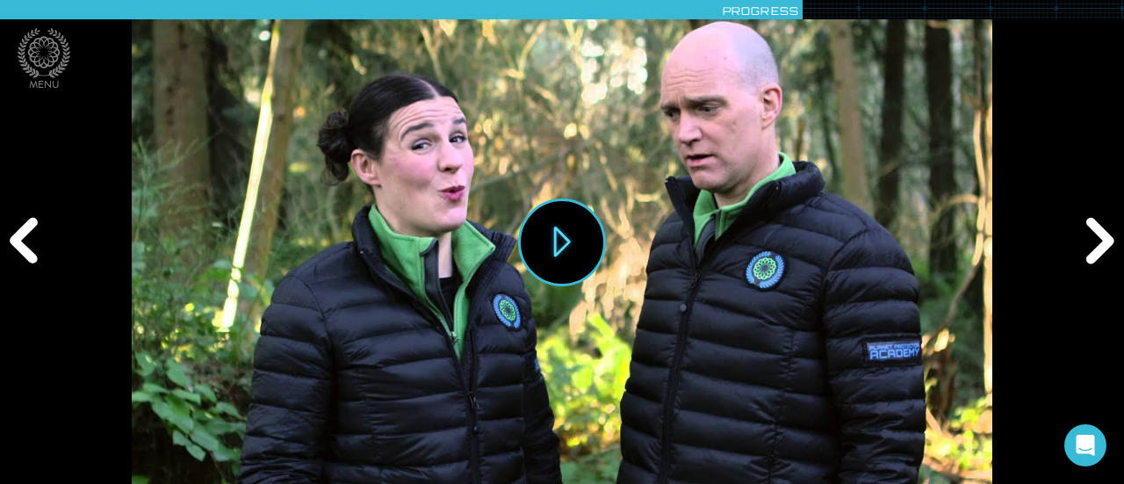
click at [1105, 237] on div "Next" at bounding box center [1097, 241] width 54 height 145
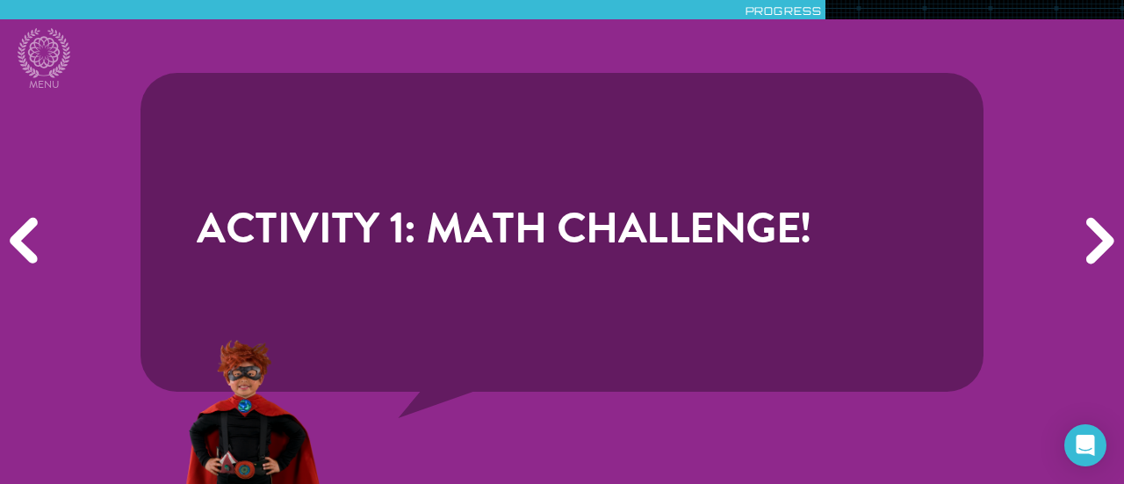
click at [1105, 237] on div "Next" at bounding box center [1097, 241] width 54 height 145
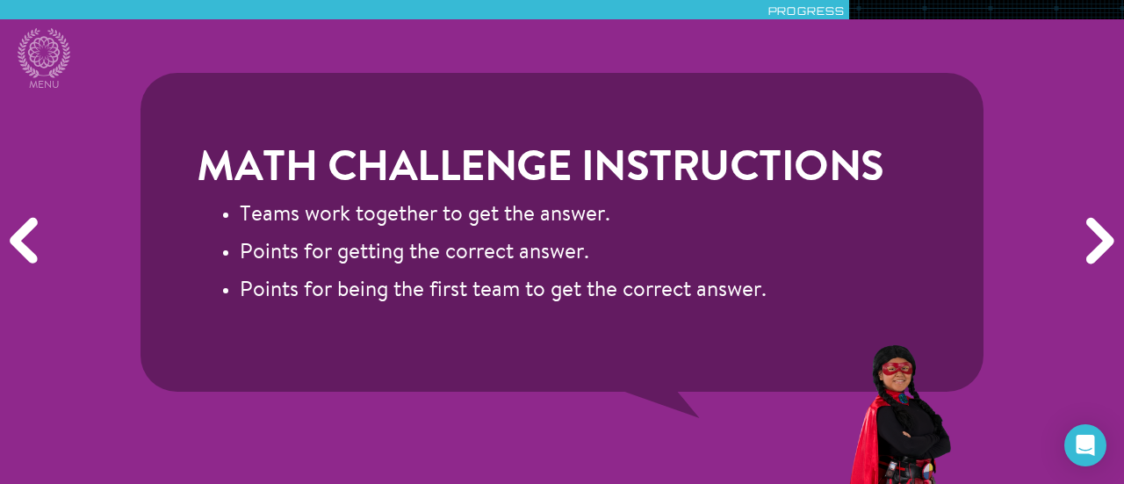
click at [1105, 237] on div "Next" at bounding box center [1097, 241] width 54 height 145
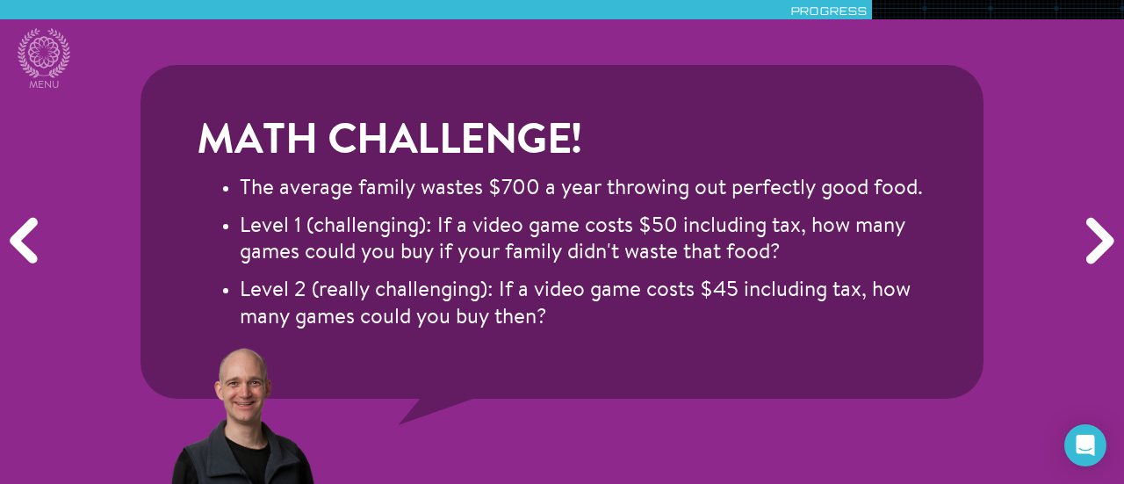
click at [29, 231] on div "Previous" at bounding box center [27, 241] width 54 height 145
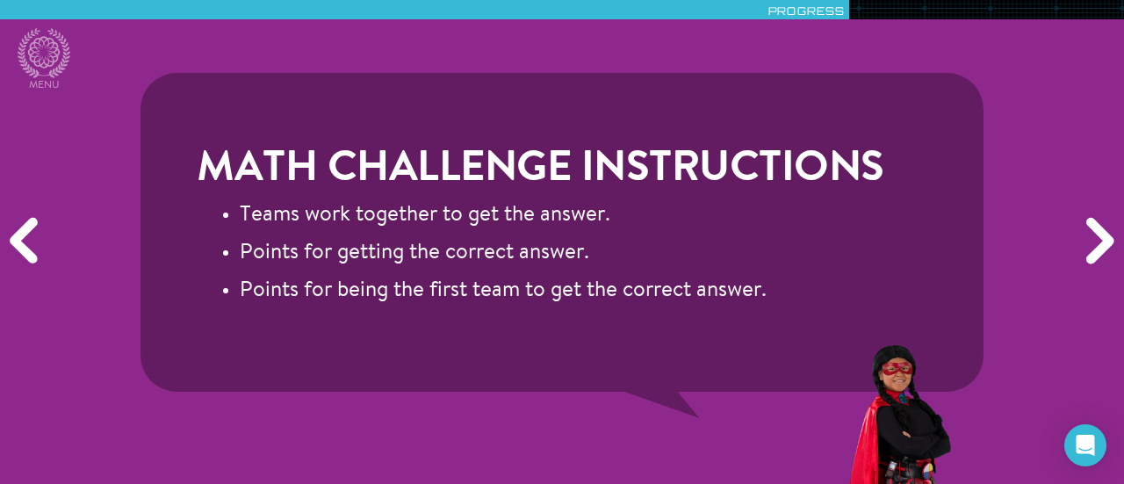
click at [1117, 251] on div "Next" at bounding box center [1097, 241] width 54 height 145
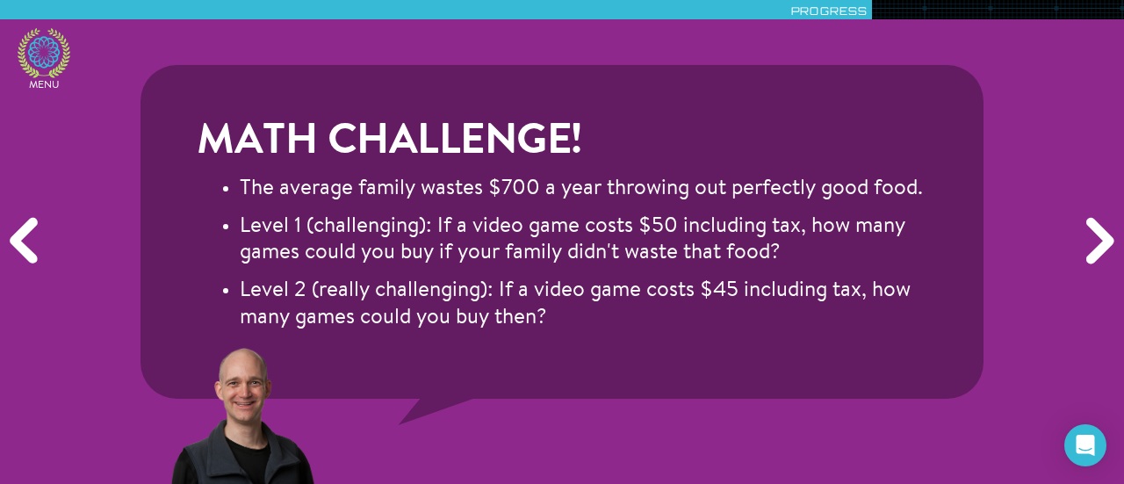
click at [35, 62] on icon at bounding box center [44, 52] width 32 height 32
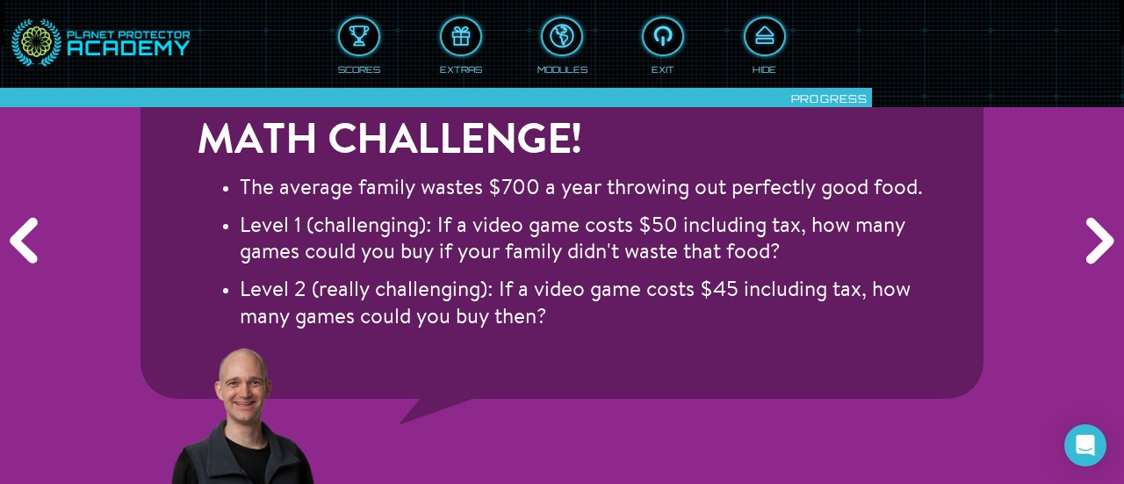
click at [339, 66] on div "Scores" at bounding box center [359, 68] width 42 height 15
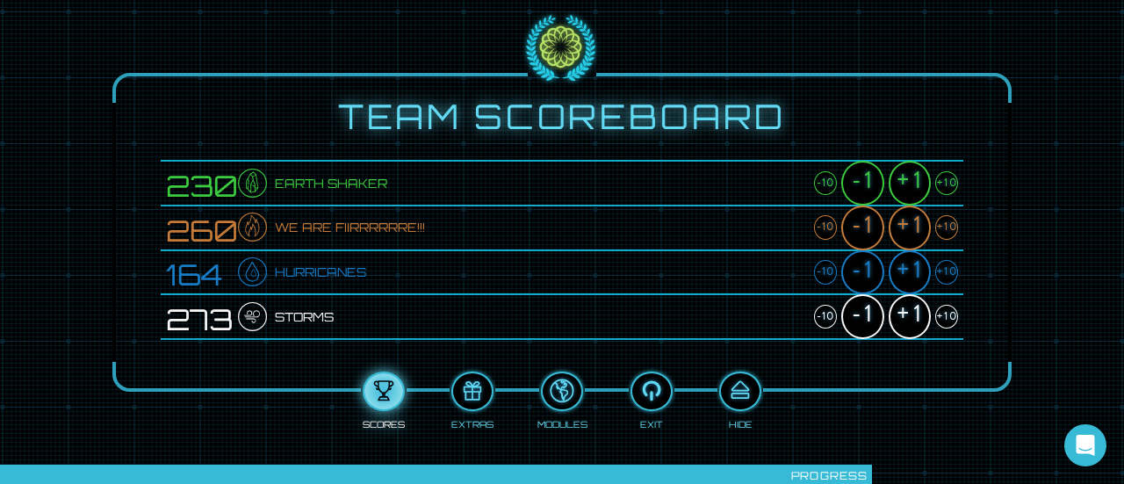
click at [948, 265] on div "+10" at bounding box center [946, 272] width 23 height 25
click at [952, 227] on div "+10" at bounding box center [946, 227] width 23 height 25
click at [955, 319] on div "+10" at bounding box center [946, 317] width 23 height 25
click at [901, 279] on div "+1" at bounding box center [909, 272] width 42 height 45
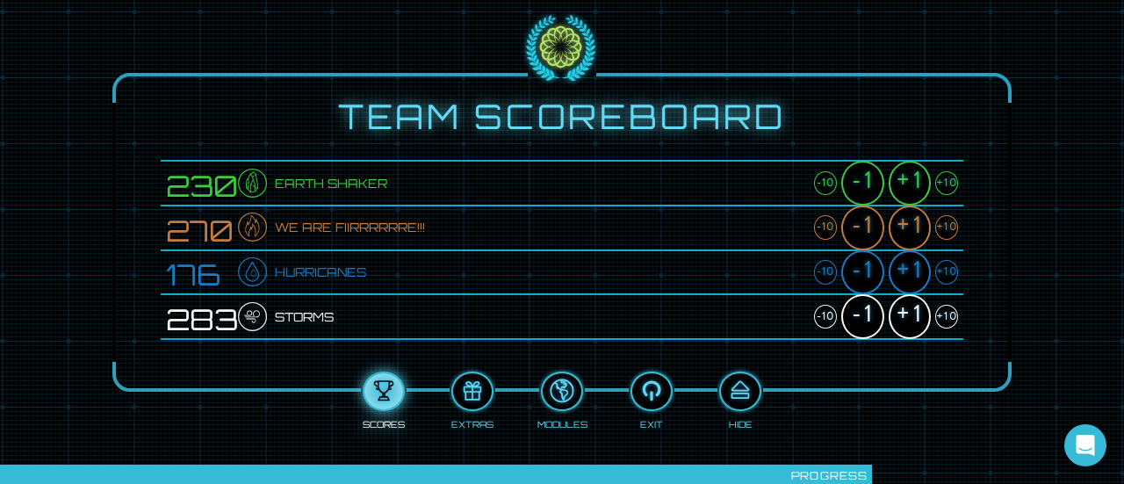
click at [901, 279] on div "+1" at bounding box center [909, 272] width 42 height 45
click at [743, 391] on div at bounding box center [740, 391] width 39 height 29
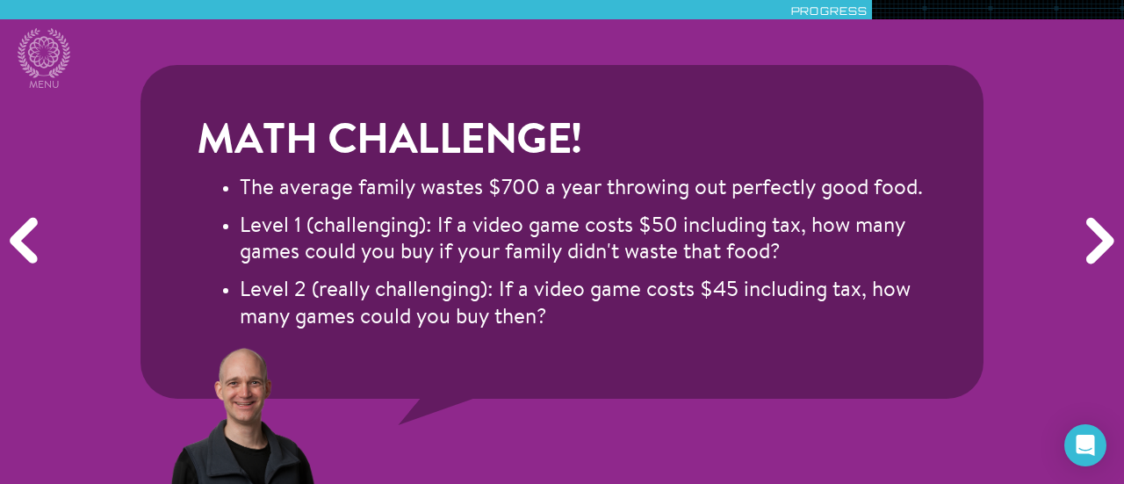
click at [1101, 243] on div "Next" at bounding box center [1097, 241] width 54 height 145
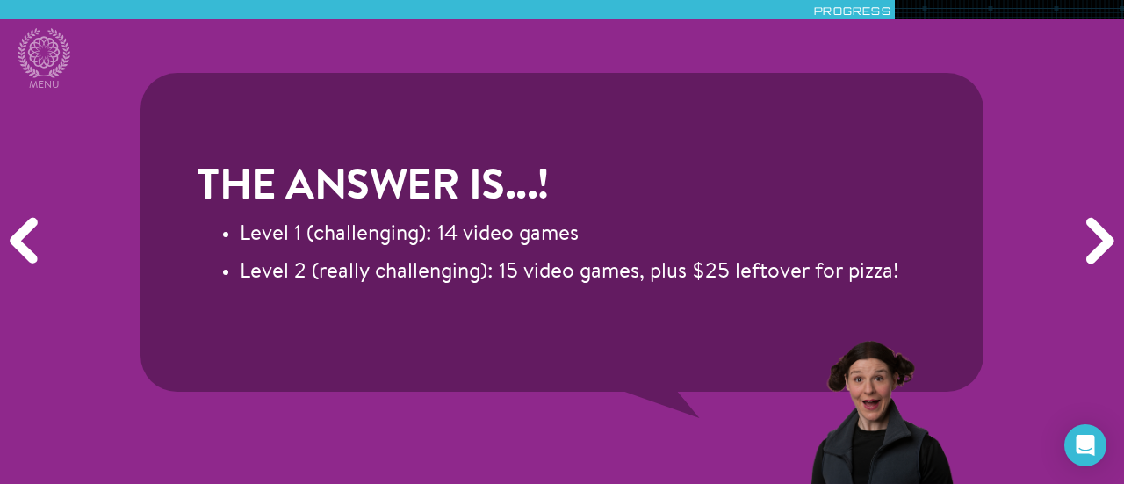
click at [1101, 243] on div "Next" at bounding box center [1097, 241] width 54 height 145
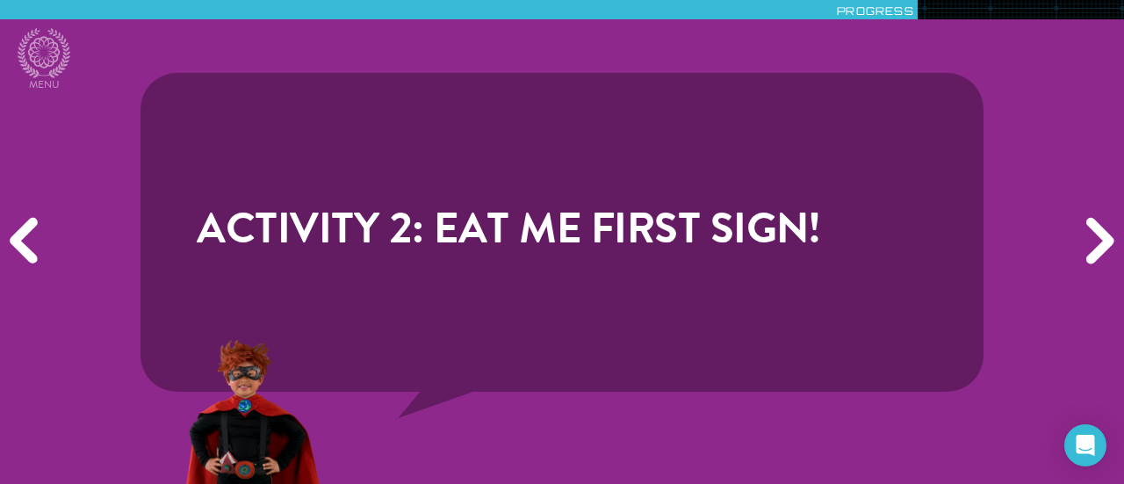
click at [11, 253] on div "Previous" at bounding box center [27, 241] width 54 height 145
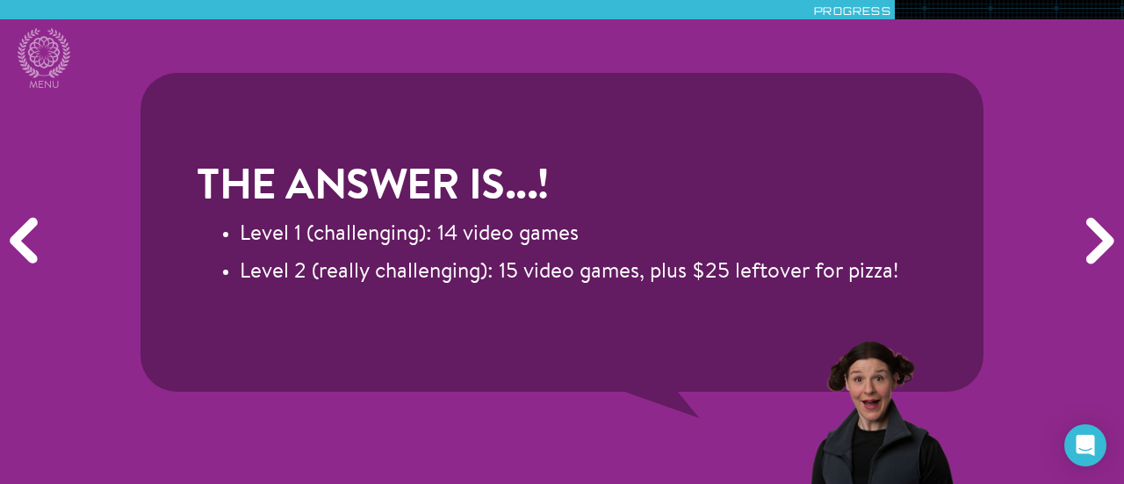
click at [1108, 240] on div "Next" at bounding box center [1097, 241] width 54 height 145
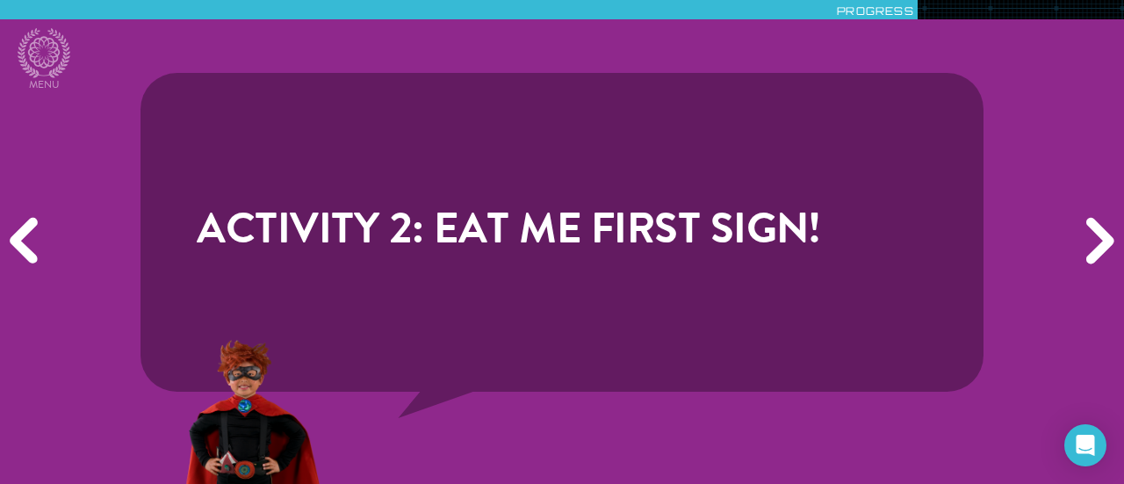
click at [1108, 240] on div "Next" at bounding box center [1097, 241] width 54 height 145
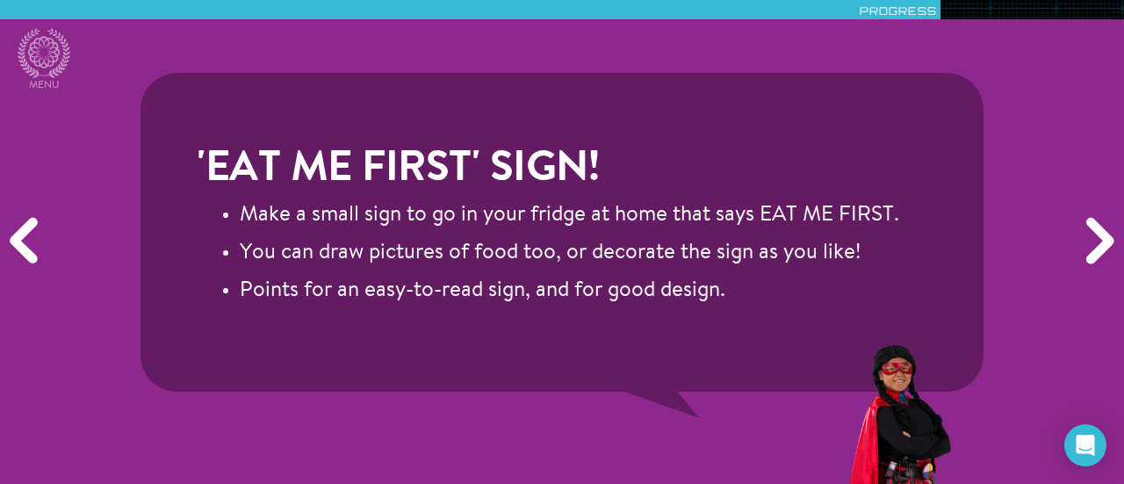
click at [23, 235] on div "Previous" at bounding box center [27, 241] width 54 height 145
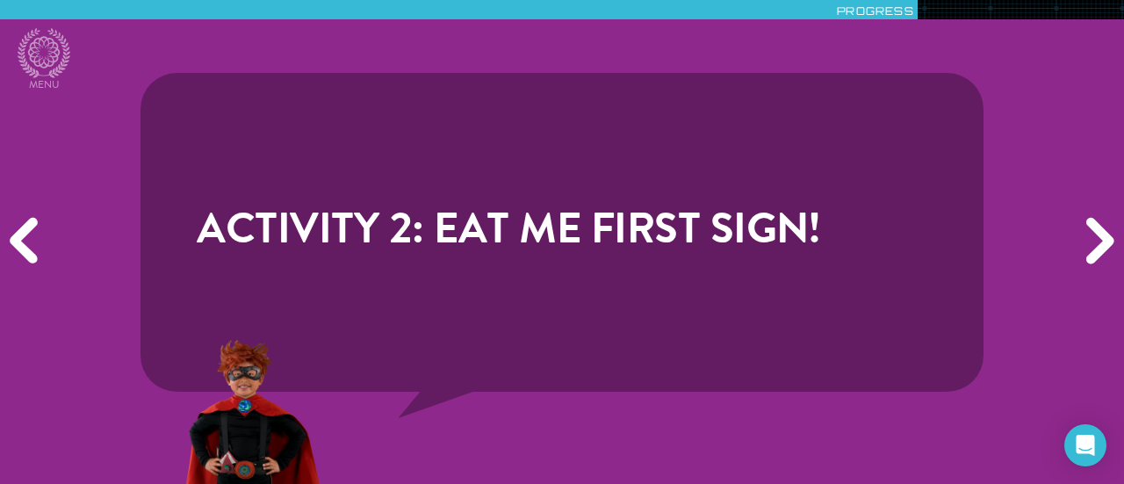
click at [1110, 241] on div "Next" at bounding box center [1097, 241] width 54 height 145
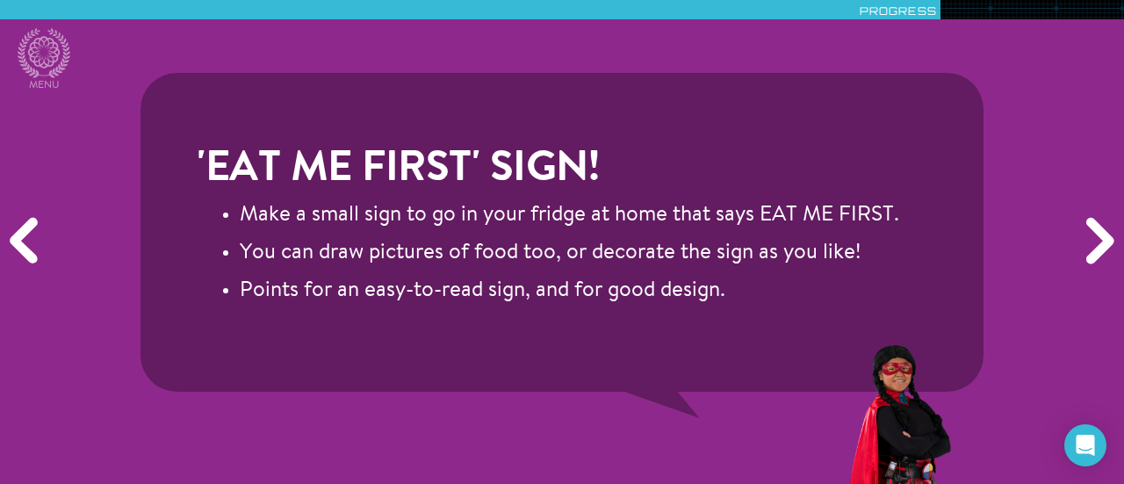
drag, startPoint x: 1110, startPoint y: 241, endPoint x: 557, endPoint y: 414, distance: 579.4
click at [557, 414] on div at bounding box center [562, 411] width 786 height 145
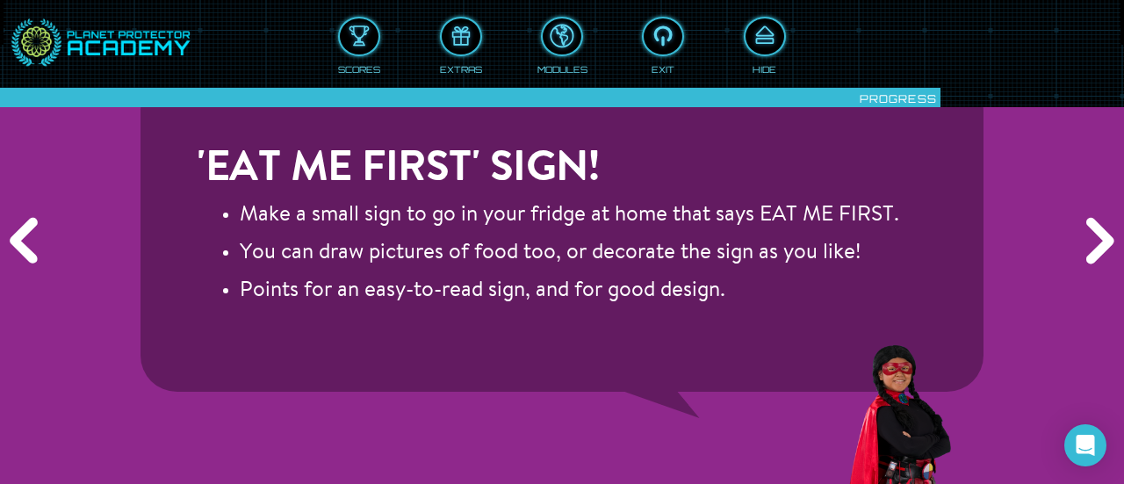
click at [1080, 241] on div "Next" at bounding box center [1097, 241] width 54 height 145
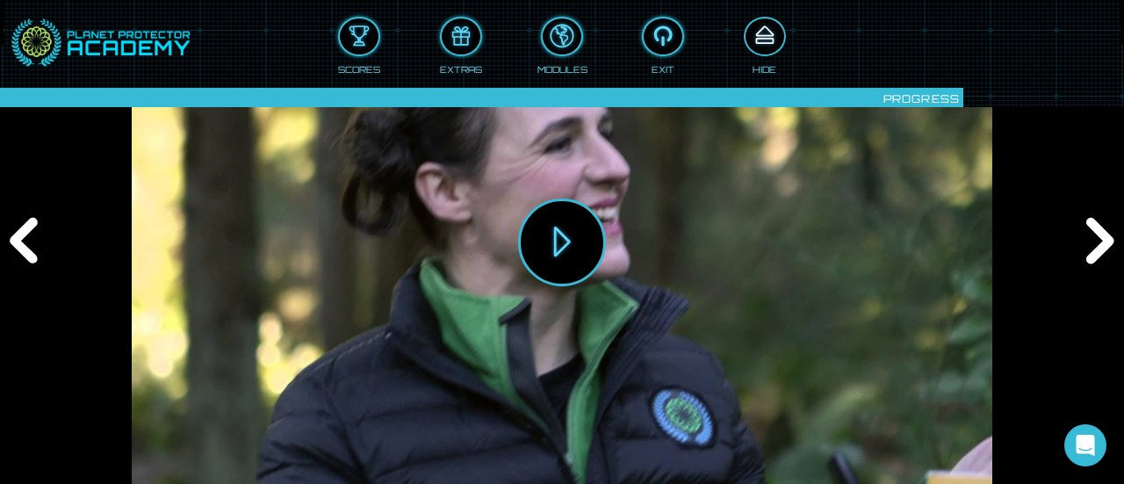
click at [770, 43] on div at bounding box center [764, 36] width 39 height 29
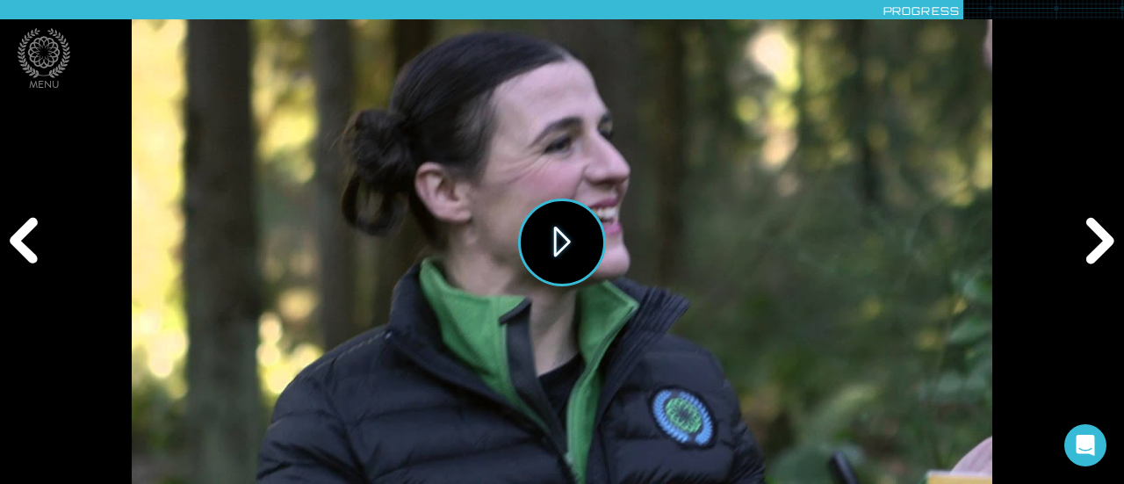
click at [567, 252] on button "Play" at bounding box center [562, 242] width 88 height 88
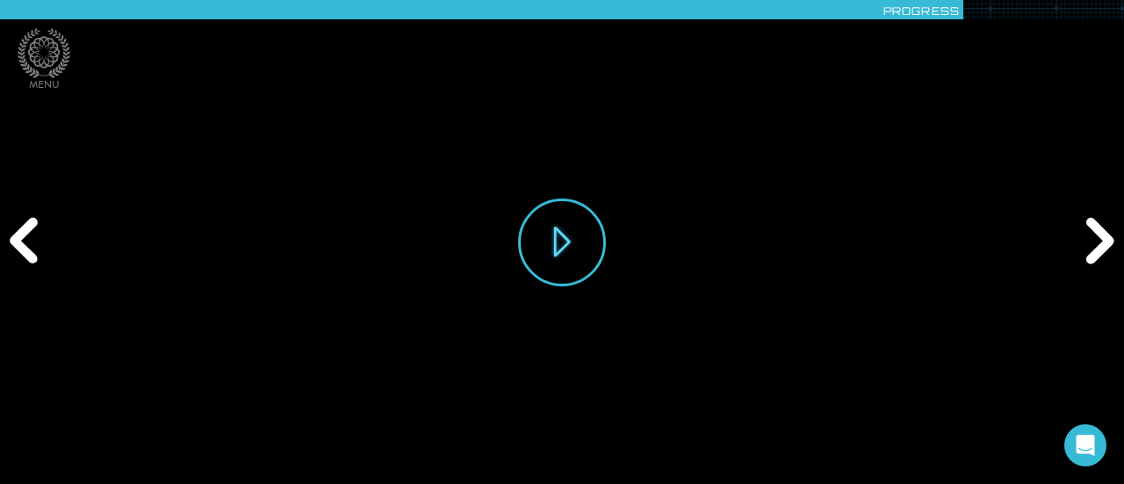
click at [183, 449] on div "Play" at bounding box center [562, 242] width 860 height 484
drag, startPoint x: 225, startPoint y: 447, endPoint x: 128, endPoint y: 456, distance: 97.0
click at [128, 456] on div "Play" at bounding box center [562, 242] width 1124 height 484
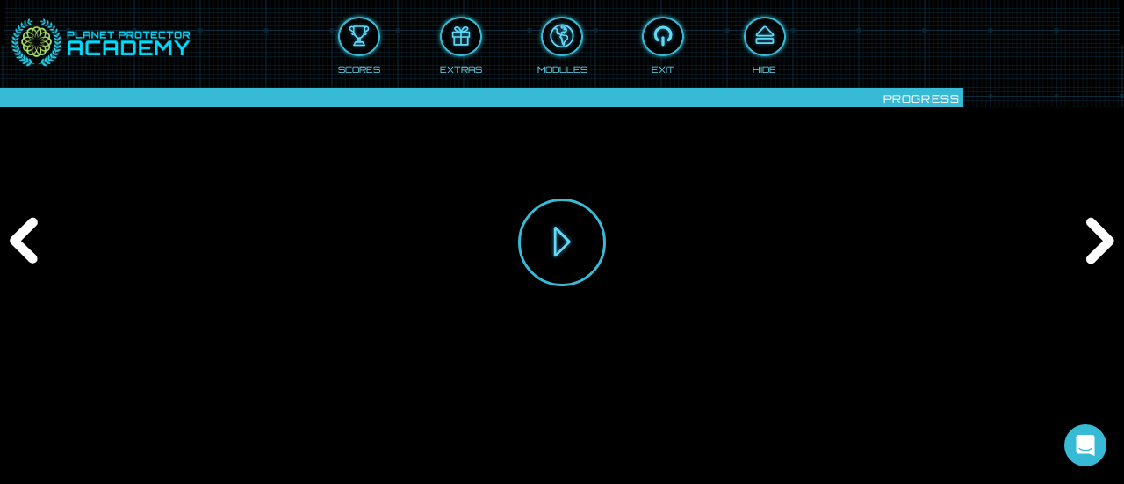
drag, startPoint x: 224, startPoint y: 448, endPoint x: 84, endPoint y: 459, distance: 140.0
click at [84, 459] on div "Play" at bounding box center [562, 242] width 1124 height 484
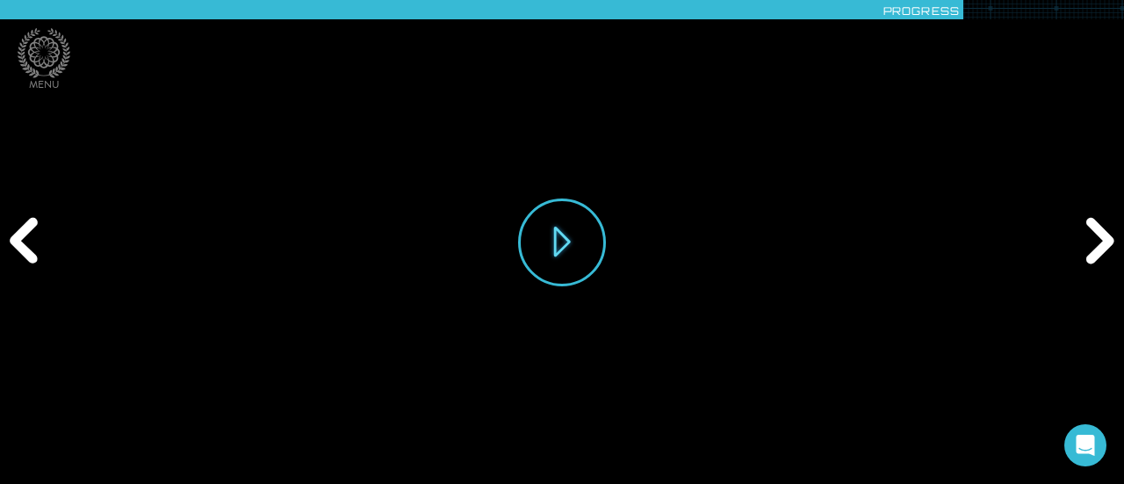
click at [152, 442] on div "Play" at bounding box center [562, 242] width 860 height 484
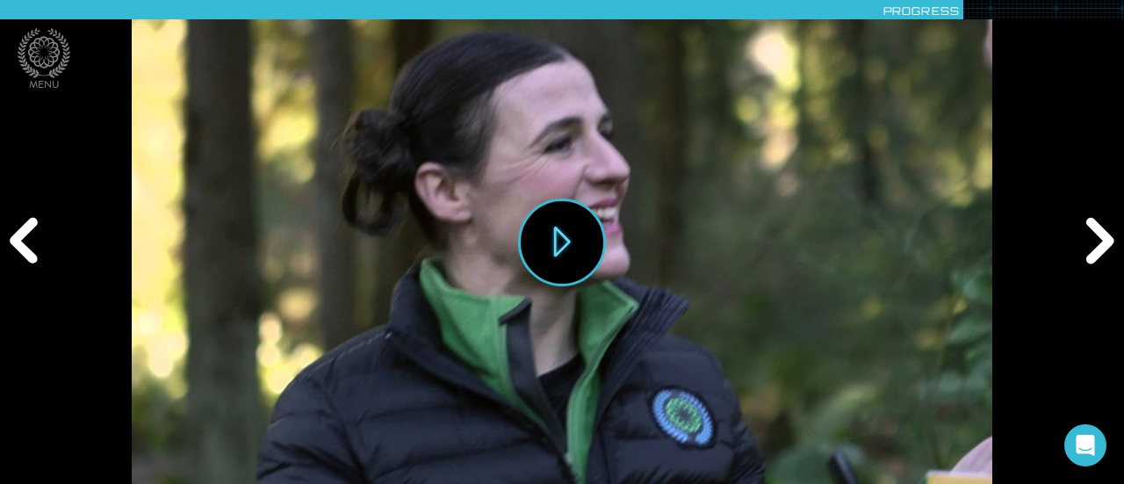
click at [1090, 228] on div "Next" at bounding box center [1097, 241] width 54 height 145
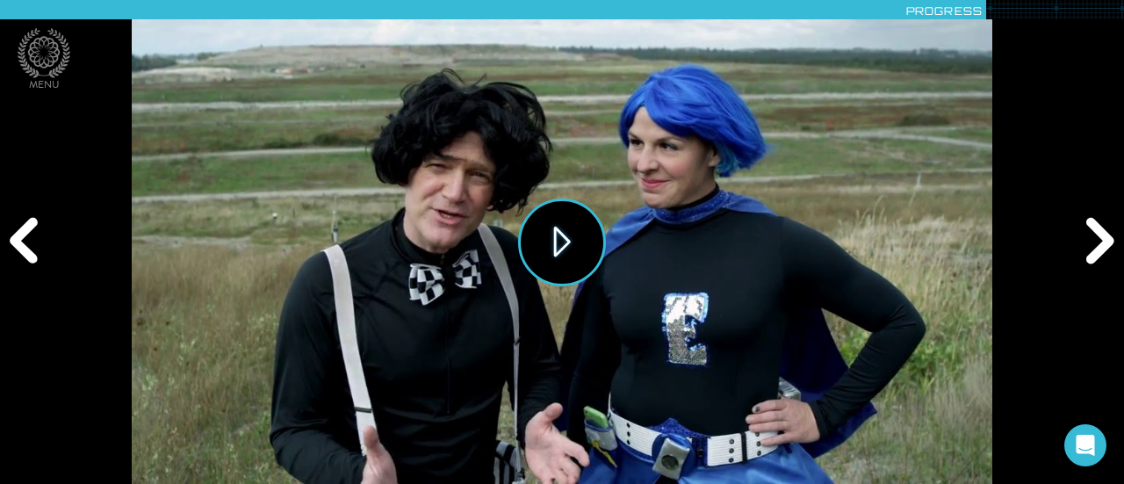
click at [556, 248] on button "Play" at bounding box center [562, 242] width 88 height 88
click at [1090, 243] on div "Next" at bounding box center [1097, 241] width 54 height 145
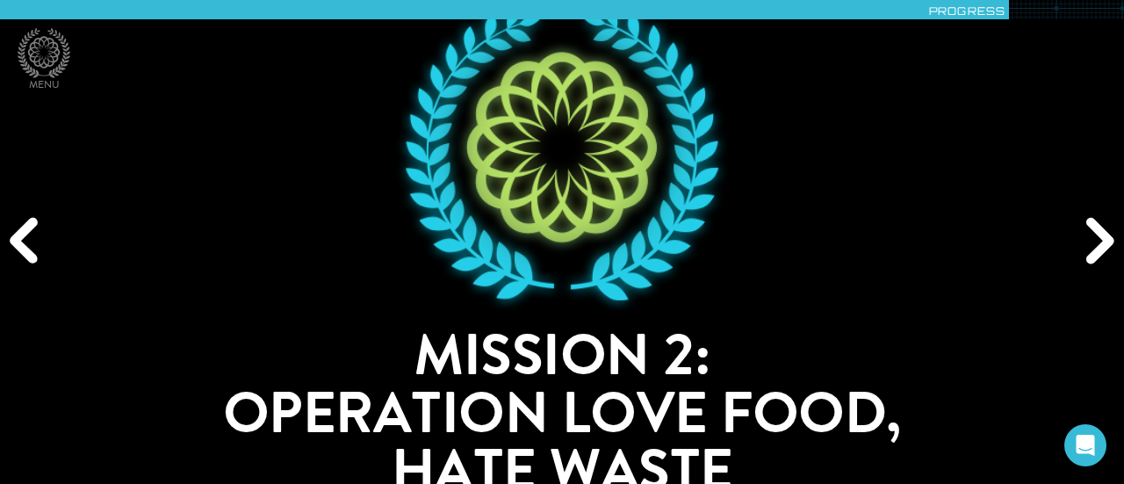
click at [1095, 241] on div "Next" at bounding box center [1097, 241] width 54 height 145
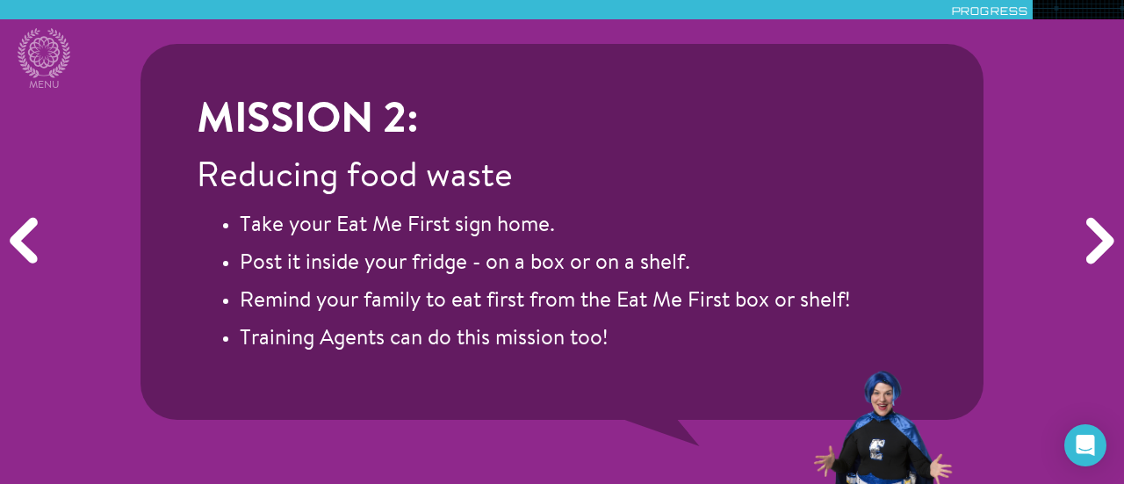
drag, startPoint x: 1095, startPoint y: 241, endPoint x: 1111, endPoint y: 248, distance: 17.0
click at [1111, 248] on div "Next" at bounding box center [1097, 241] width 54 height 145
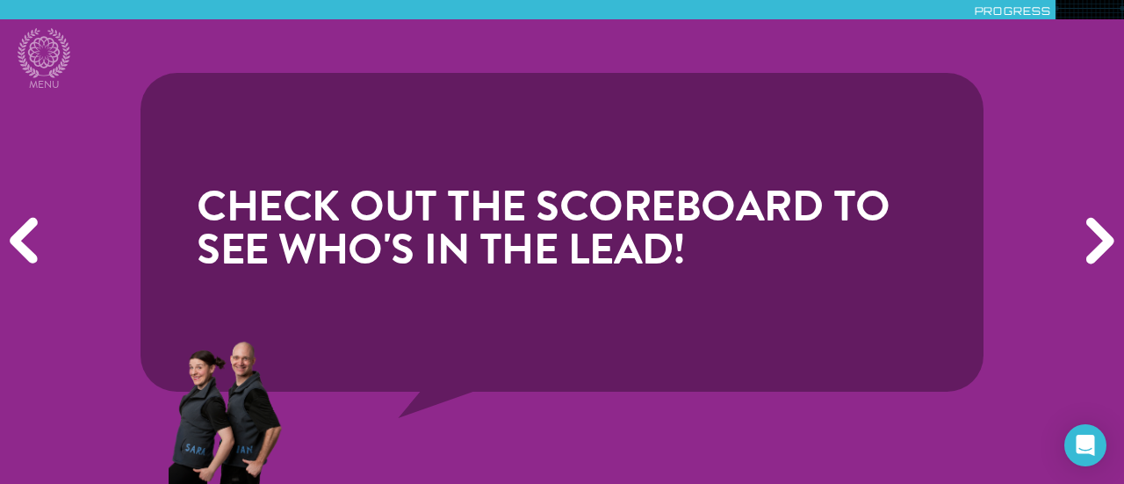
drag, startPoint x: 1111, startPoint y: 248, endPoint x: 506, endPoint y: 434, distance: 633.0
click at [506, 434] on div at bounding box center [562, 411] width 786 height 145
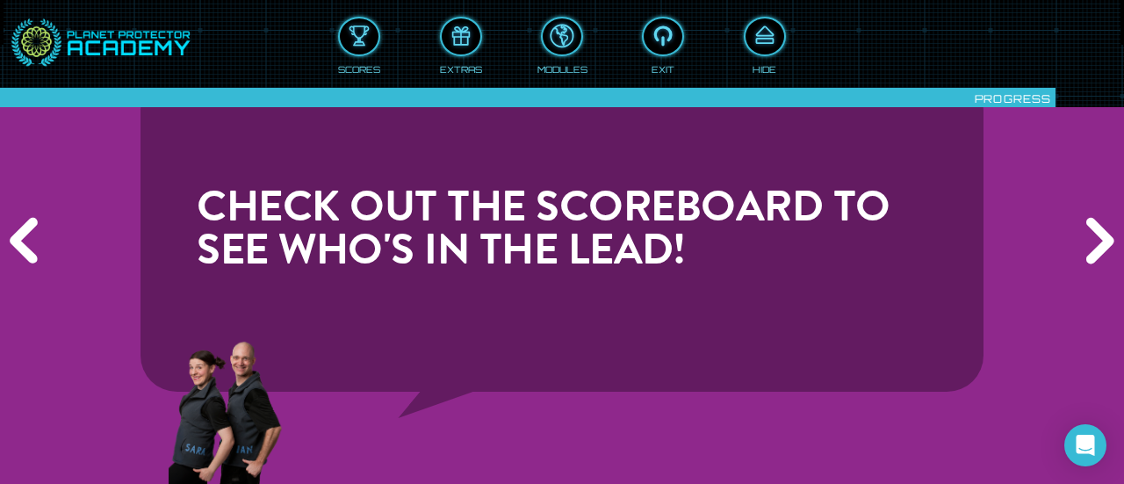
click at [1093, 243] on div "Next" at bounding box center [1097, 241] width 54 height 145
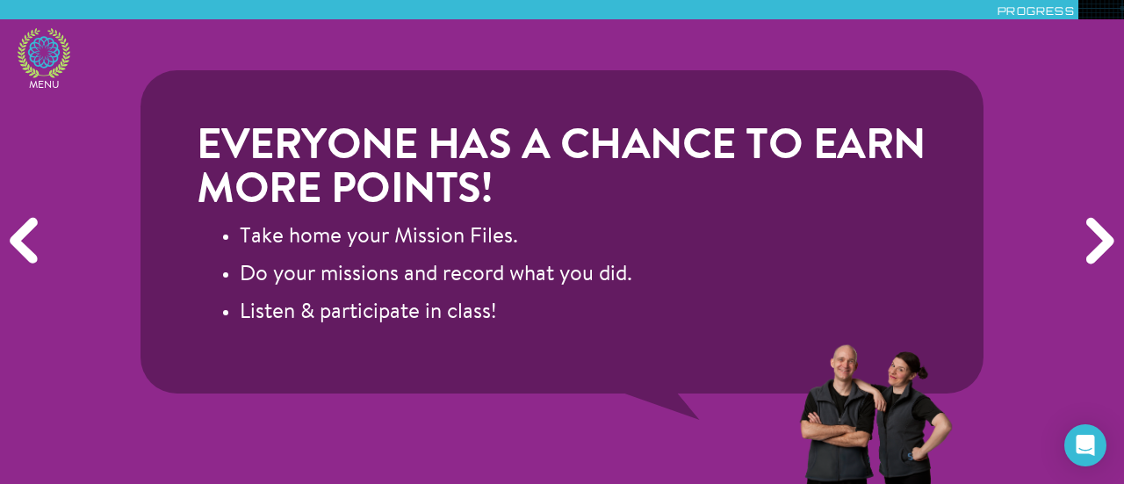
click at [56, 71] on icon at bounding box center [44, 53] width 53 height 50
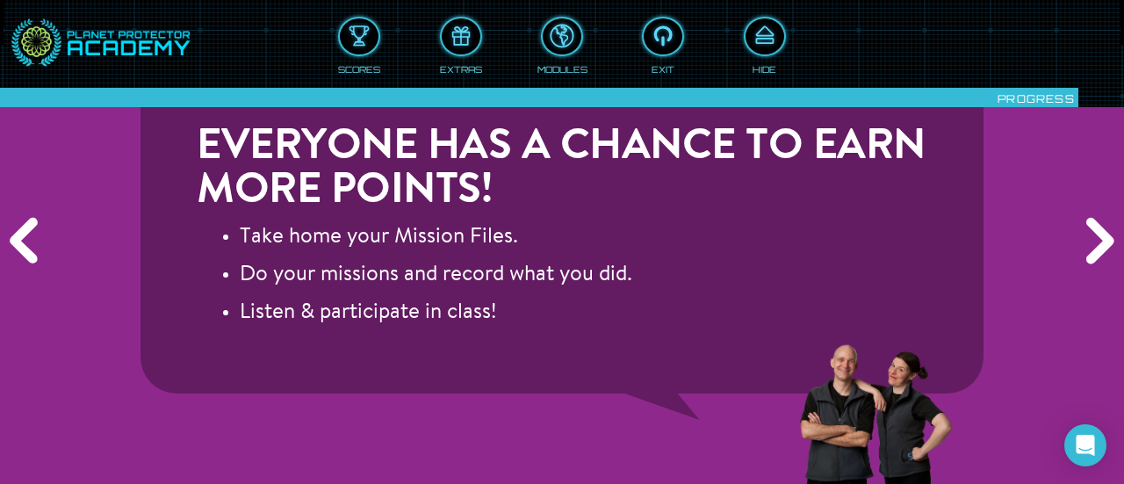
click at [348, 54] on div "Scores" at bounding box center [359, 43] width 42 height 63
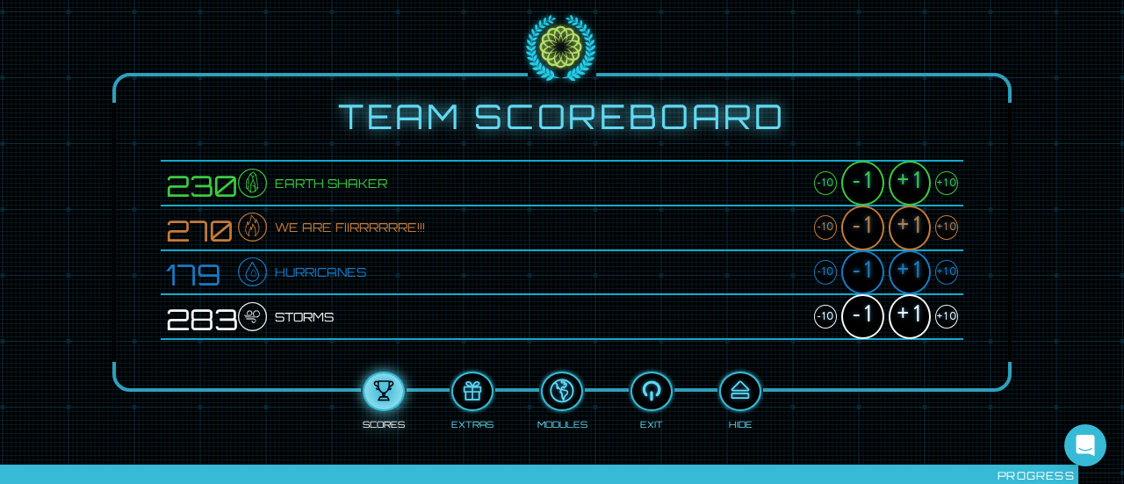
click at [910, 233] on div "+1" at bounding box center [909, 227] width 42 height 45
click at [906, 312] on div "+1" at bounding box center [909, 316] width 42 height 45
click at [905, 192] on div "+1" at bounding box center [909, 183] width 42 height 45
click at [908, 282] on div "+1" at bounding box center [909, 272] width 42 height 45
click at [949, 270] on div "+10" at bounding box center [946, 272] width 23 height 25
